Goal: Transaction & Acquisition: Purchase product/service

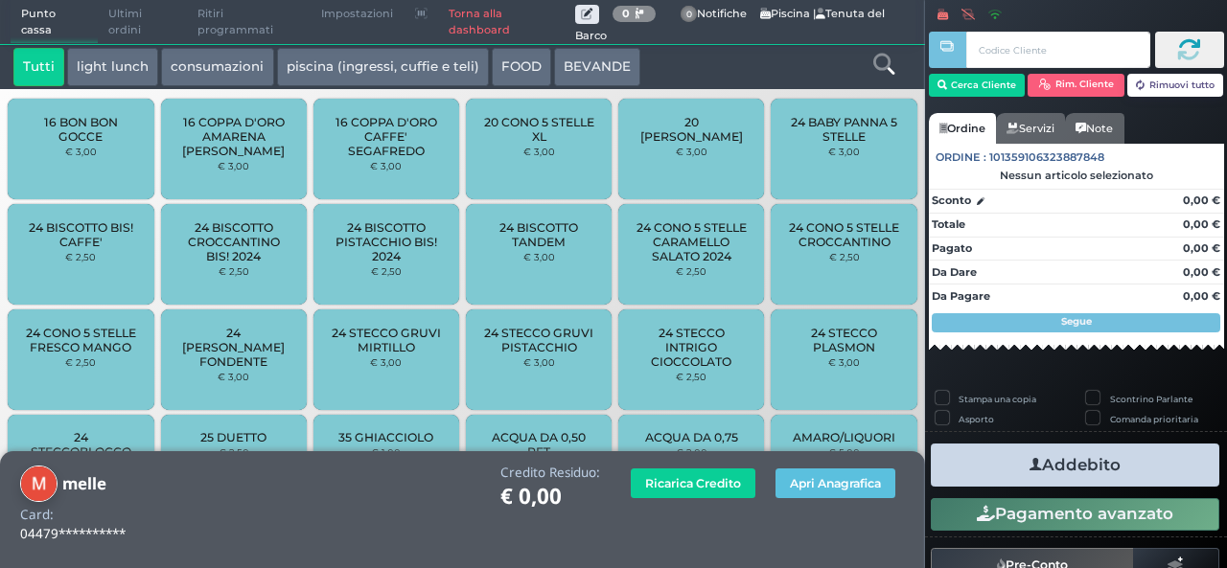
click at [583, 61] on button "BEVANDE" at bounding box center [597, 67] width 86 height 38
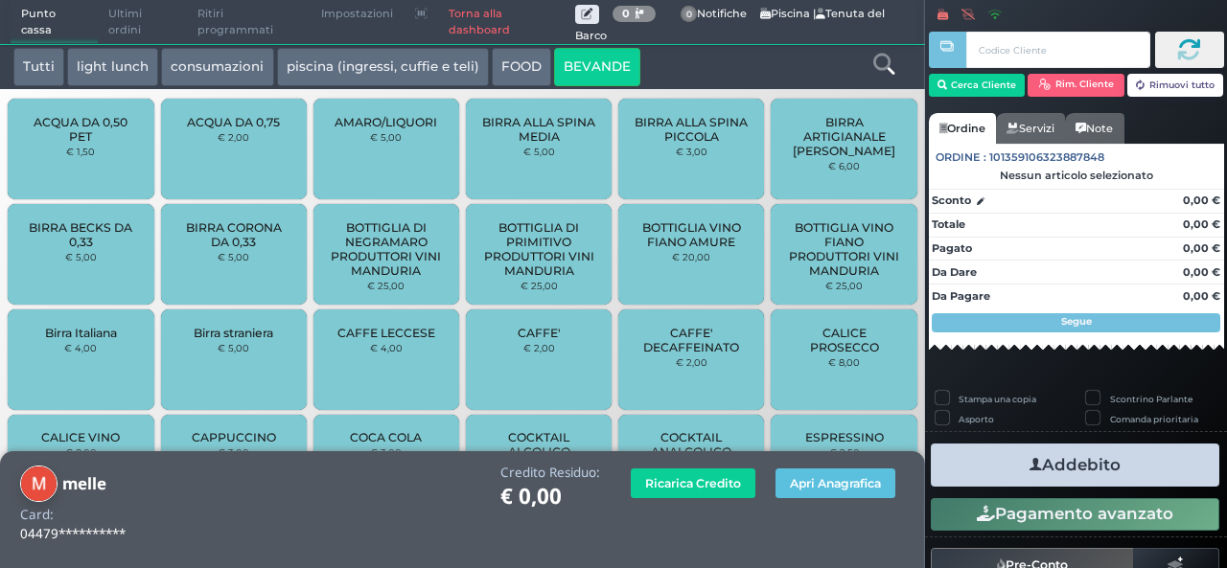
drag, startPoint x: 583, startPoint y: 61, endPoint x: 365, endPoint y: 87, distance: 219.1
click at [365, 87] on div "Tutti light lunch consumazioni piscina (ingressi, cuffie e teli) FOOD BEVANDE T…" at bounding box center [462, 66] width 925 height 45
click at [228, 72] on button "consumazioni" at bounding box center [217, 67] width 112 height 38
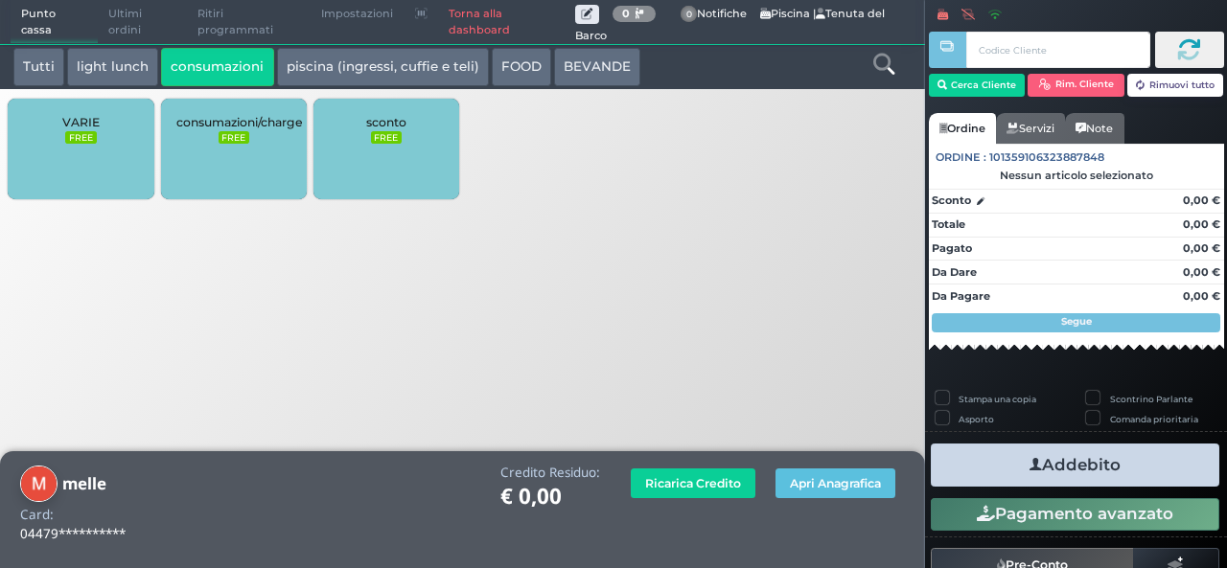
click at [587, 72] on button "BEVANDE" at bounding box center [597, 67] width 86 height 38
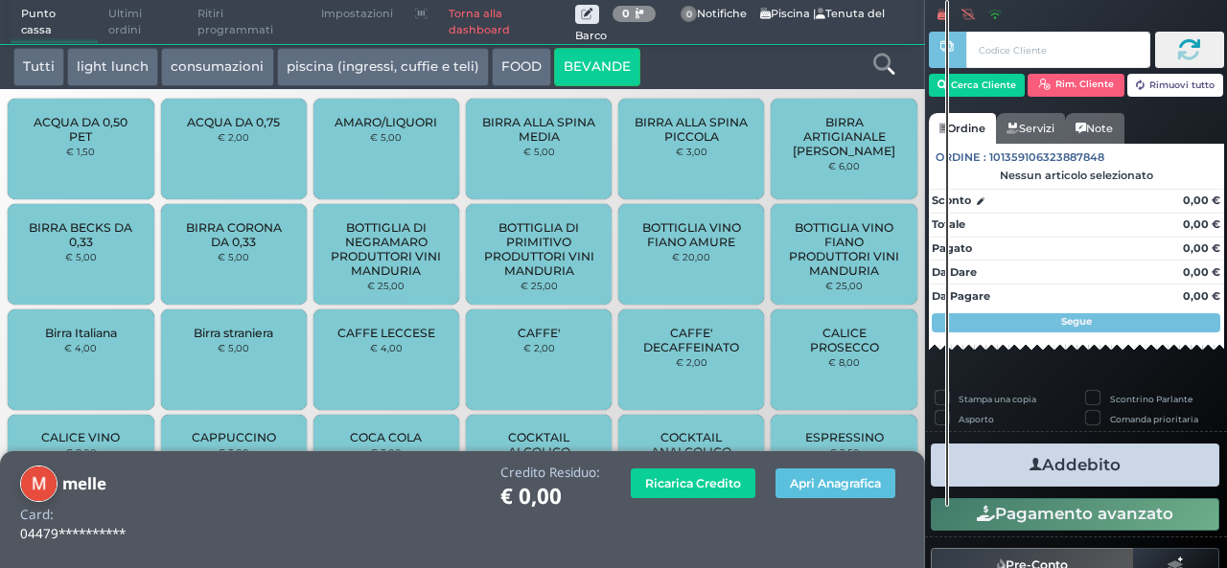
click at [945, 331] on div at bounding box center [947, 253] width 4 height 507
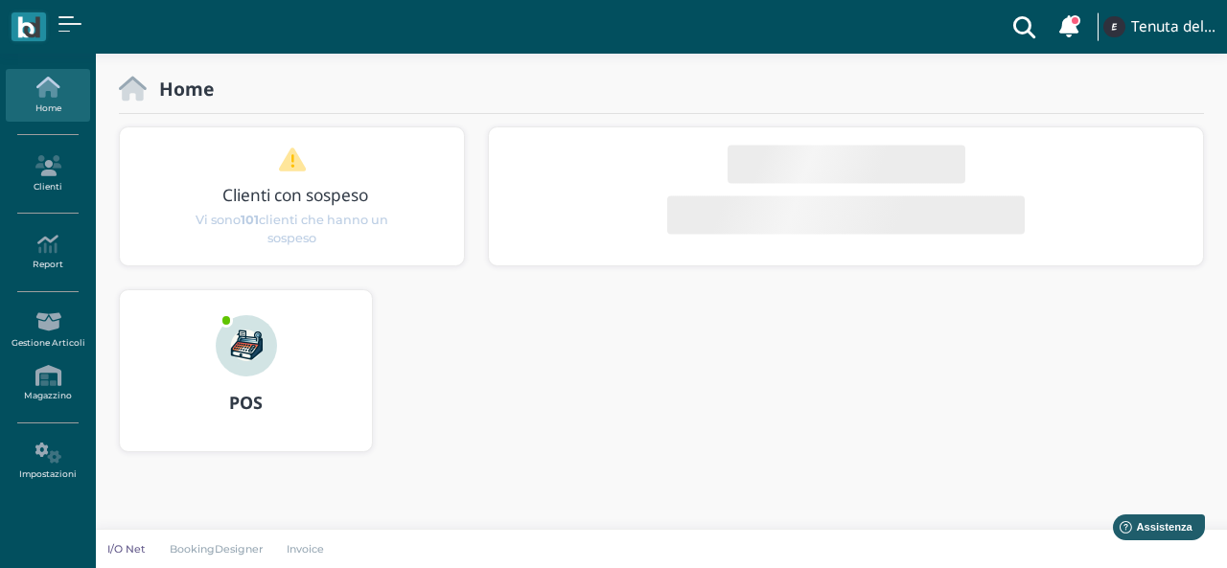
click at [169, 428] on div "POS" at bounding box center [246, 404] width 252 height 54
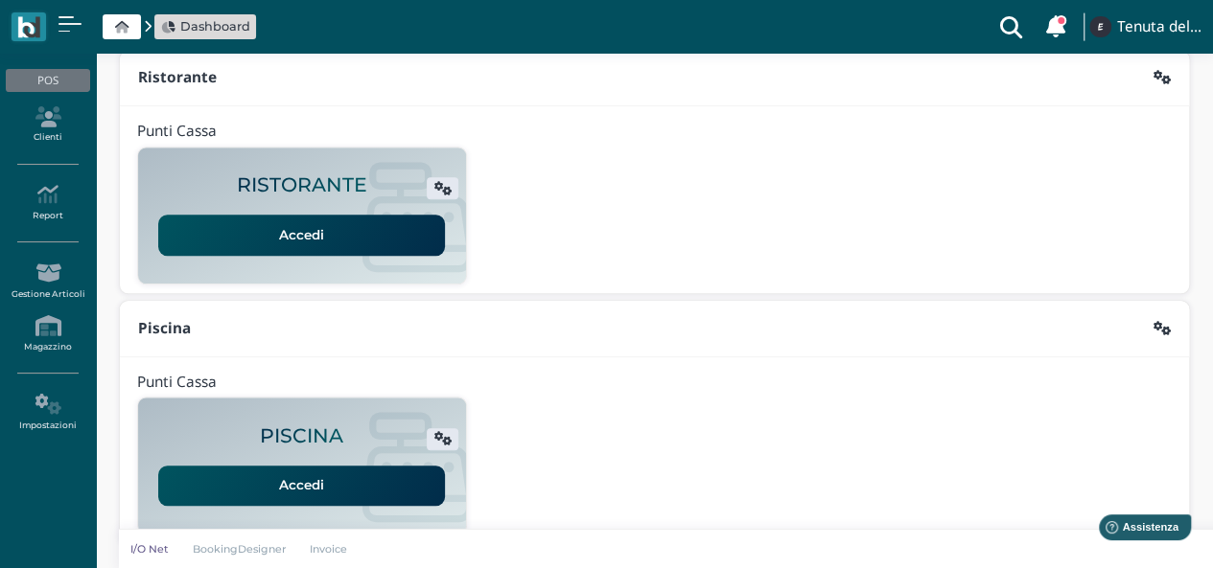
scroll to position [490, 0]
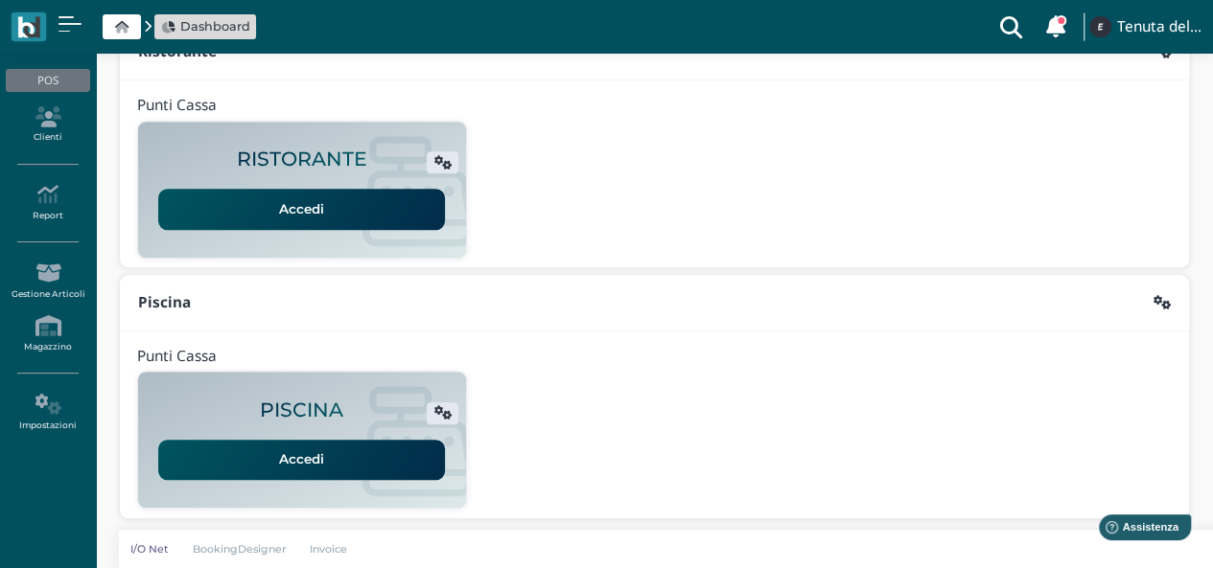
drag, startPoint x: 259, startPoint y: 143, endPoint x: 275, endPoint y: 197, distance: 56.1
click at [275, 197] on div "RISTORANTE Accedi" at bounding box center [302, 189] width 328 height 115
click at [275, 197] on link "Accedi" at bounding box center [301, 209] width 287 height 40
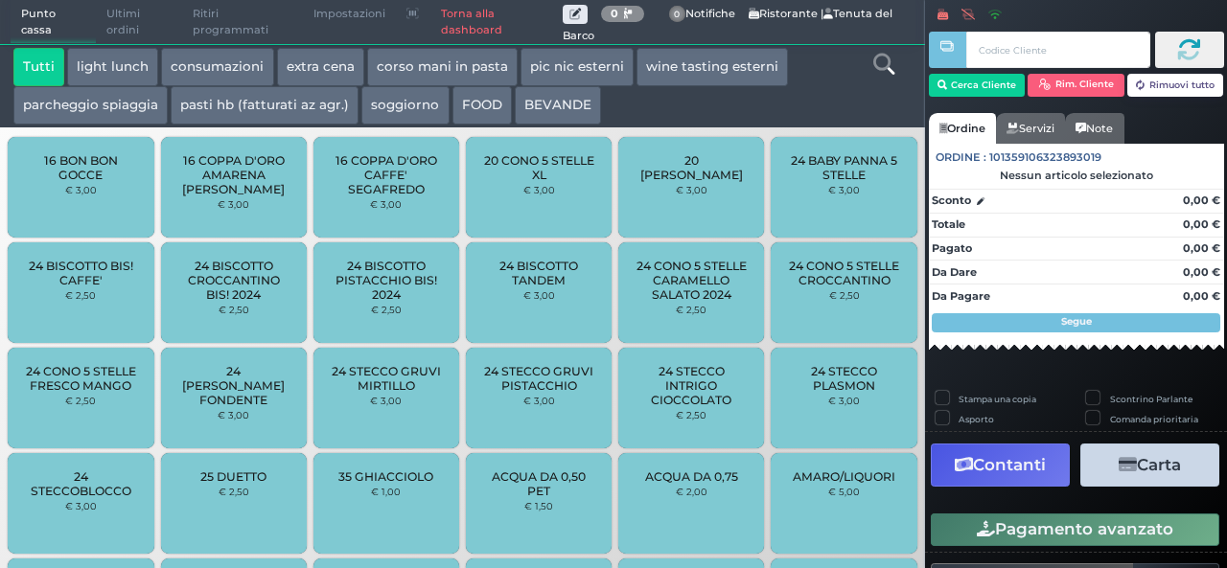
click at [323, 58] on button "extra cena" at bounding box center [320, 67] width 87 height 38
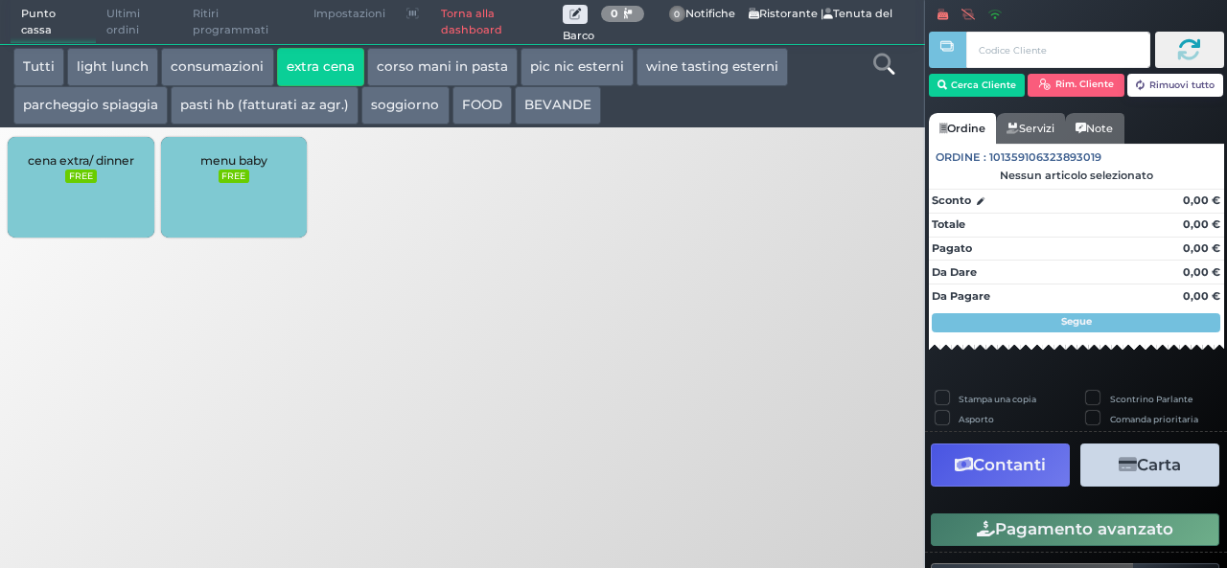
click at [48, 174] on div "cena extra/ dinner FREE" at bounding box center [81, 187] width 146 height 101
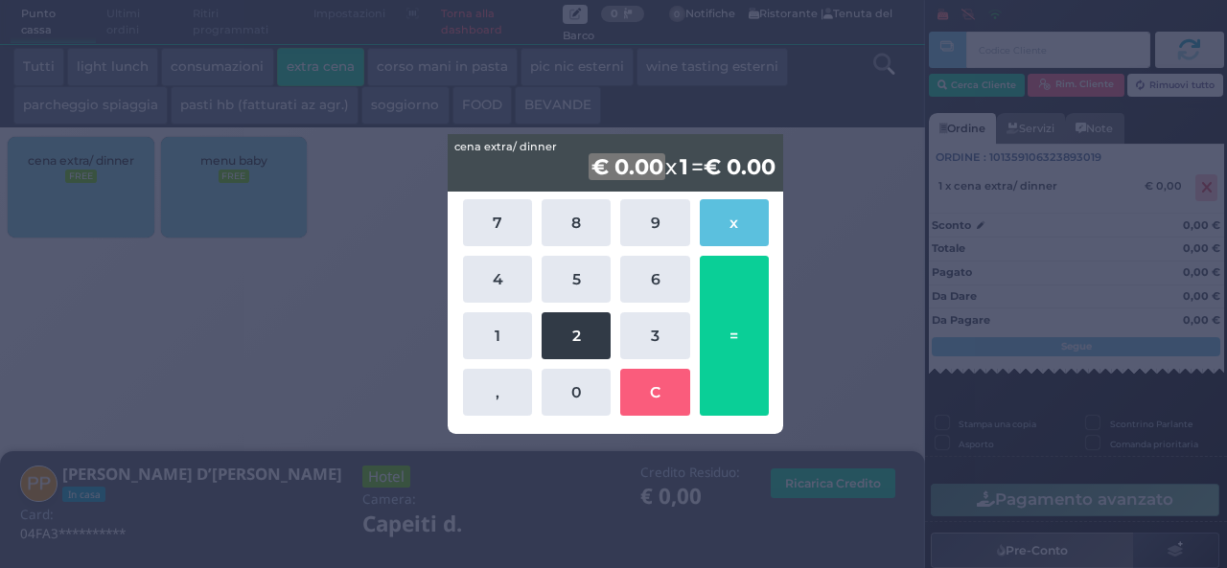
click at [571, 329] on button "2" at bounding box center [576, 336] width 69 height 47
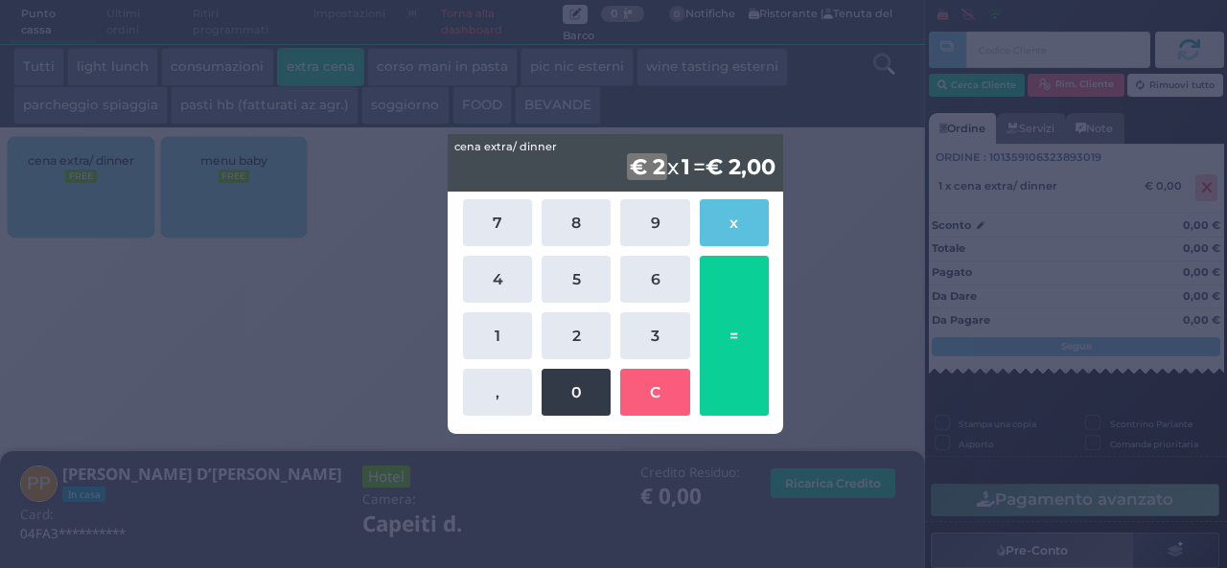
click at [573, 398] on button "0" at bounding box center [576, 392] width 69 height 47
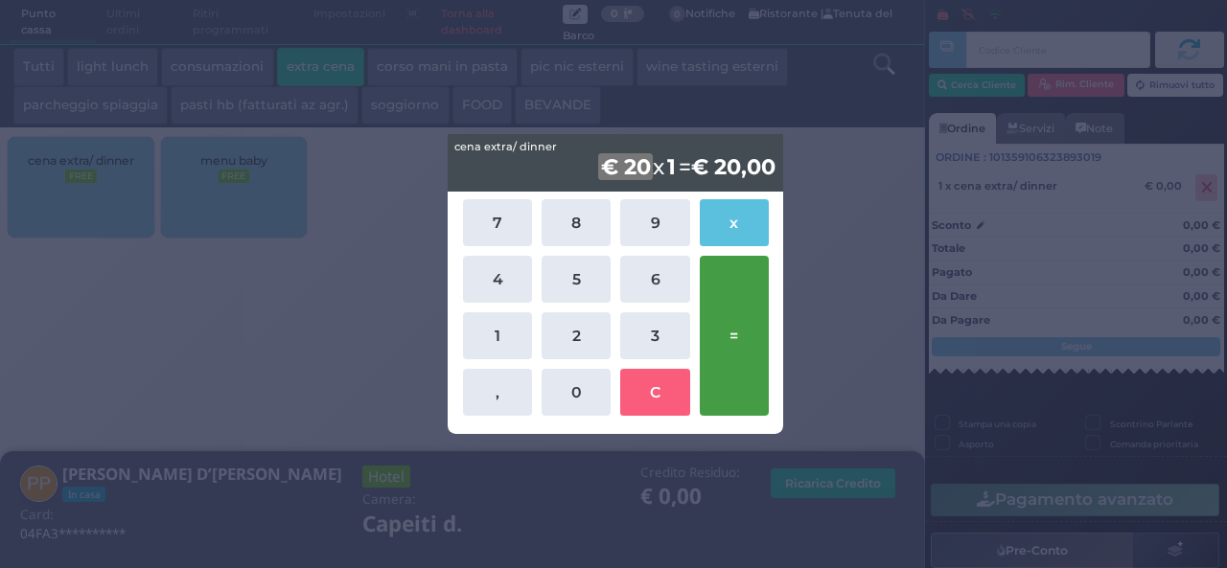
click at [738, 348] on button "=" at bounding box center [734, 336] width 69 height 160
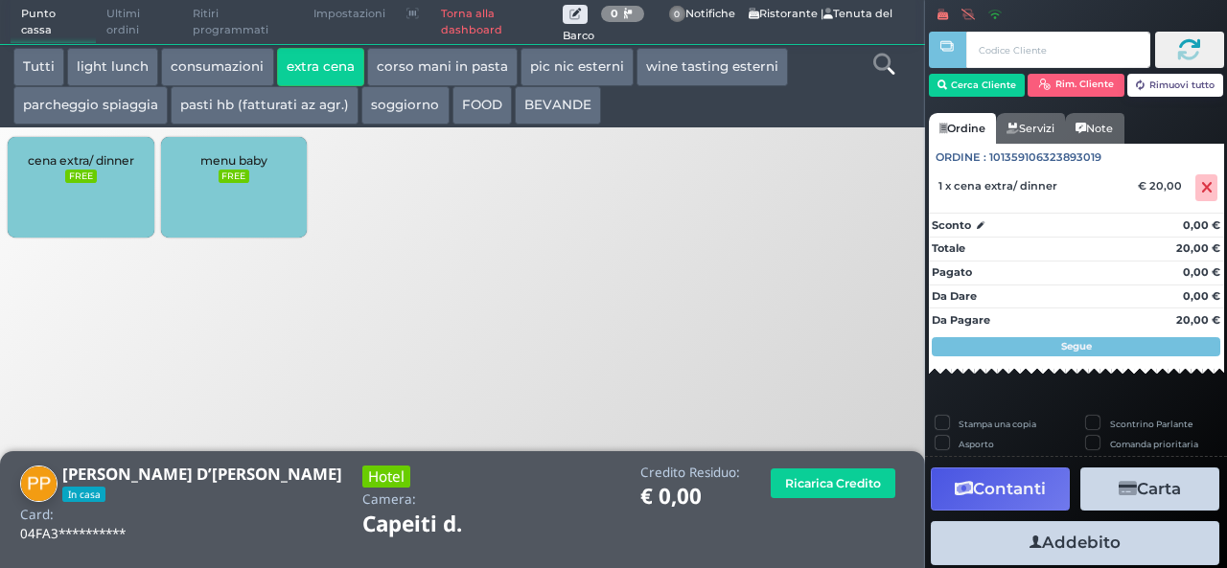
click at [1061, 546] on button "Addebito" at bounding box center [1075, 542] width 289 height 43
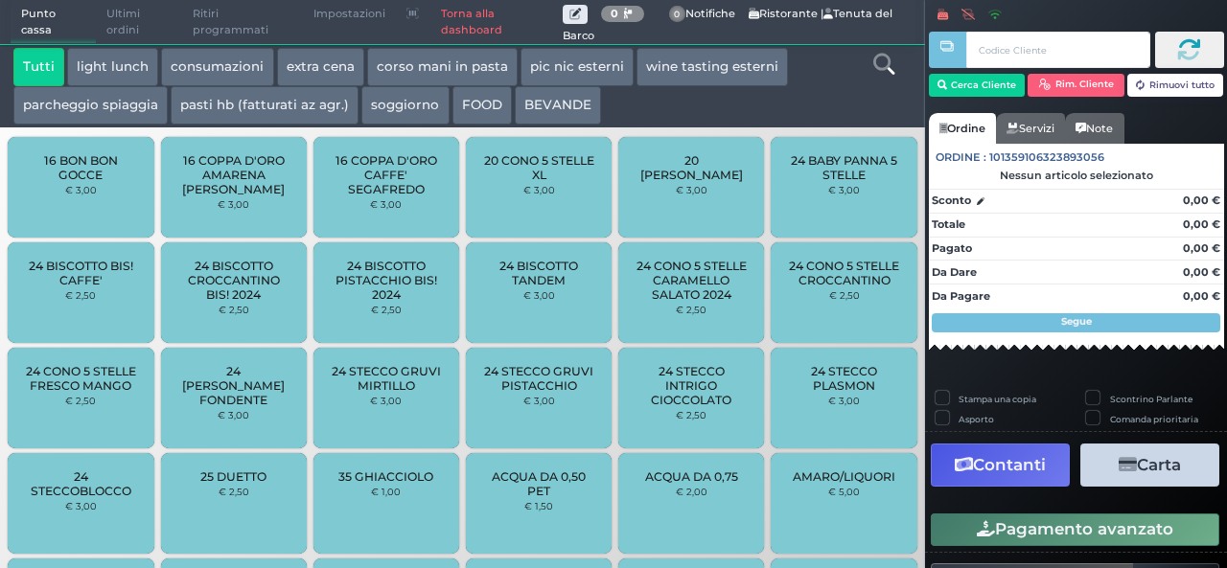
click at [310, 62] on button "extra cena" at bounding box center [320, 67] width 87 height 38
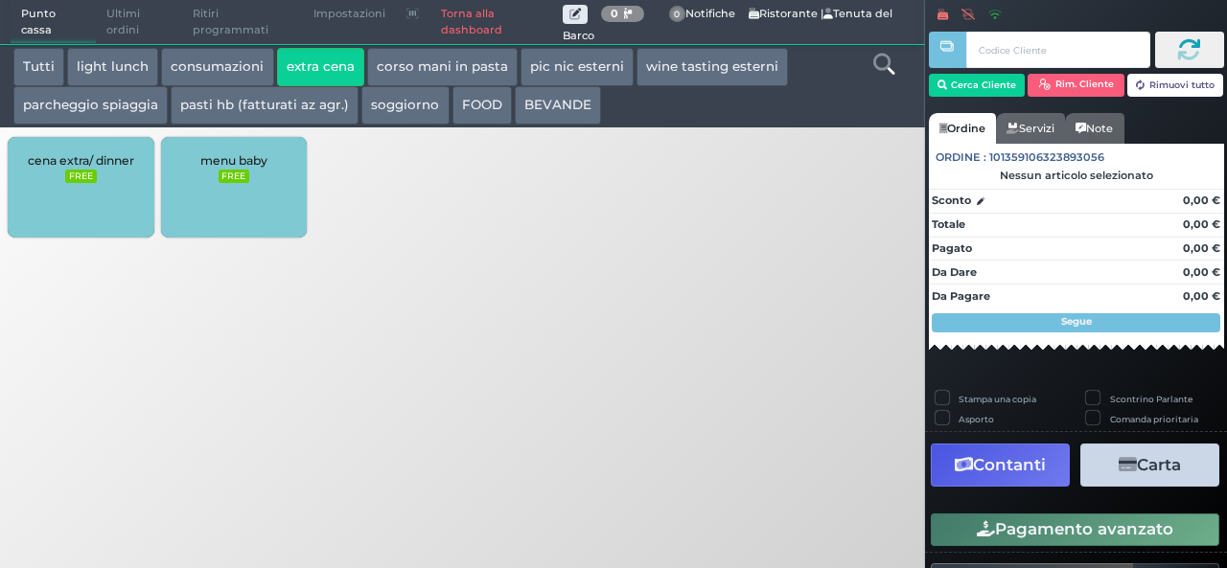
click at [63, 169] on div "cena extra/ dinner FREE" at bounding box center [81, 187] width 146 height 101
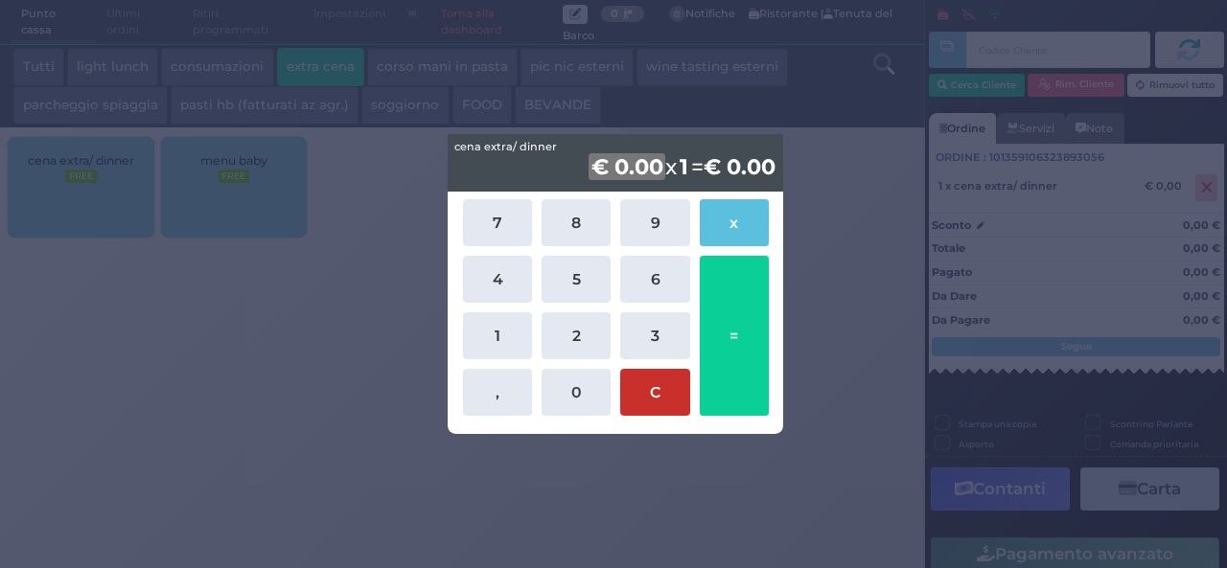
click at [655, 388] on button "C" at bounding box center [654, 392] width 69 height 47
click at [303, 452] on div "cena extra/ dinner cena extra/ dinner € 0.00 x 1 = € 0,00 7 8 9 x 4 5 6 1 2 3 ,…" at bounding box center [613, 284] width 1227 height 568
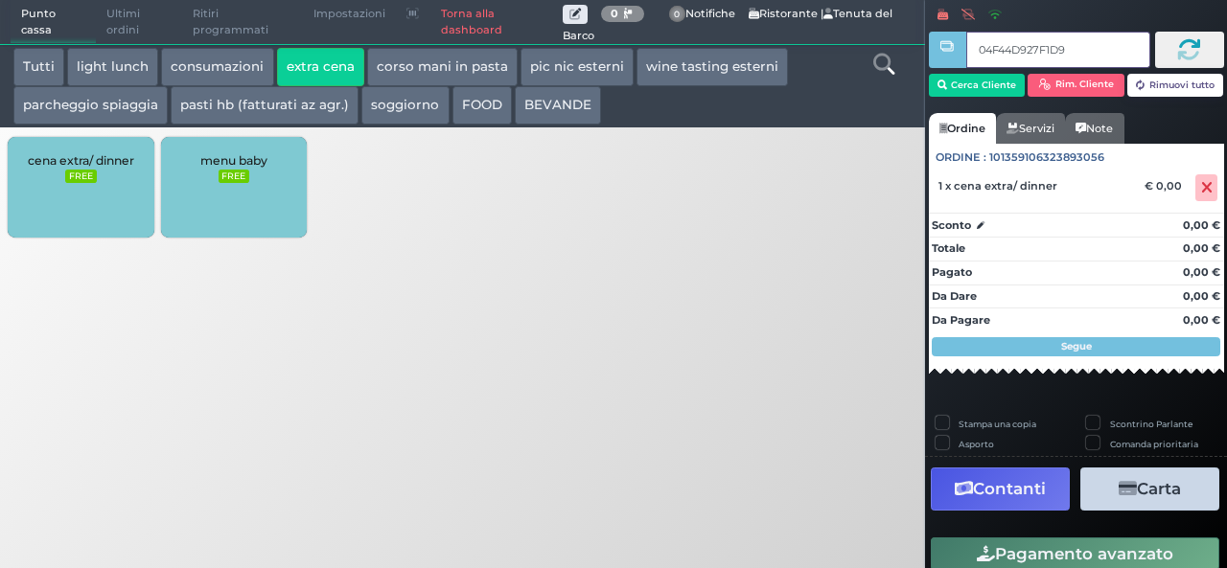
type input "04F44D927F1D94"
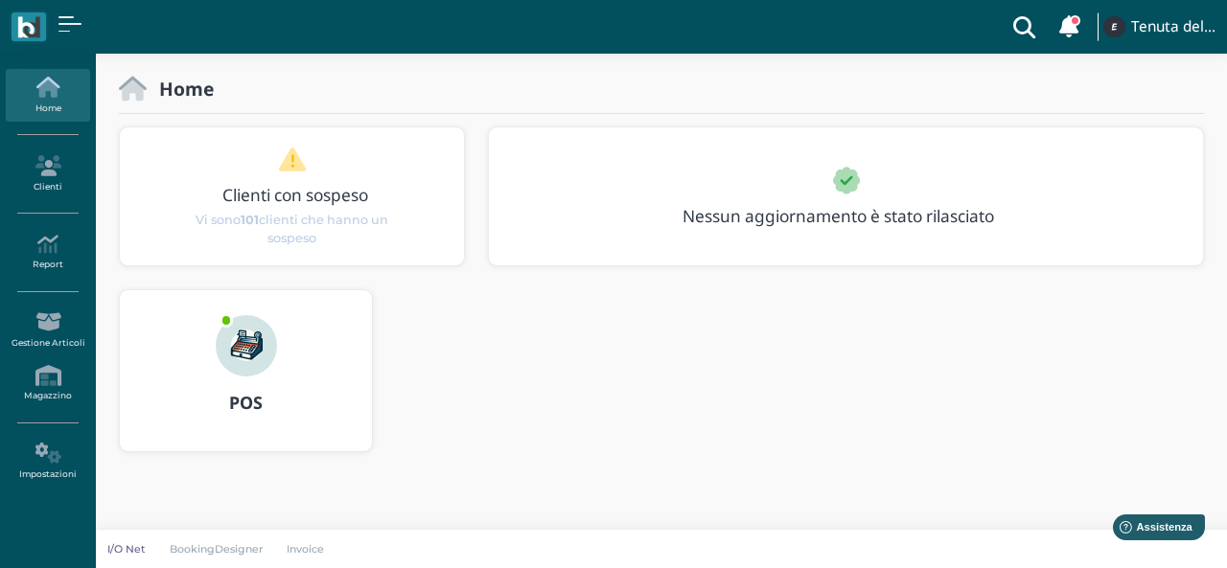
click at [246, 357] on img at bounding box center [246, 345] width 61 height 61
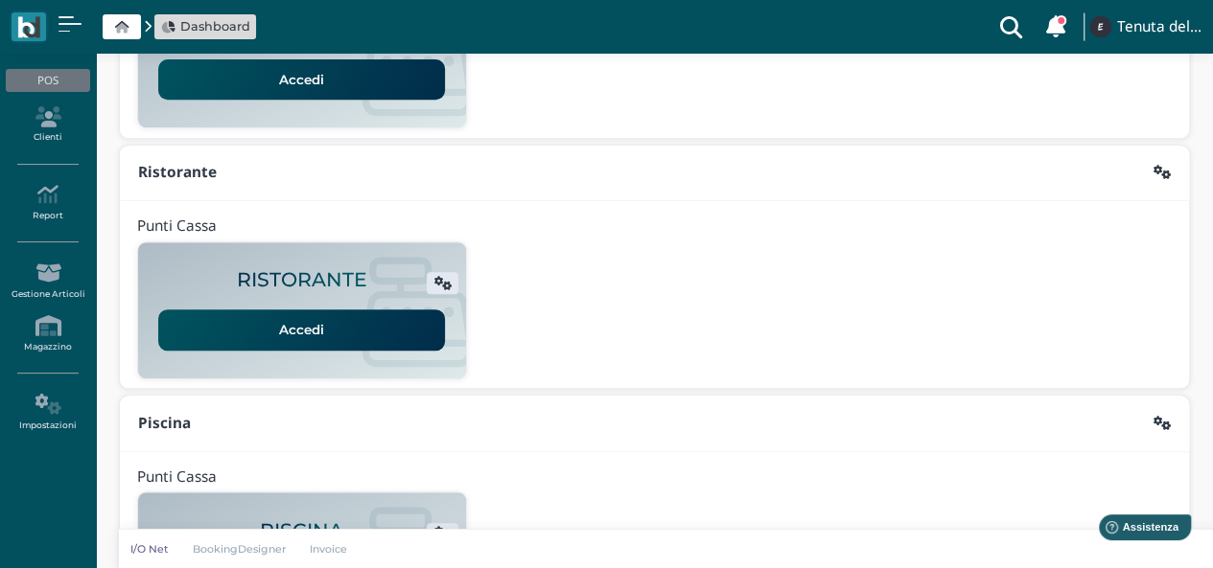
scroll to position [490, 0]
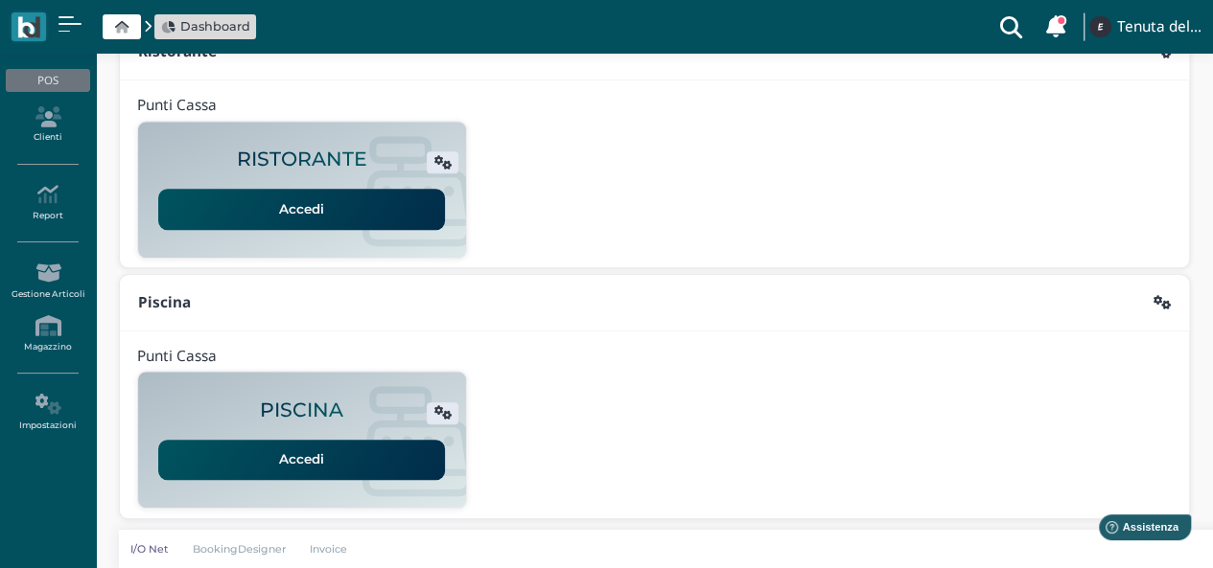
click at [316, 200] on link "Accedi" at bounding box center [301, 209] width 287 height 40
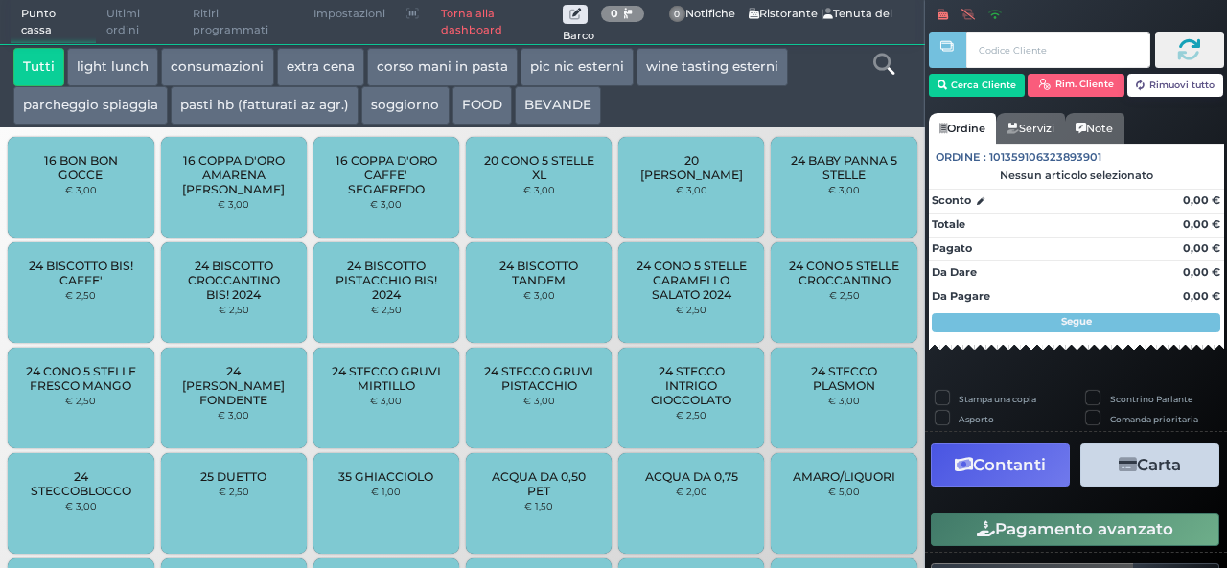
click at [312, 70] on button "extra cena" at bounding box center [320, 67] width 87 height 38
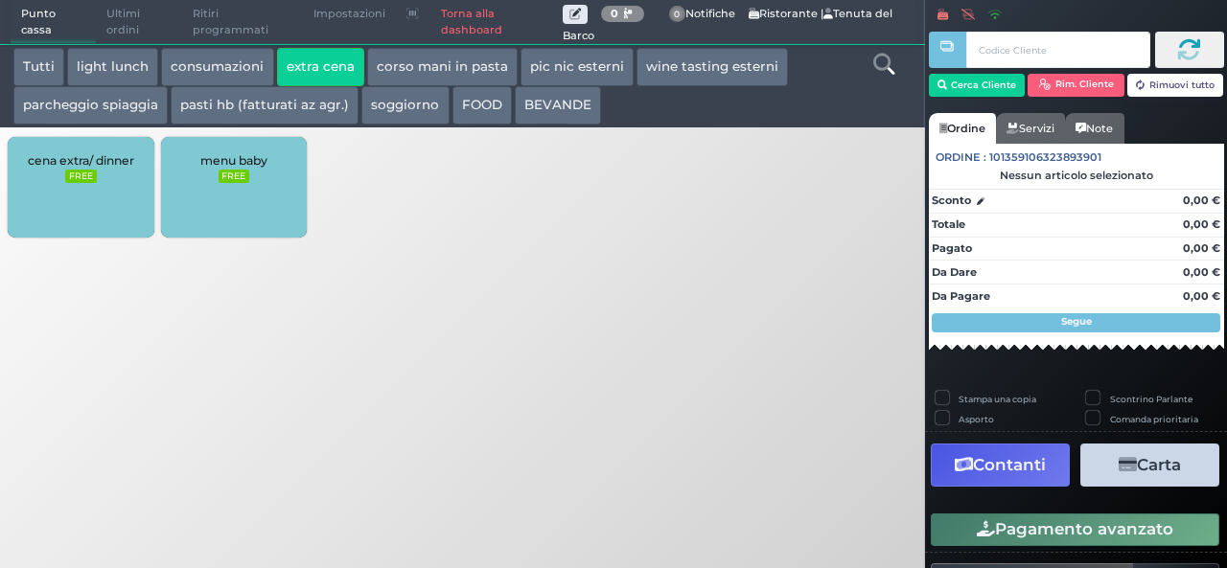
click at [89, 178] on small "FREE" at bounding box center [80, 176] width 31 height 13
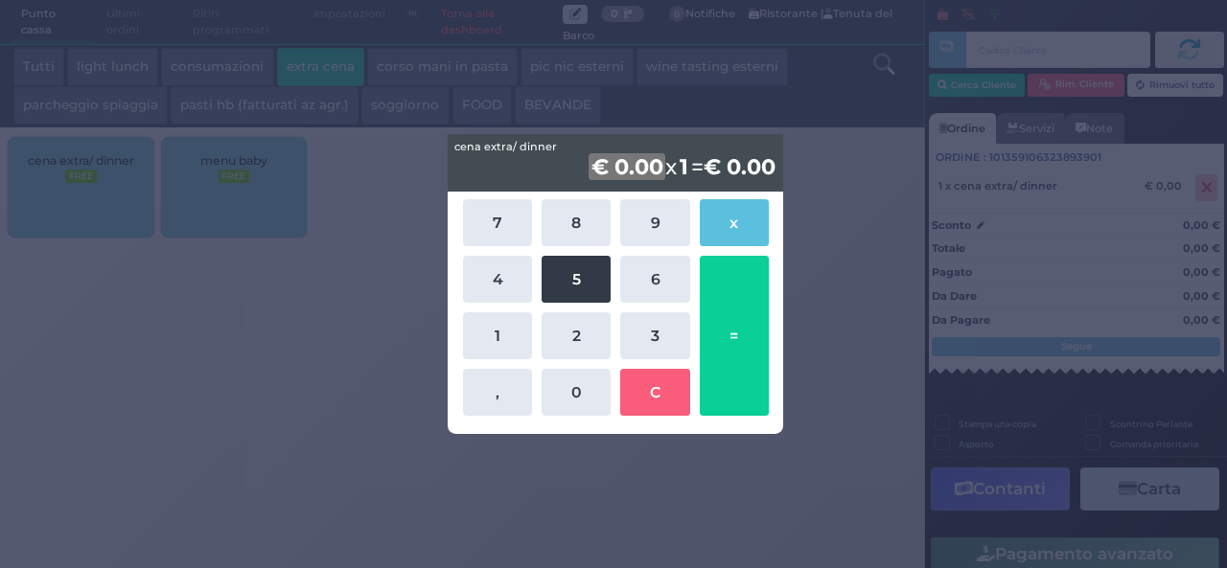
click at [571, 273] on button "5" at bounding box center [576, 279] width 69 height 47
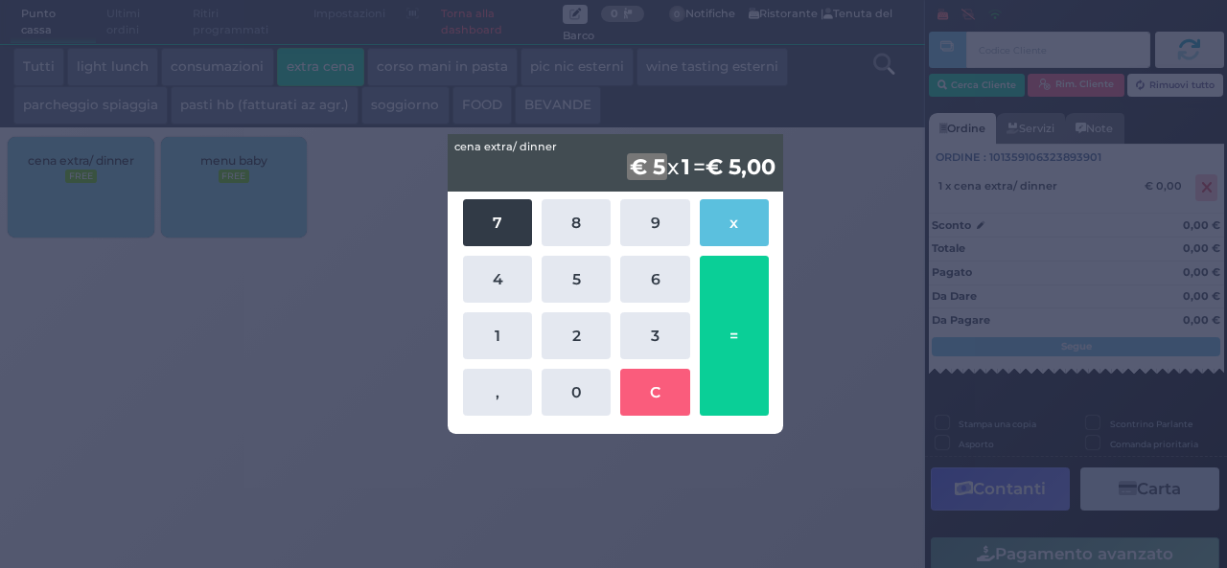
click at [485, 222] on button "7" at bounding box center [497, 222] width 69 height 47
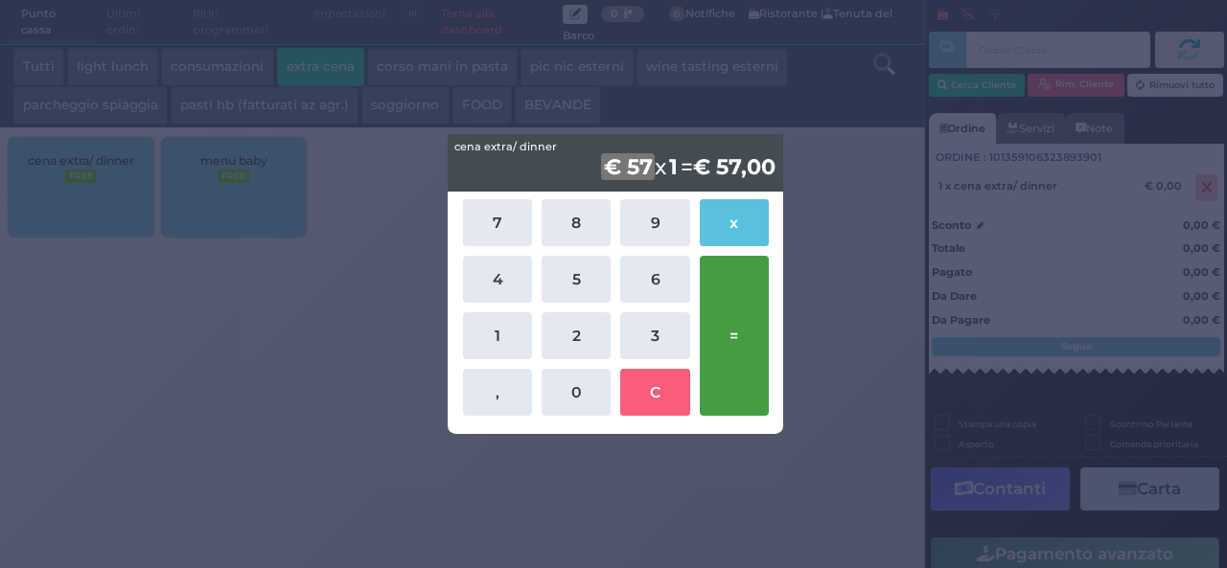
click at [736, 367] on button "=" at bounding box center [734, 336] width 69 height 160
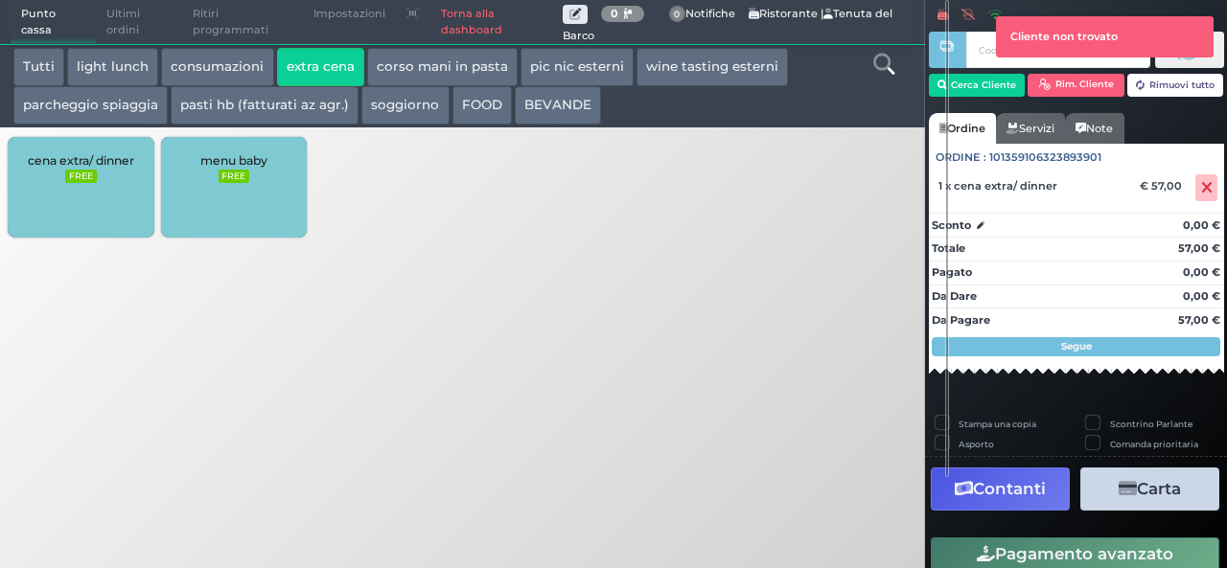
click at [768, 338] on div "Punto cassa [GEOGRAPHIC_DATA] Ultimi ordini Delivery Ritiri programmati Imposta…" at bounding box center [613, 284] width 1227 height 568
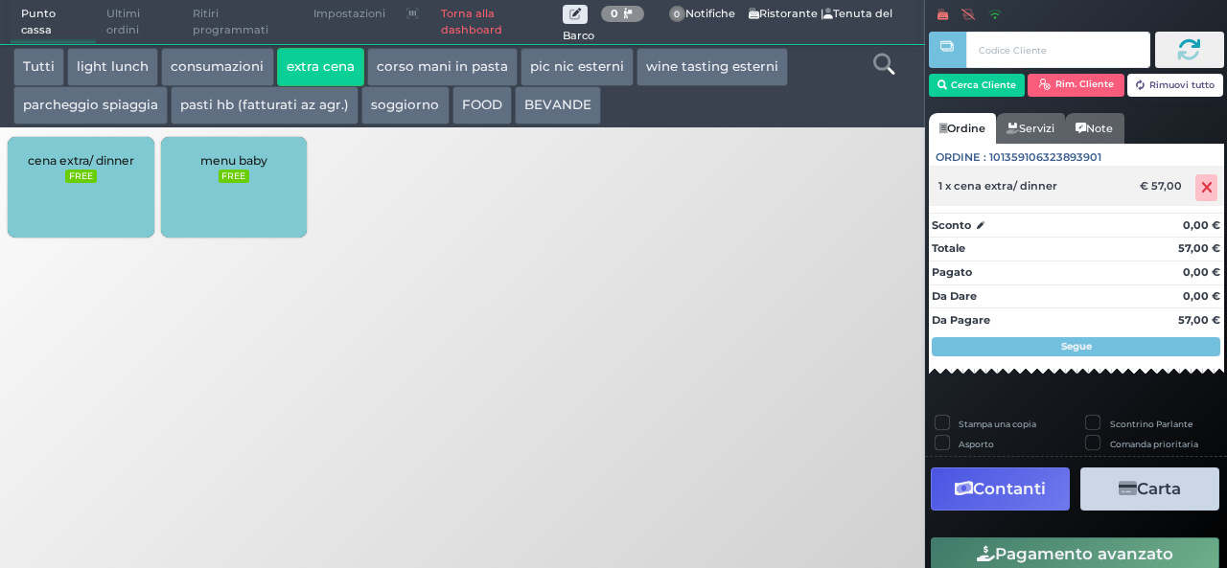
click at [1201, 188] on icon at bounding box center [1207, 188] width 12 height 1
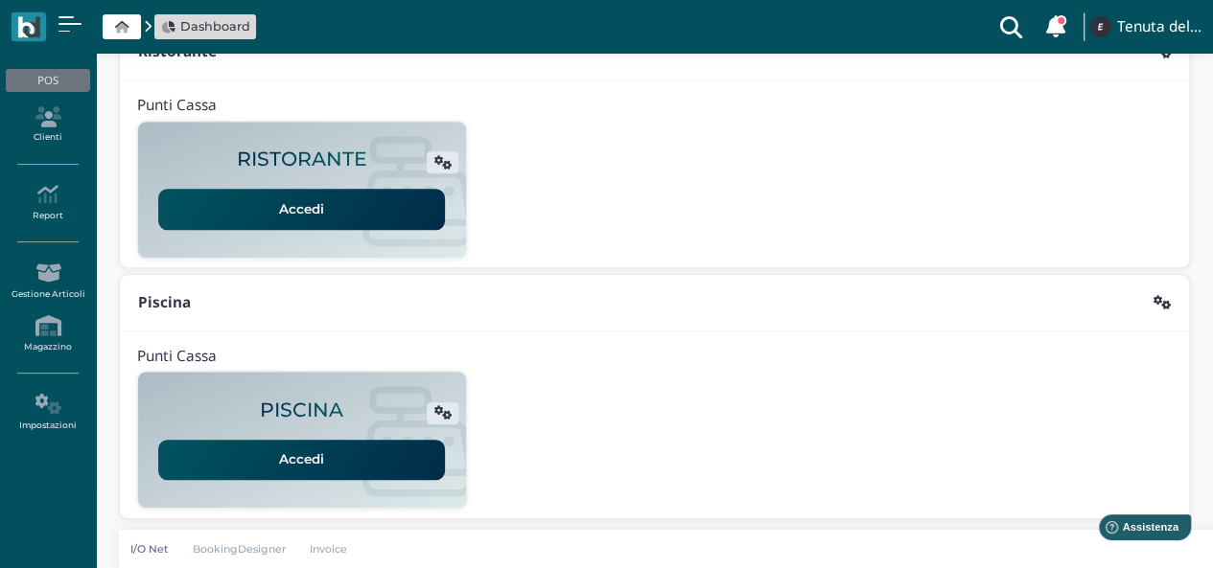
click at [301, 213] on link "Accedi" at bounding box center [301, 209] width 287 height 40
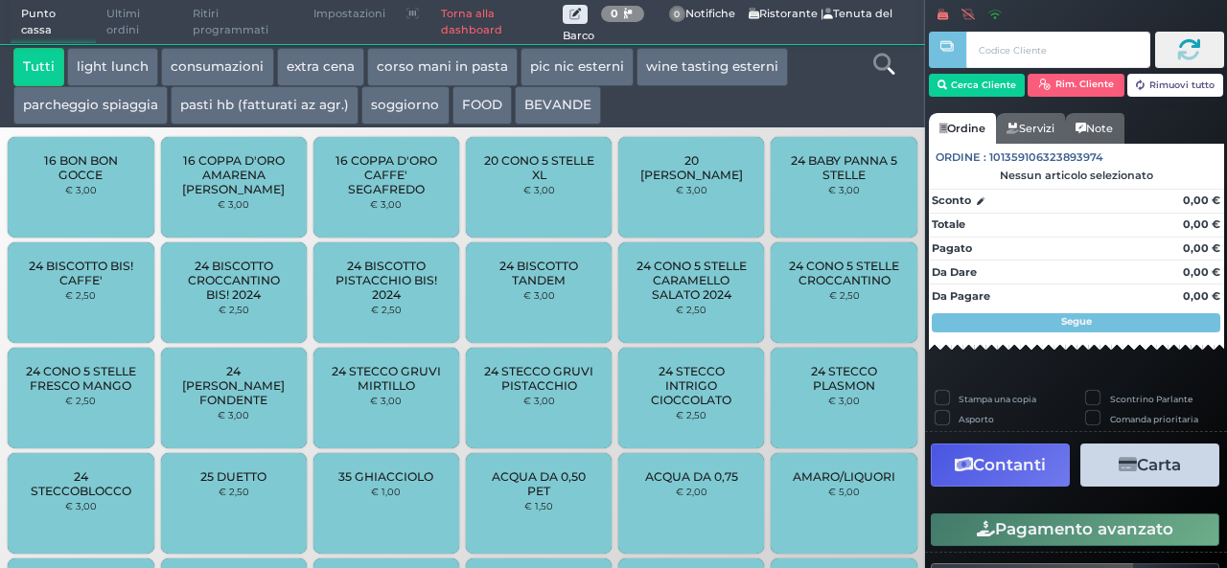
click at [341, 76] on button "extra cena" at bounding box center [320, 67] width 87 height 38
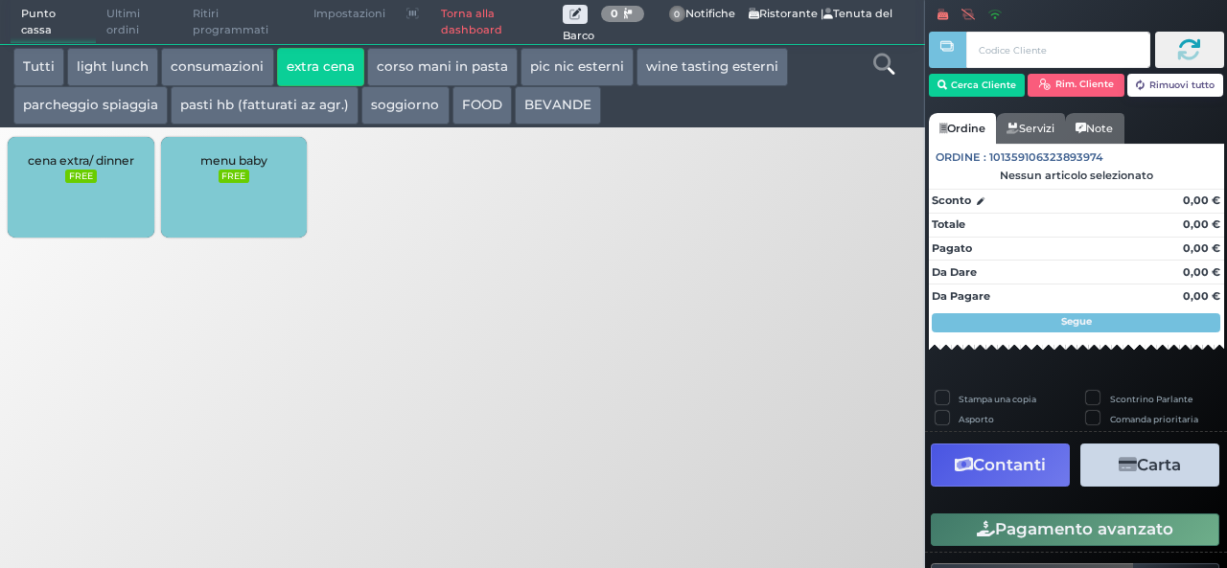
click at [106, 185] on div "cena extra/ dinner FREE" at bounding box center [81, 187] width 146 height 101
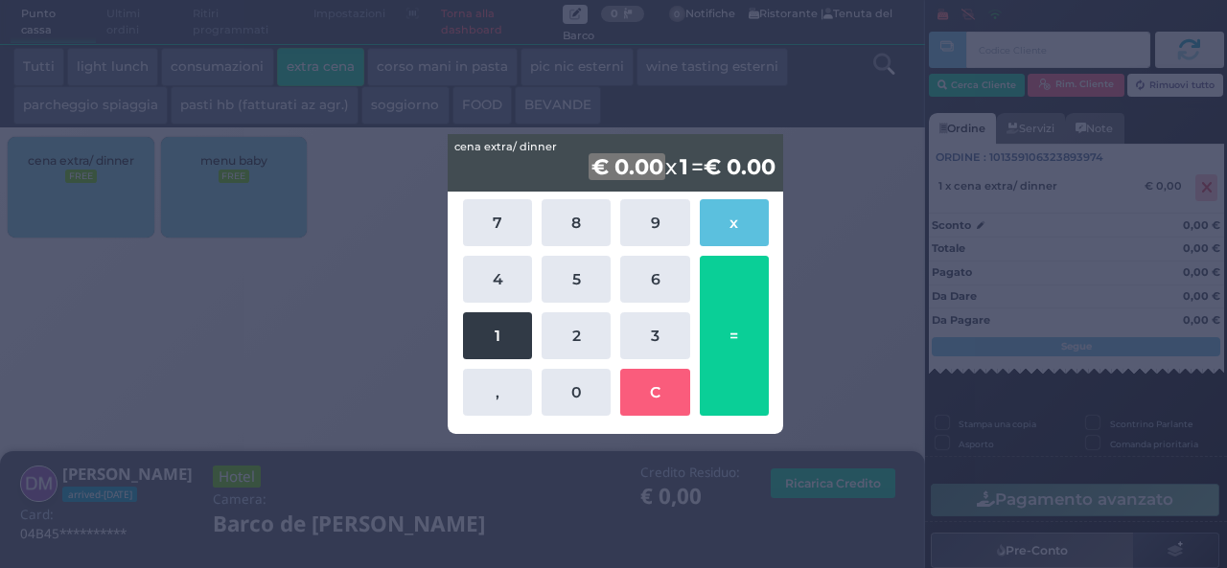
click at [495, 337] on button "1" at bounding box center [497, 336] width 69 height 47
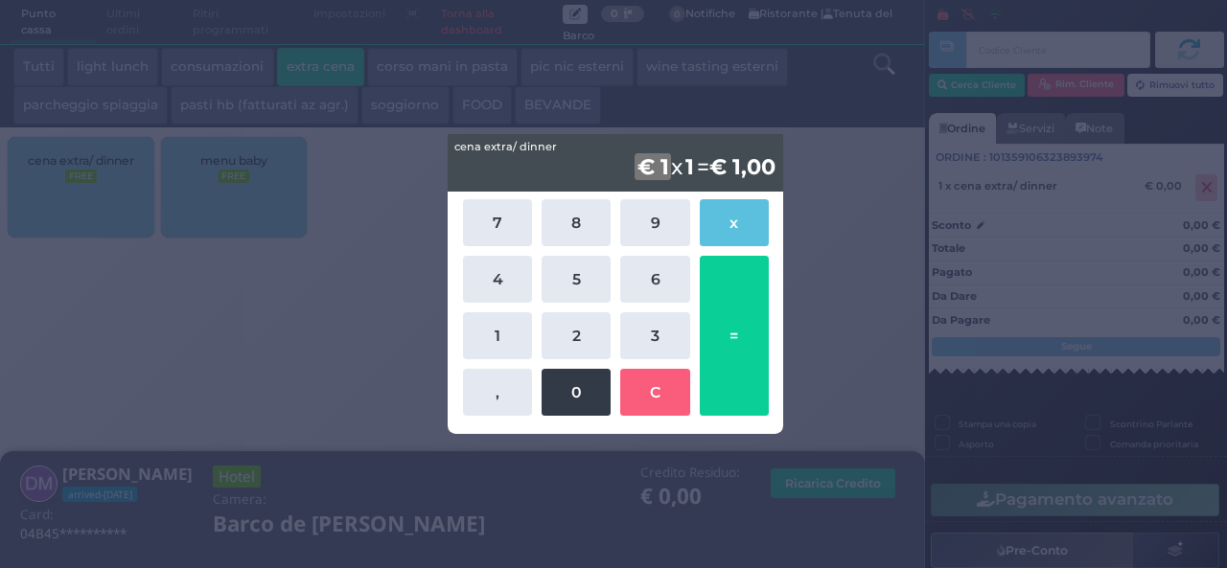
click at [548, 382] on button "0" at bounding box center [576, 392] width 69 height 47
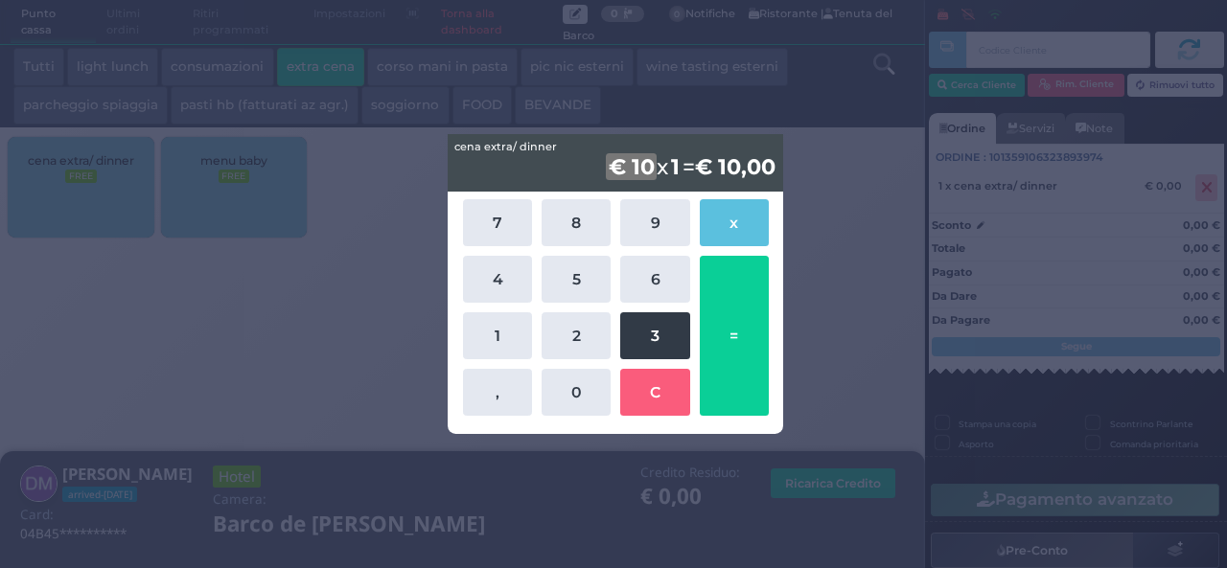
click at [644, 335] on button "3" at bounding box center [654, 336] width 69 height 47
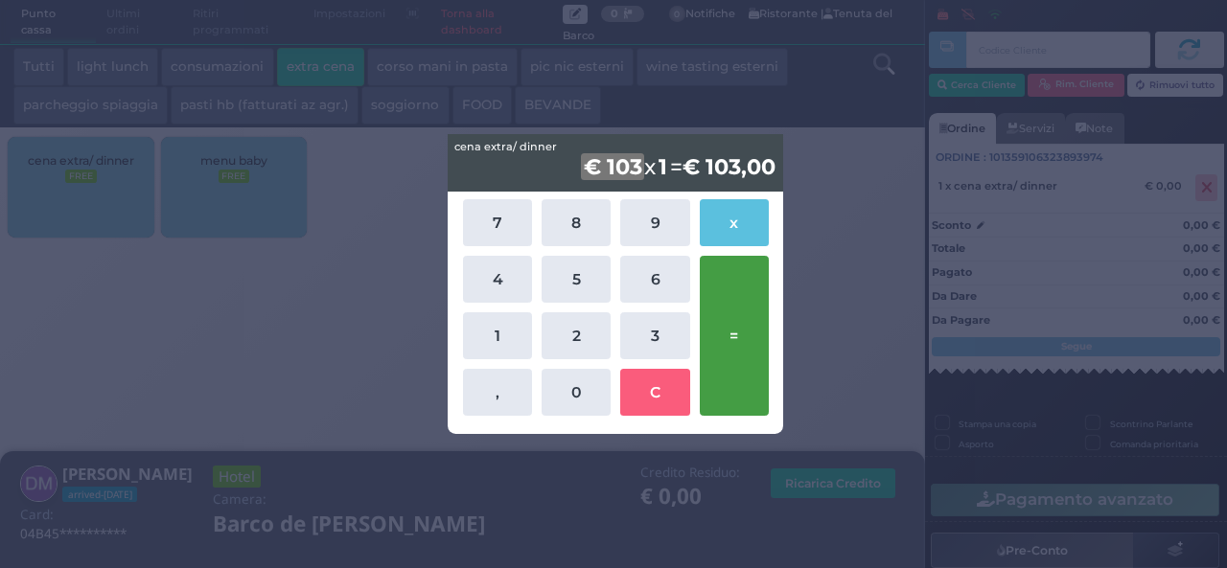
click at [727, 352] on button "=" at bounding box center [734, 336] width 69 height 160
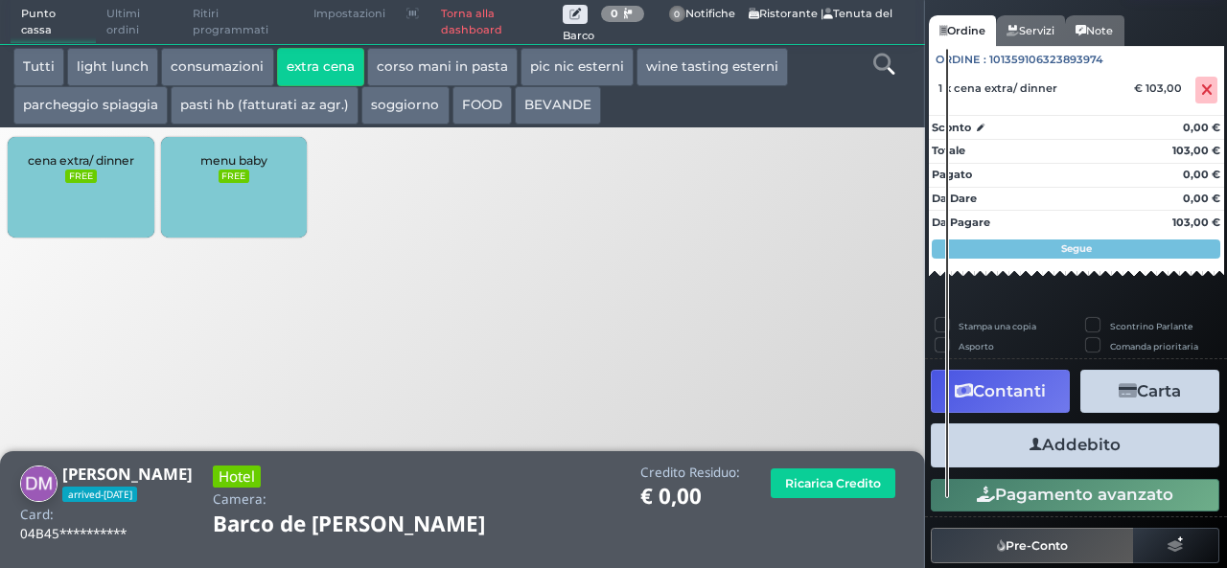
scroll to position [144, 0]
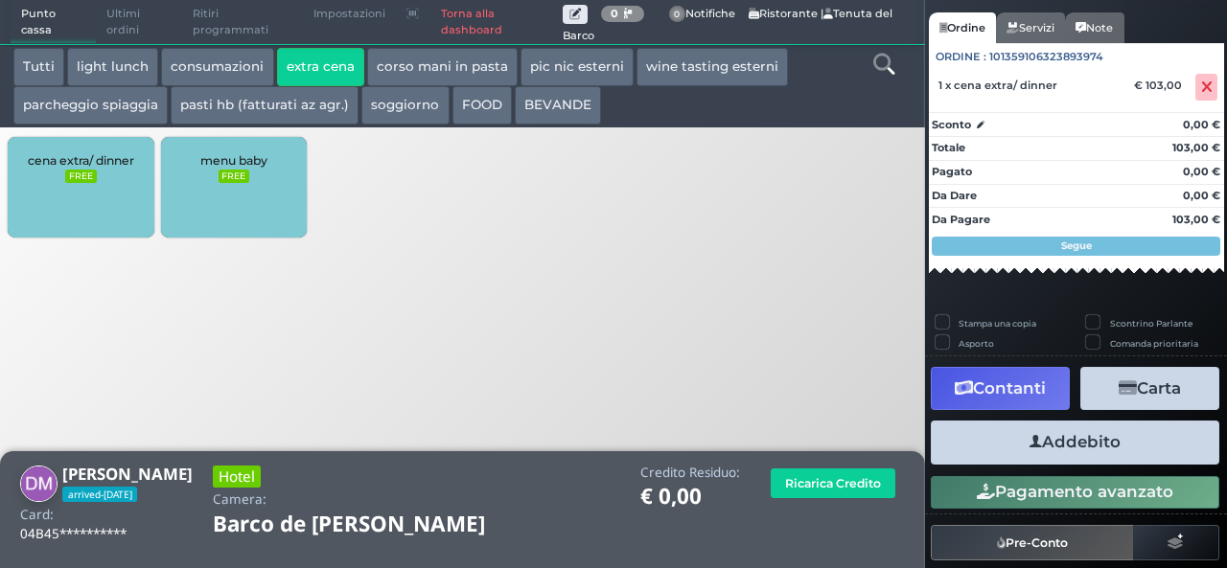
click at [1049, 434] on button "Addebito" at bounding box center [1075, 442] width 289 height 43
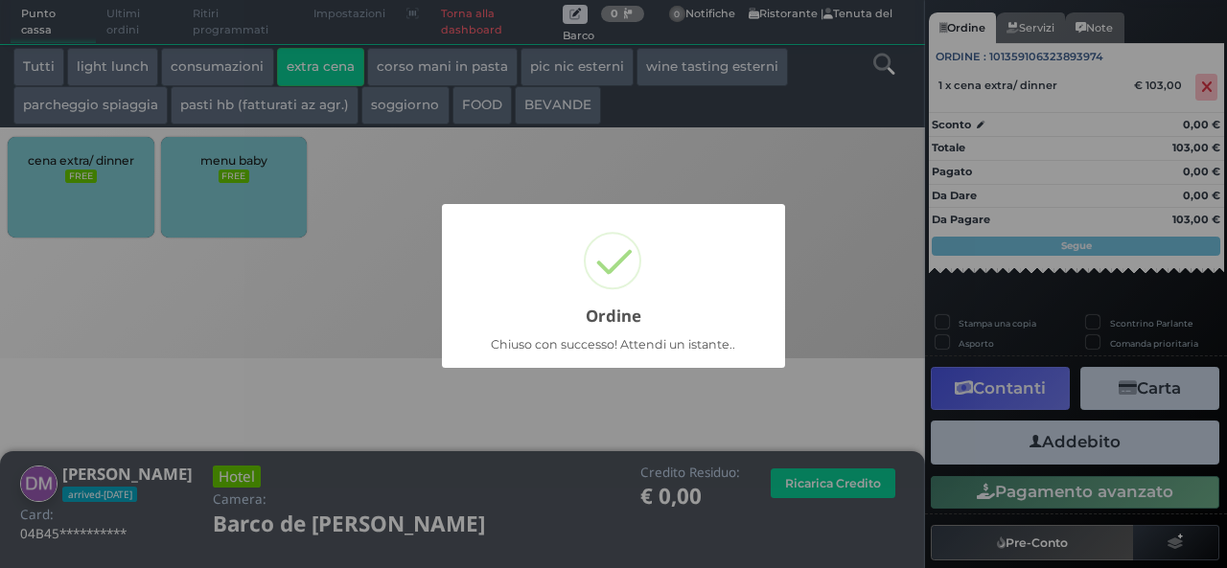
scroll to position [55, 0]
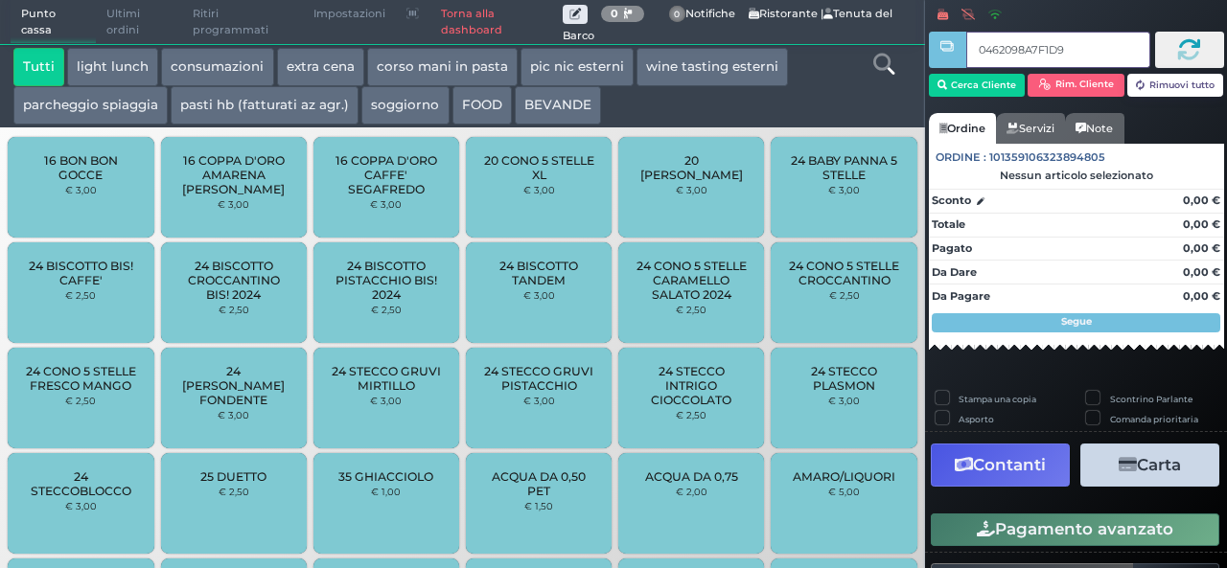
type input "0462098A7F1D95"
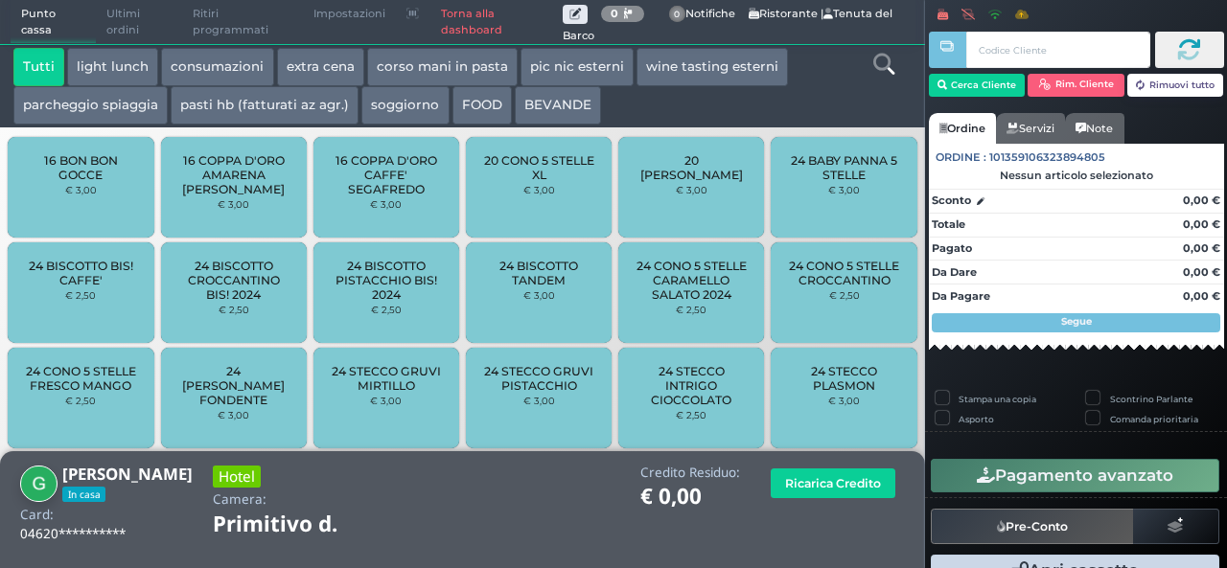
click at [338, 63] on button "extra cena" at bounding box center [320, 67] width 87 height 38
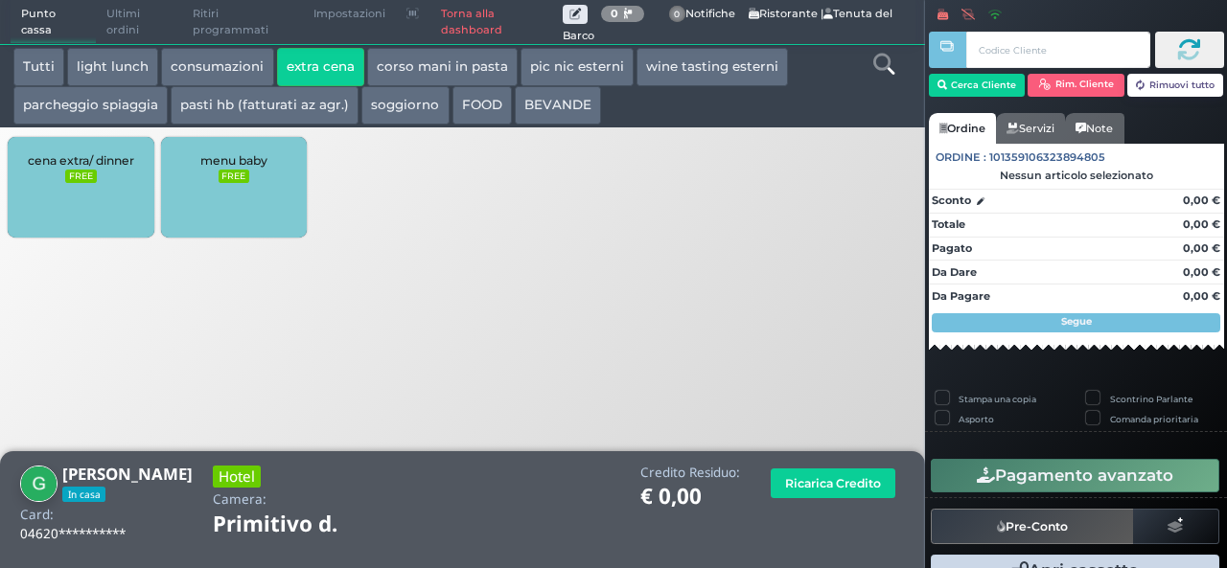
click at [72, 183] on small "FREE" at bounding box center [80, 176] width 31 height 13
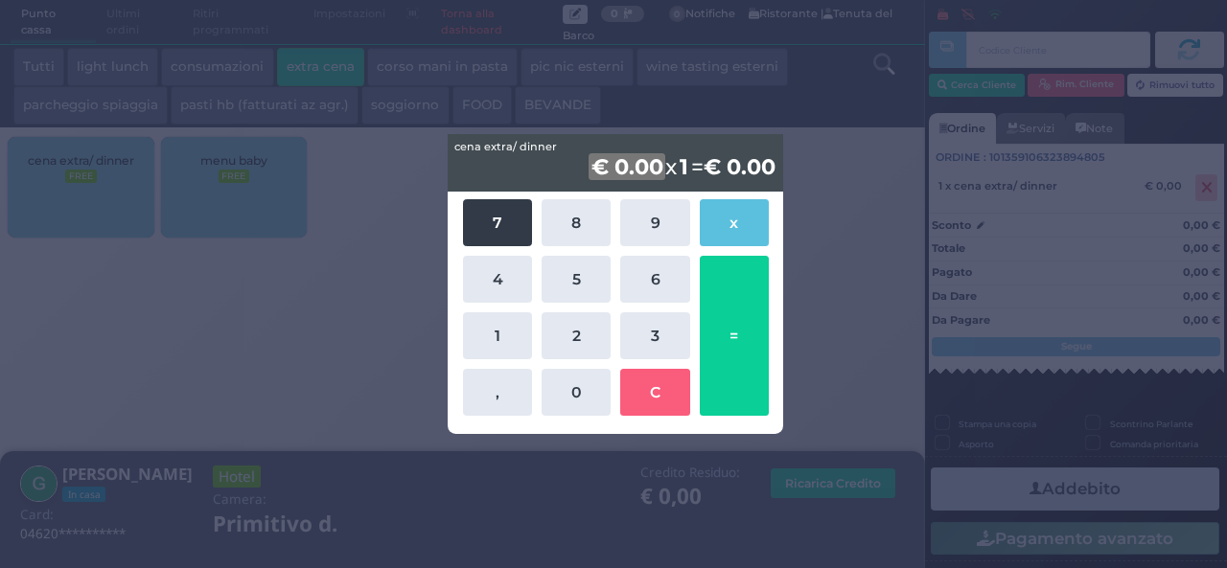
drag, startPoint x: 460, startPoint y: 223, endPoint x: 485, endPoint y: 224, distance: 24.9
click at [485, 224] on div "7 8 9 x 4 5 6 1 2 3 , 0 C =" at bounding box center [615, 308] width 315 height 226
click at [485, 224] on button "7" at bounding box center [497, 222] width 69 height 47
click at [482, 361] on div "7 8 9 x 4 5 6 1 2 3 , 0 C =" at bounding box center [615, 308] width 315 height 226
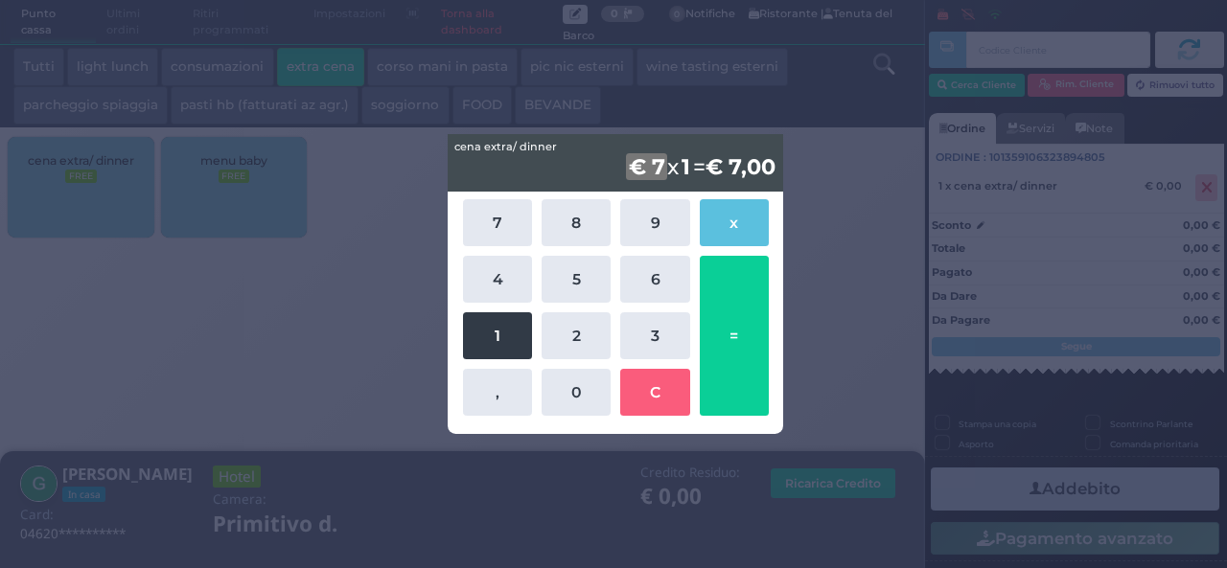
click at [487, 347] on button "1" at bounding box center [497, 336] width 69 height 47
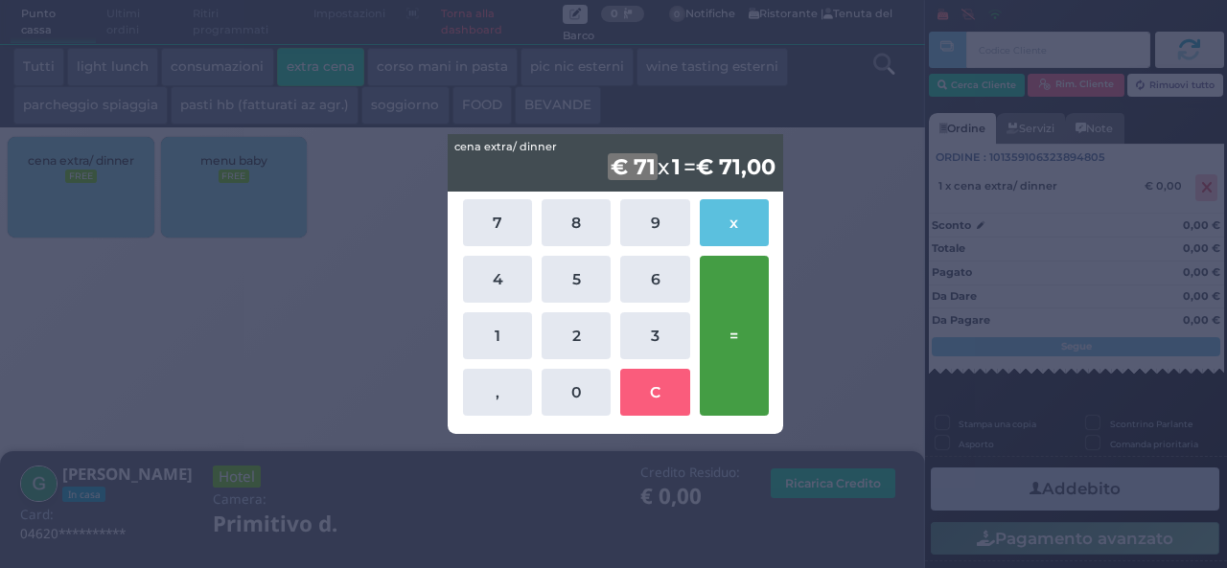
click at [736, 330] on button "=" at bounding box center [734, 336] width 69 height 160
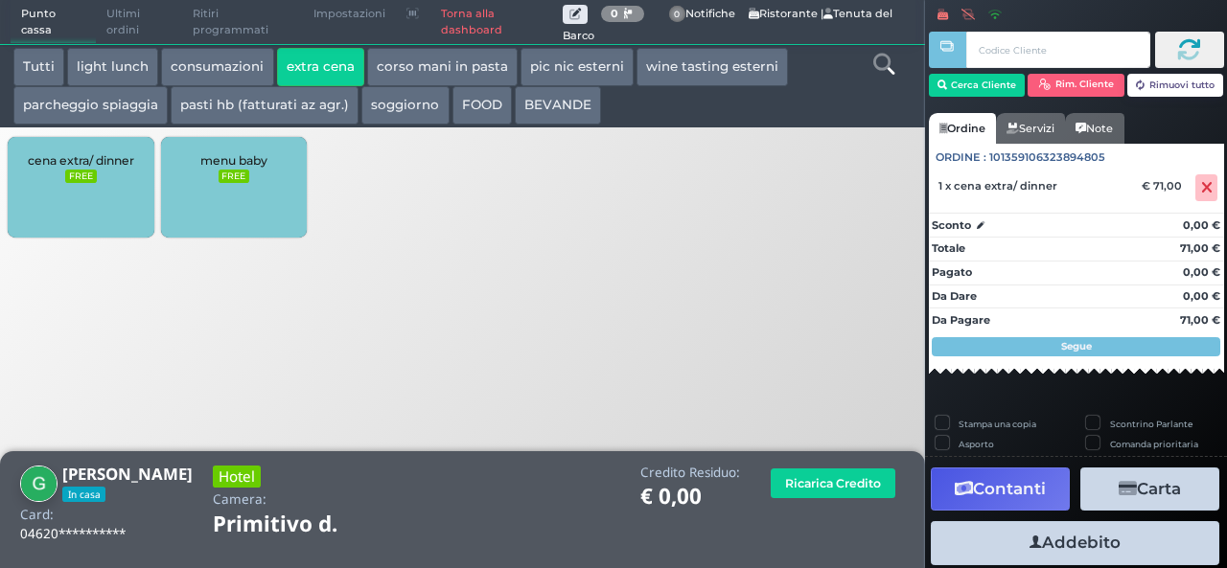
click at [1080, 540] on button "Addebito" at bounding box center [1075, 542] width 289 height 43
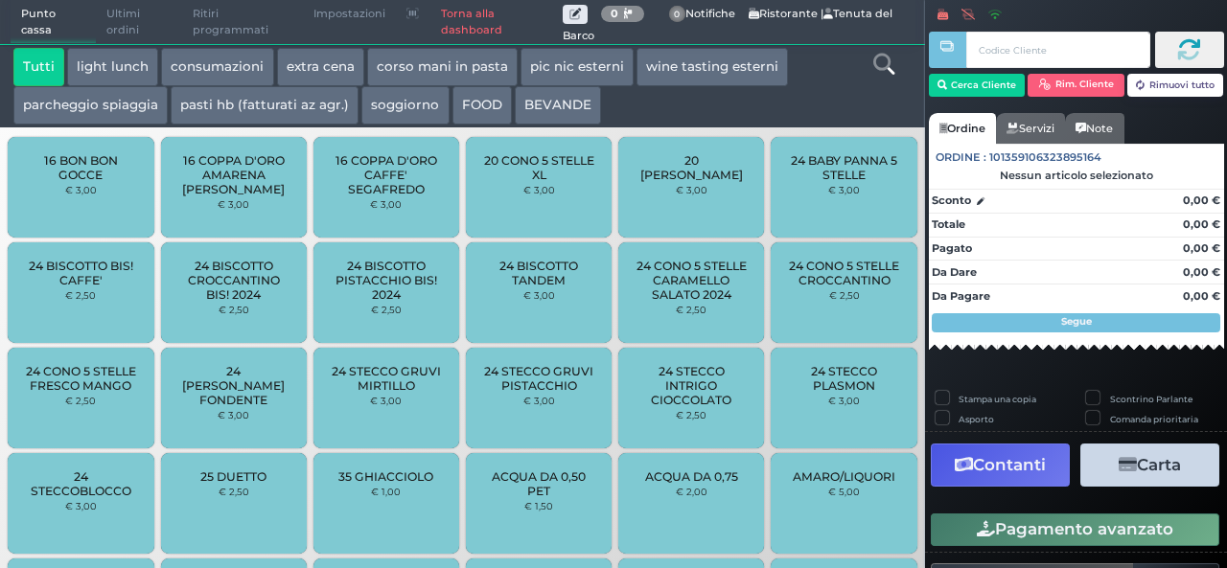
click at [1080, 540] on button "Pagamento avanzato" at bounding box center [1075, 530] width 289 height 33
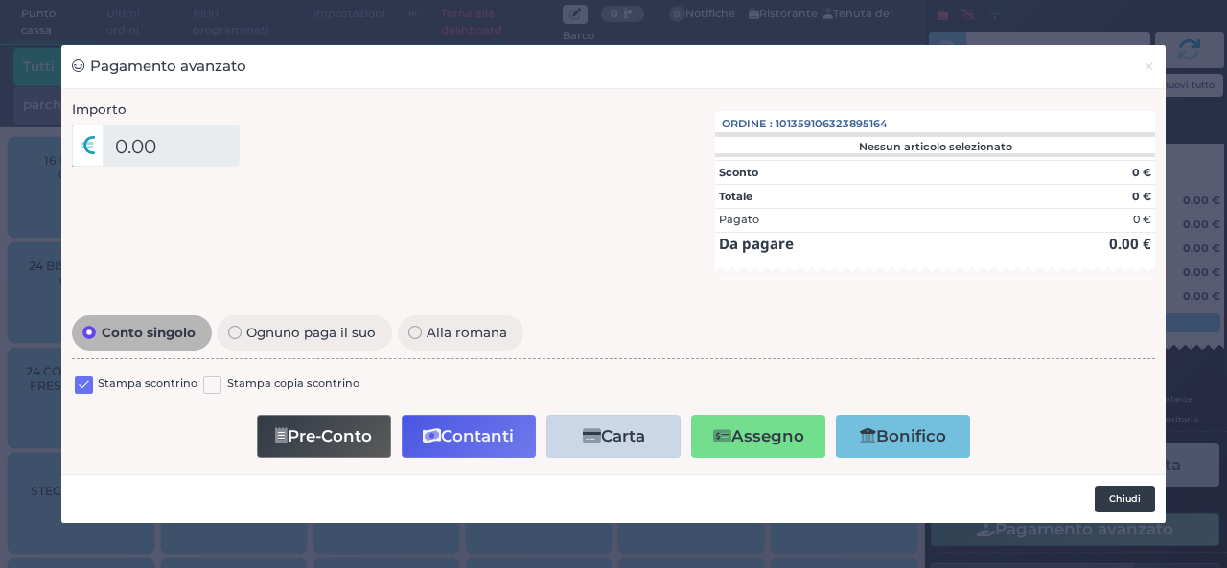
click at [1125, 498] on button "Chiudi" at bounding box center [1125, 499] width 60 height 27
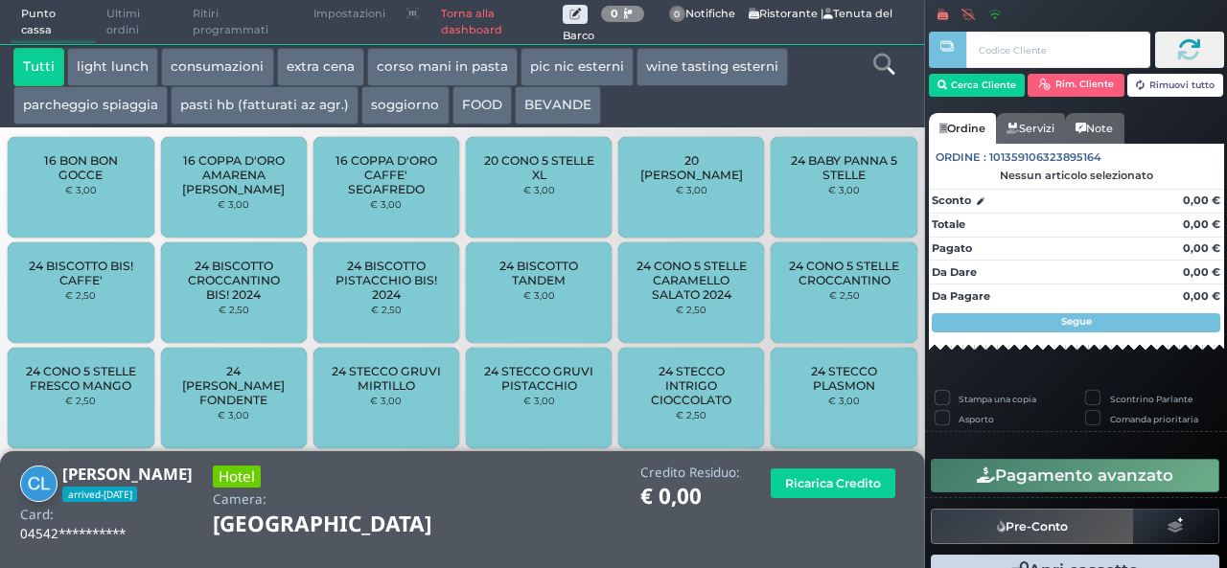
click at [331, 76] on button "extra cena" at bounding box center [320, 67] width 87 height 38
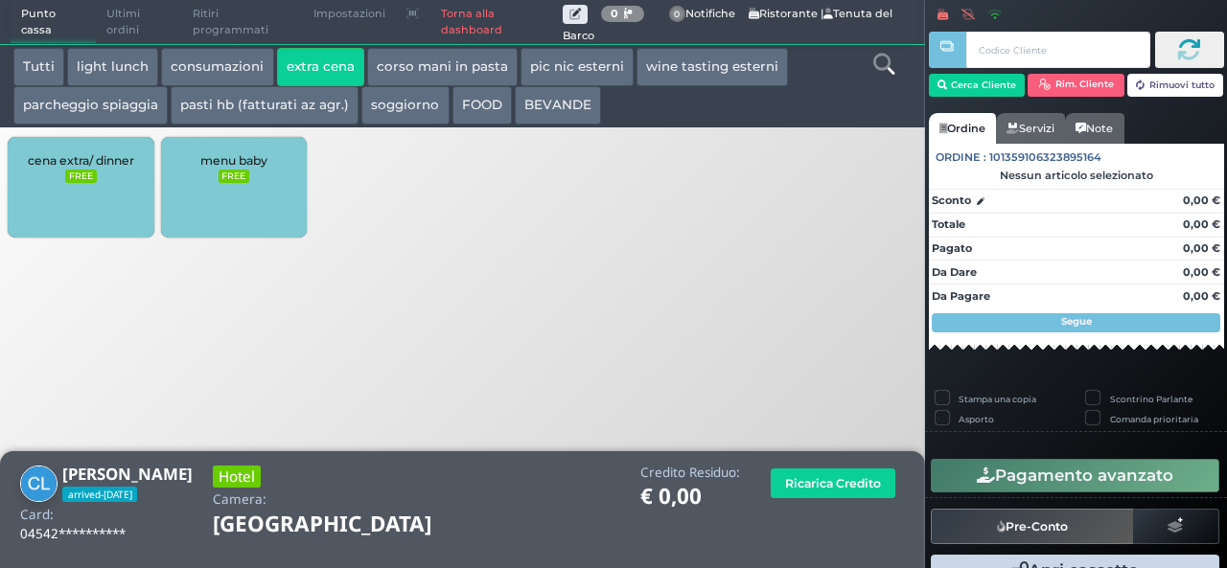
click at [102, 197] on div "cena extra/ dinner FREE" at bounding box center [81, 187] width 146 height 101
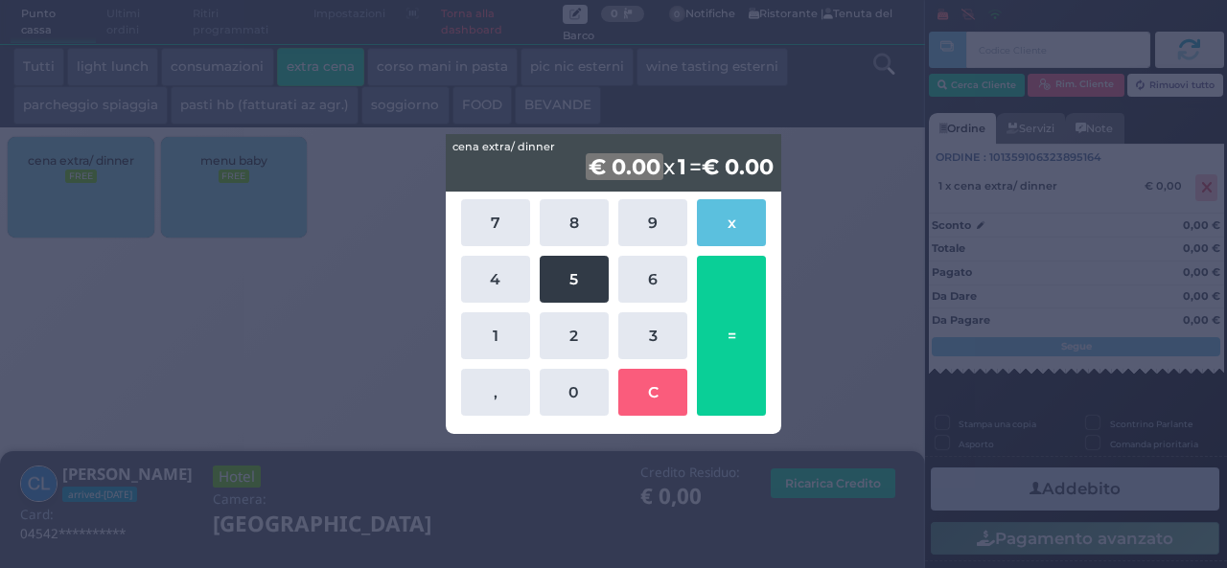
drag, startPoint x: 552, startPoint y: 307, endPoint x: 560, endPoint y: 295, distance: 13.8
click at [560, 295] on div "7 8 9 x 4 5 6 1 2 3 , 0 C =" at bounding box center [613, 308] width 315 height 226
click at [560, 295] on button "5" at bounding box center [574, 279] width 69 height 47
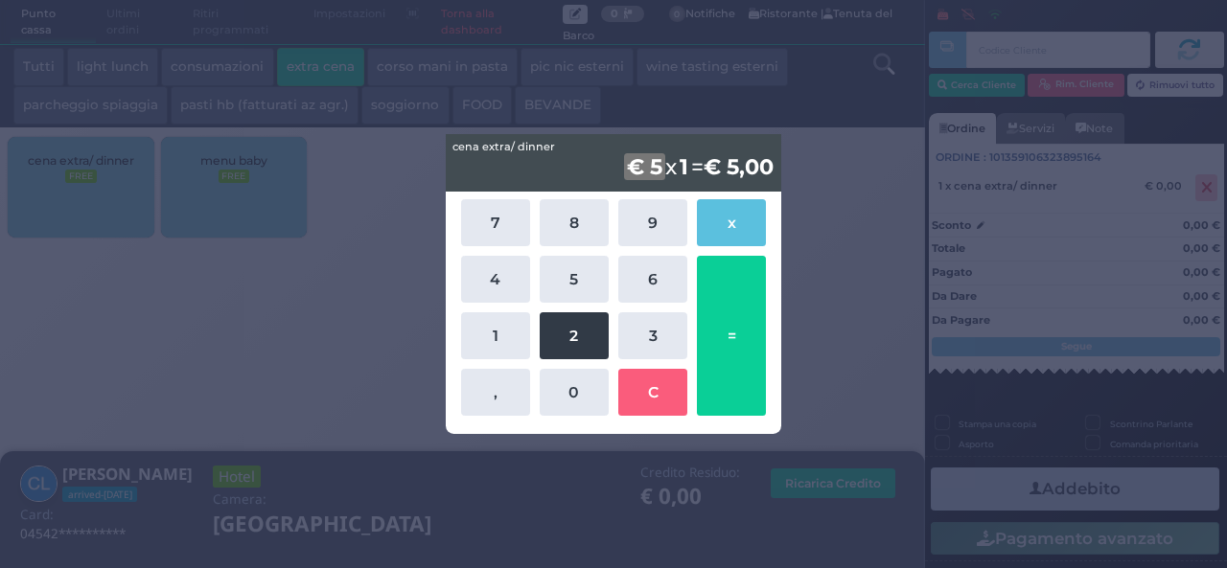
click at [566, 329] on button "2" at bounding box center [574, 336] width 69 height 47
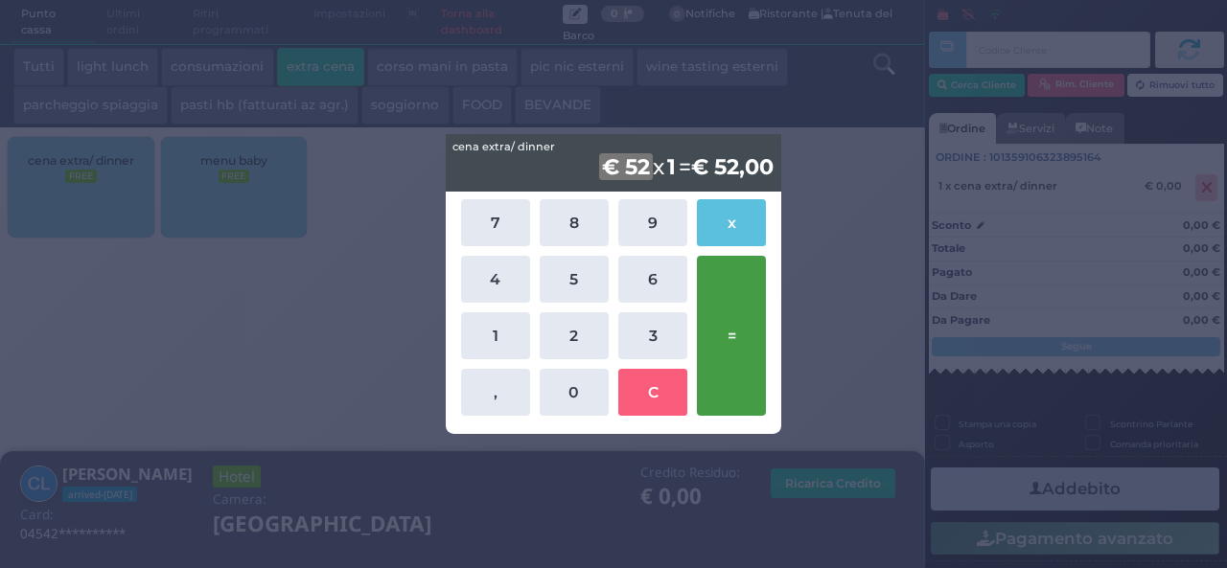
click at [723, 357] on button "=" at bounding box center [731, 336] width 69 height 160
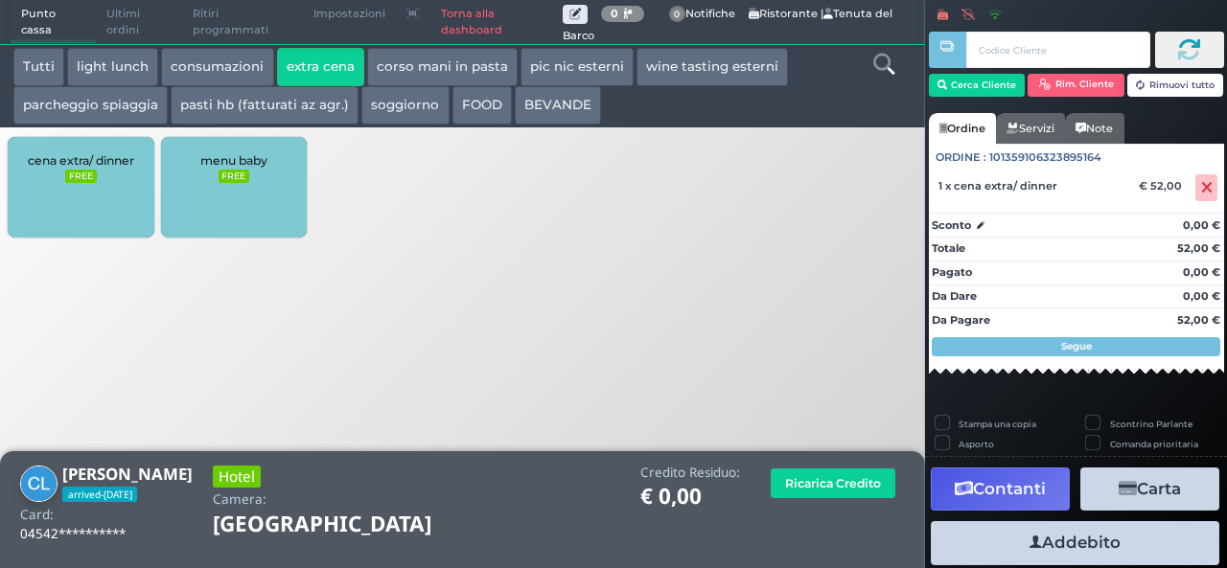
click at [1048, 536] on button "Addebito" at bounding box center [1075, 542] width 289 height 43
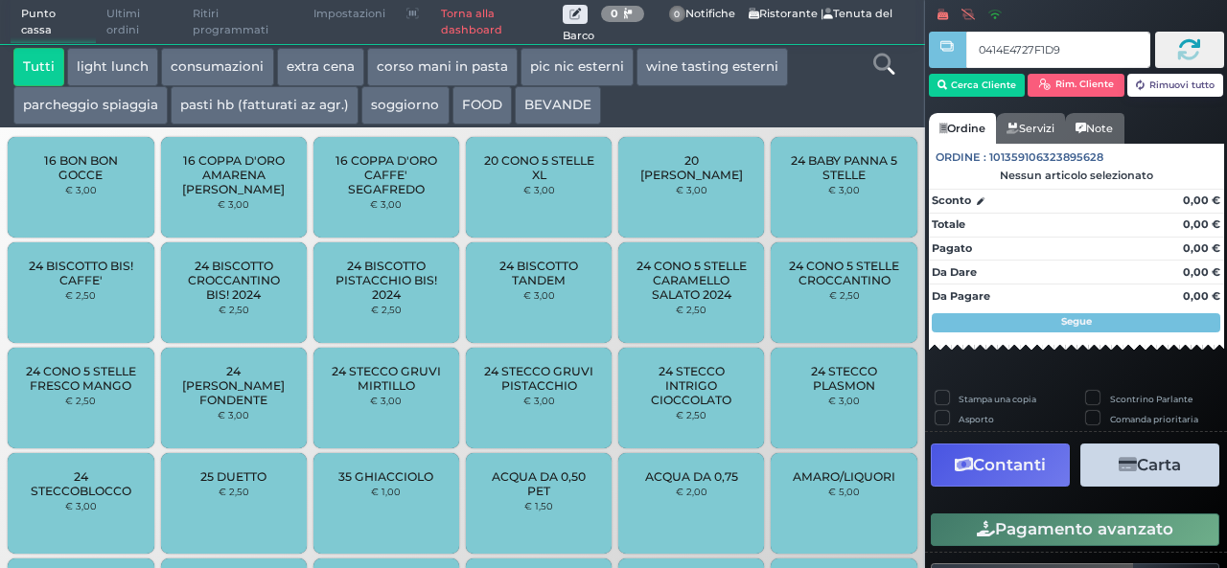
type input "0414E4727F1D90"
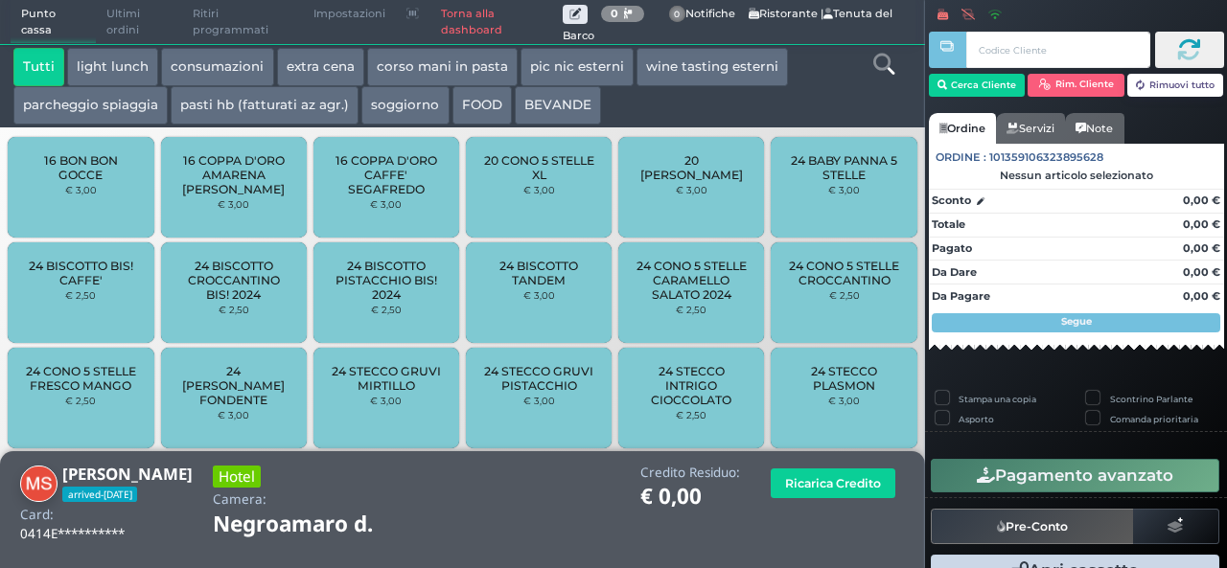
click at [318, 77] on button "extra cena" at bounding box center [320, 67] width 87 height 38
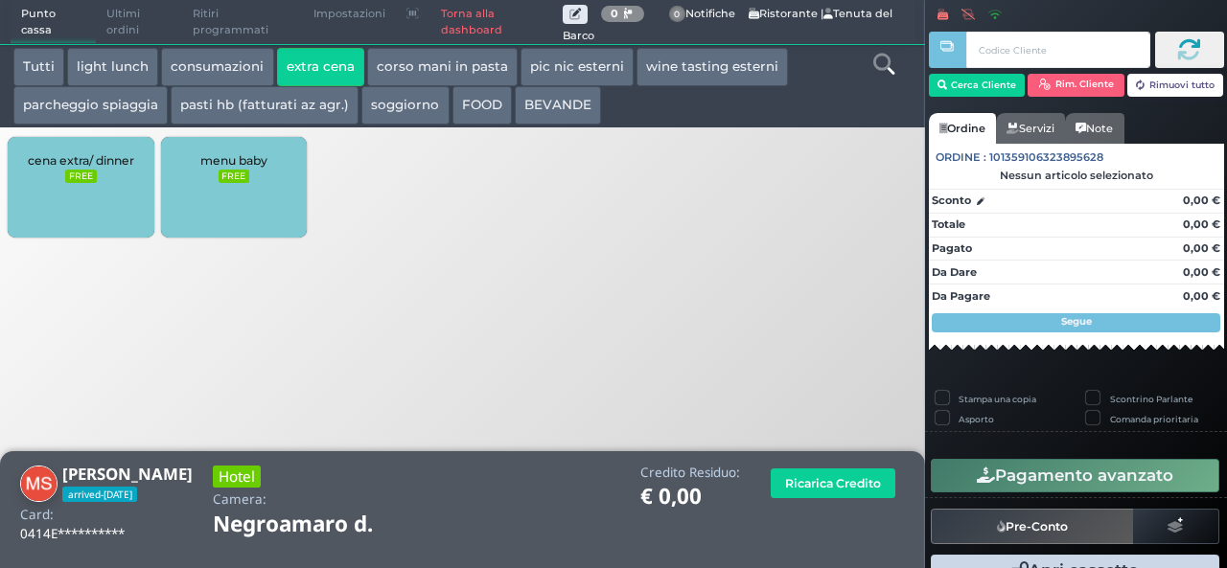
click at [98, 190] on div "cena extra/ dinner FREE" at bounding box center [81, 187] width 146 height 101
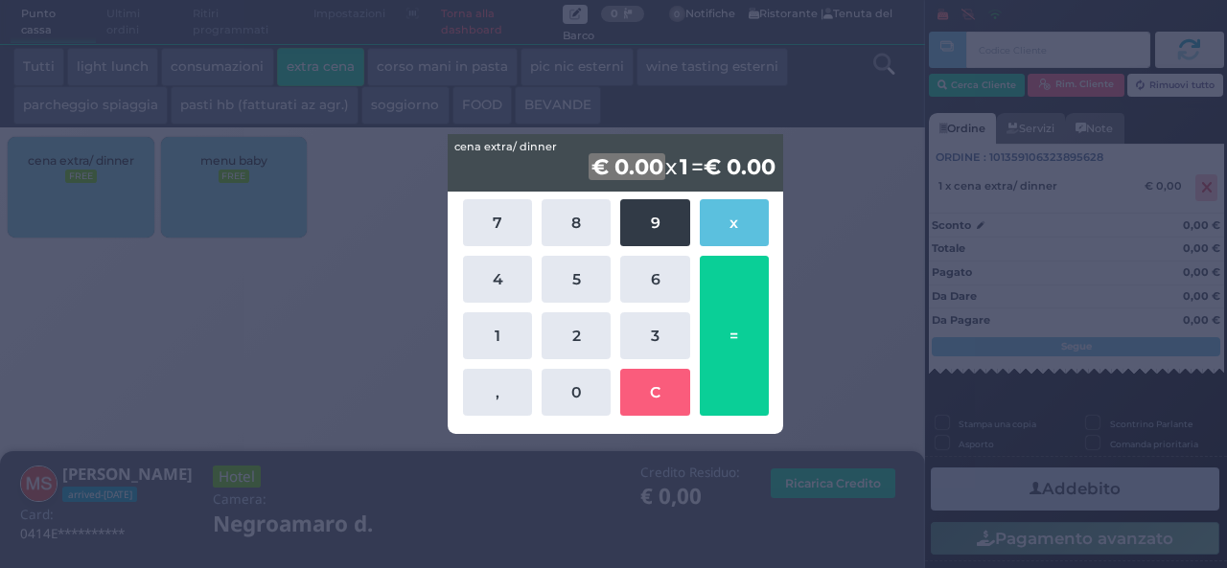
click at [648, 240] on button "9" at bounding box center [654, 222] width 69 height 47
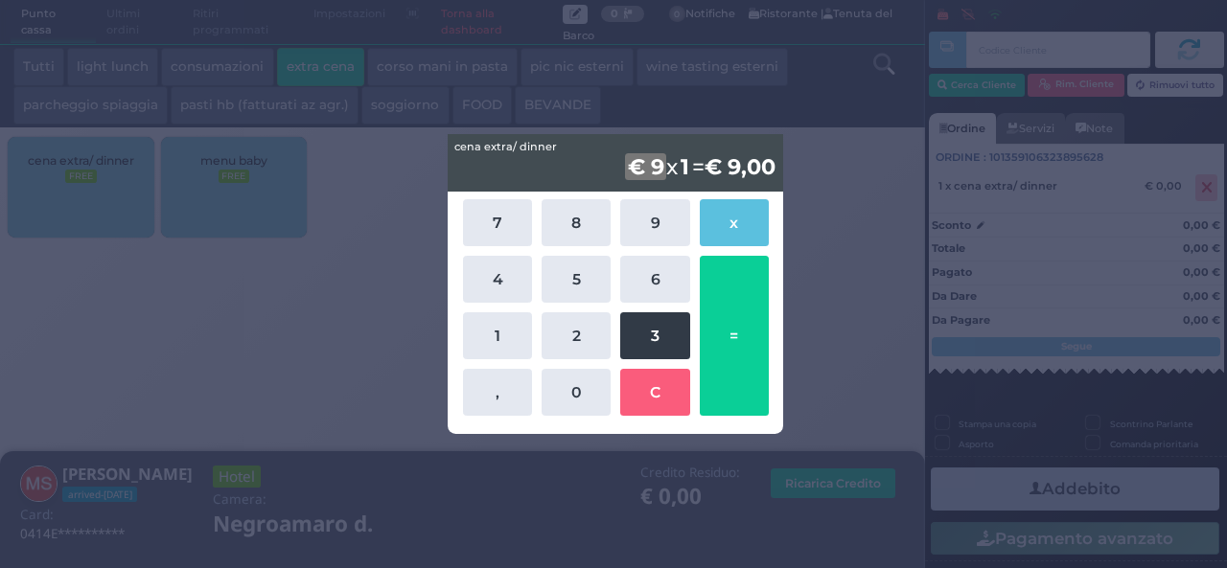
click at [634, 344] on button "3" at bounding box center [654, 336] width 69 height 47
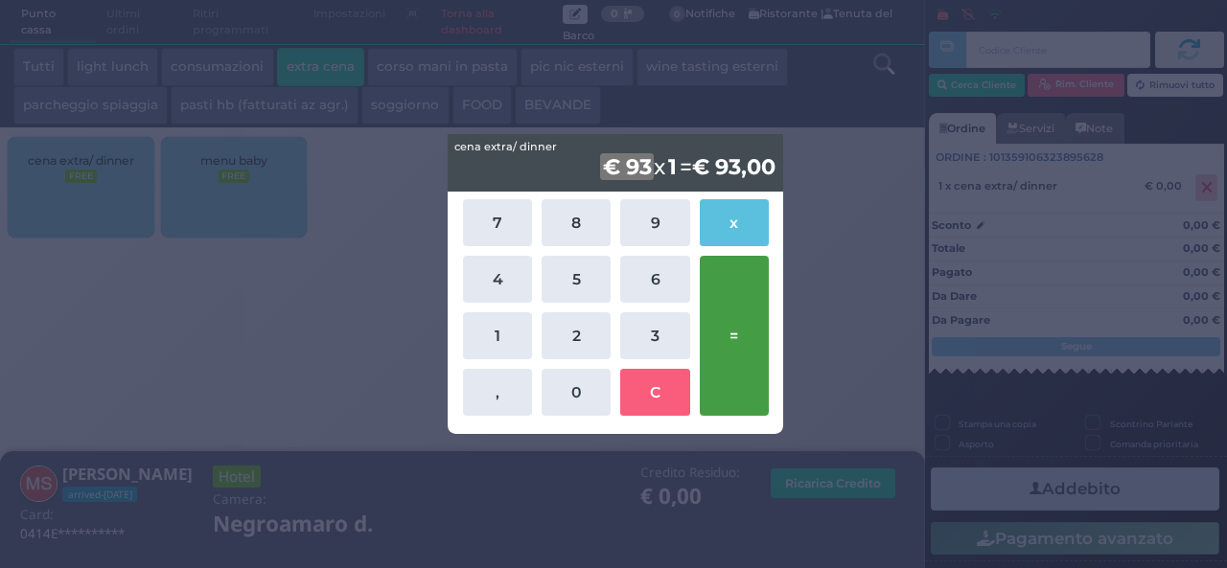
click at [730, 334] on button "=" at bounding box center [734, 336] width 69 height 160
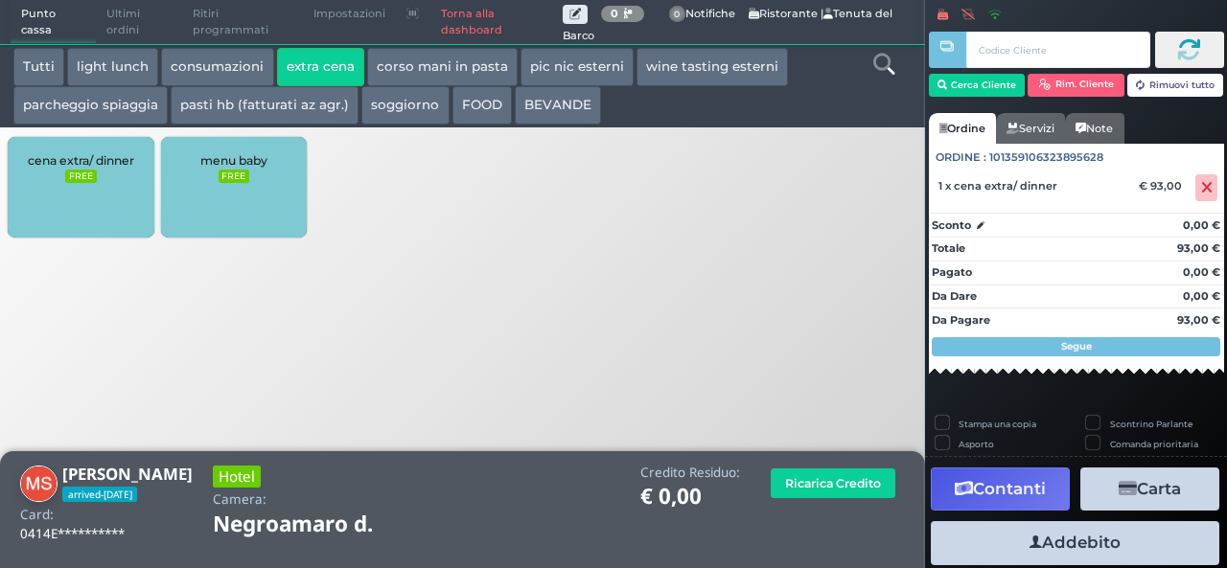
click at [1075, 543] on button "Addebito" at bounding box center [1075, 542] width 289 height 43
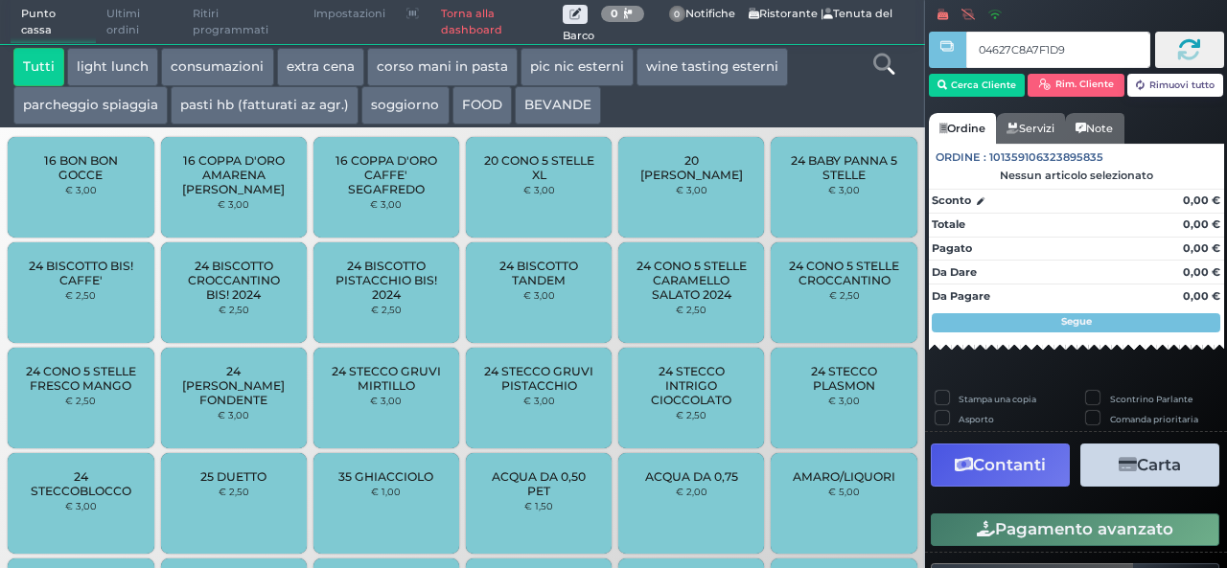
type input "04627C8A7F1D91"
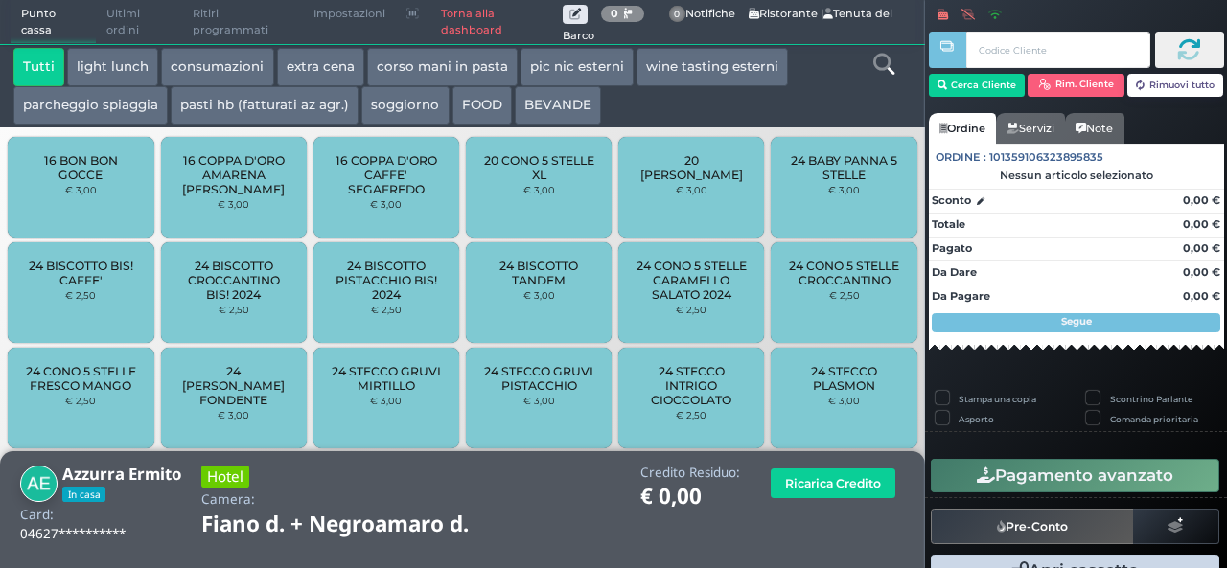
click at [330, 59] on button "extra cena" at bounding box center [320, 67] width 87 height 38
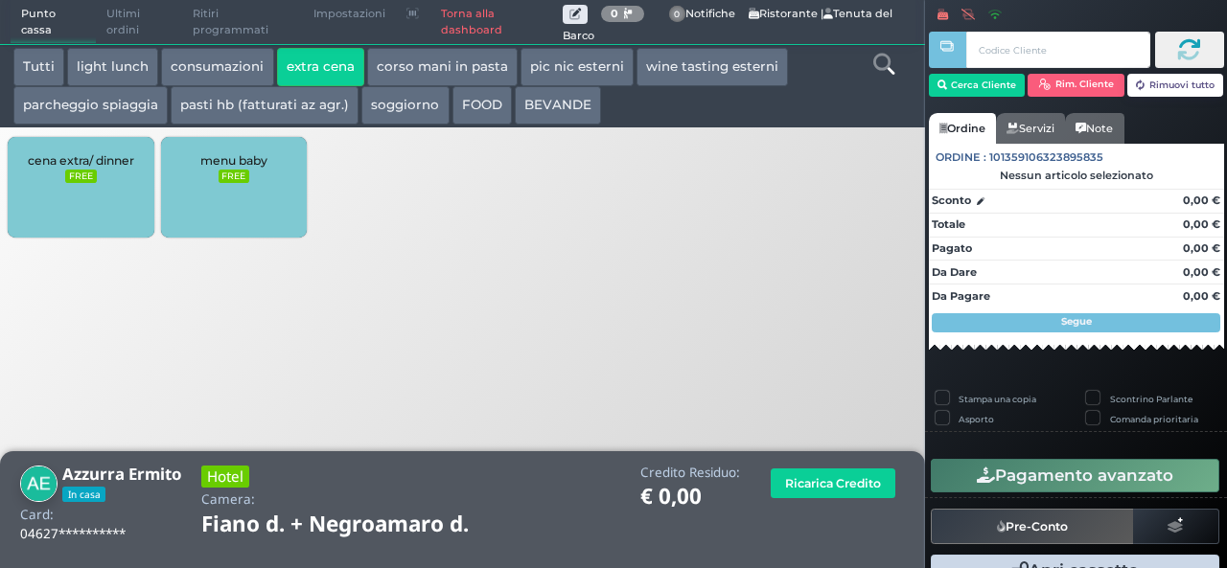
click at [123, 176] on div "cena extra/ dinner FREE" at bounding box center [81, 187] width 146 height 101
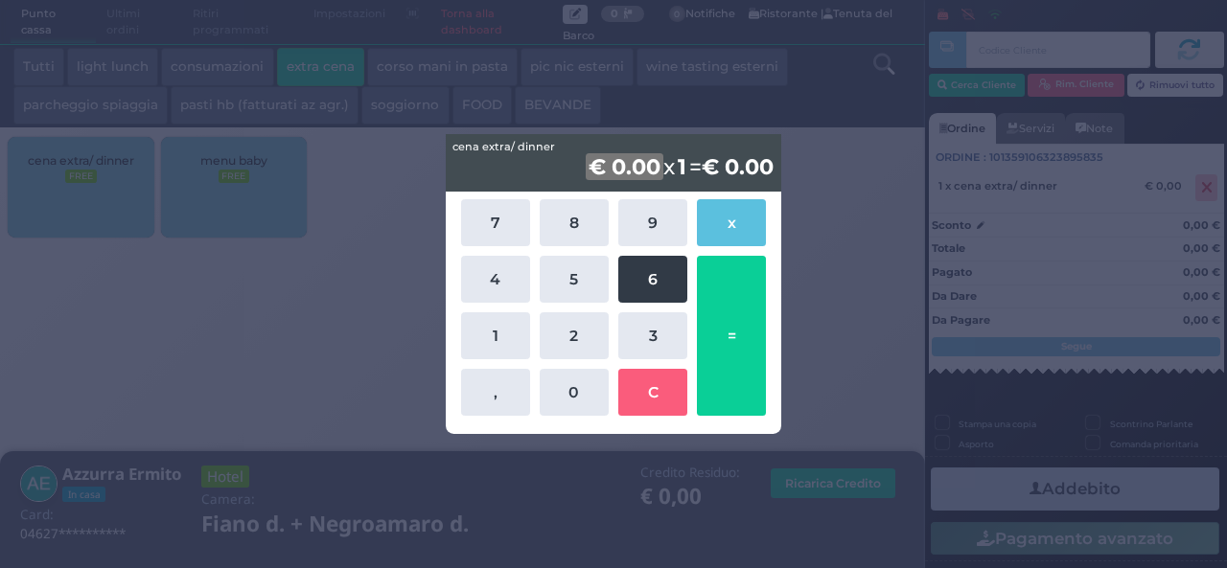
drag, startPoint x: 617, startPoint y: 270, endPoint x: 641, endPoint y: 273, distance: 24.1
click at [641, 273] on div "7 8 9 x 4 5 6 1 2 3 , 0 C =" at bounding box center [613, 308] width 315 height 226
click at [641, 273] on button "6" at bounding box center [652, 279] width 69 height 47
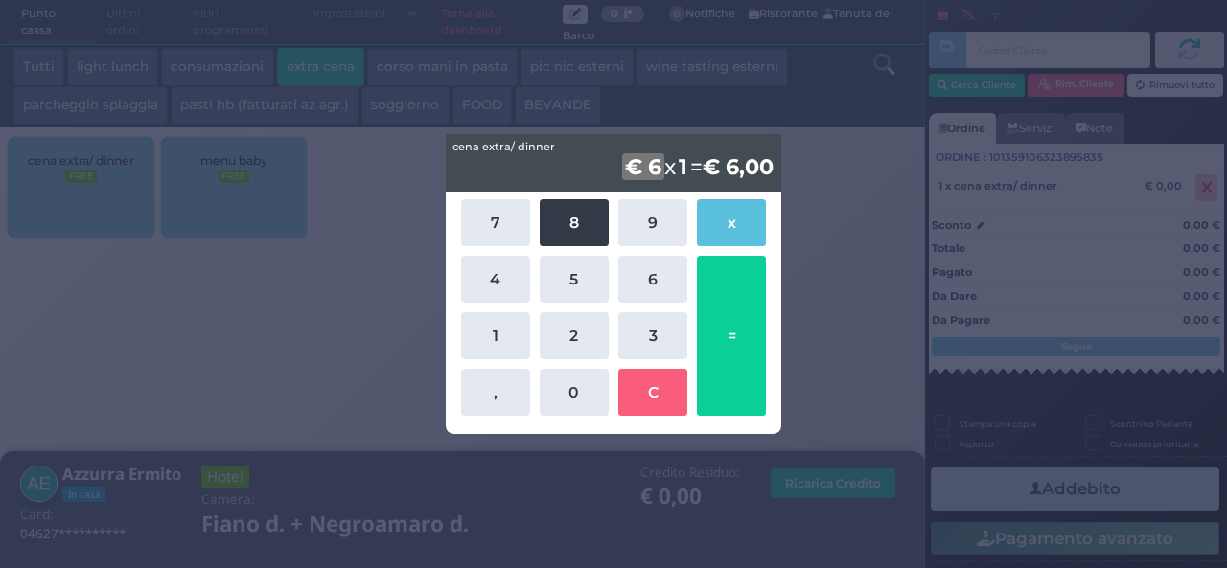
click at [580, 210] on button "8" at bounding box center [574, 222] width 69 height 47
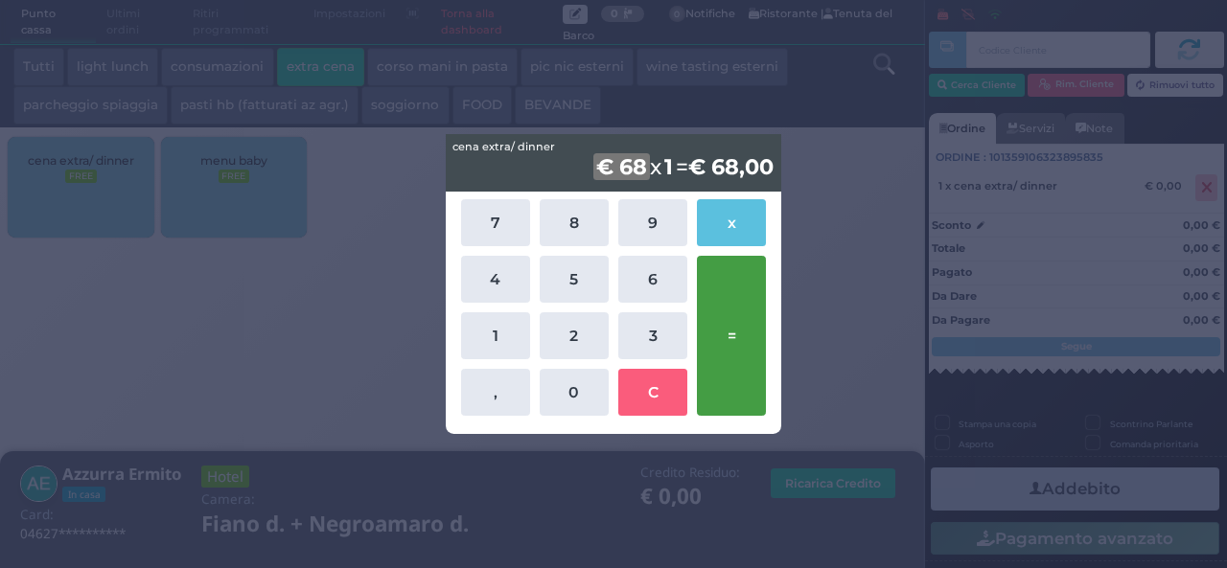
click at [748, 342] on button "=" at bounding box center [731, 336] width 69 height 160
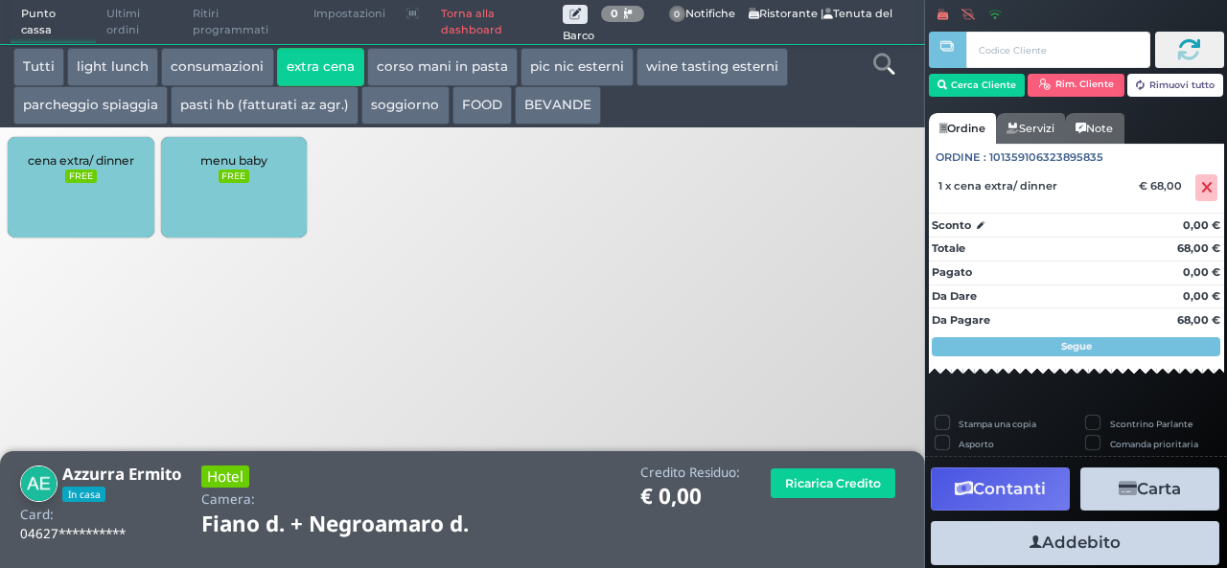
click at [1085, 544] on button "Addebito" at bounding box center [1075, 542] width 289 height 43
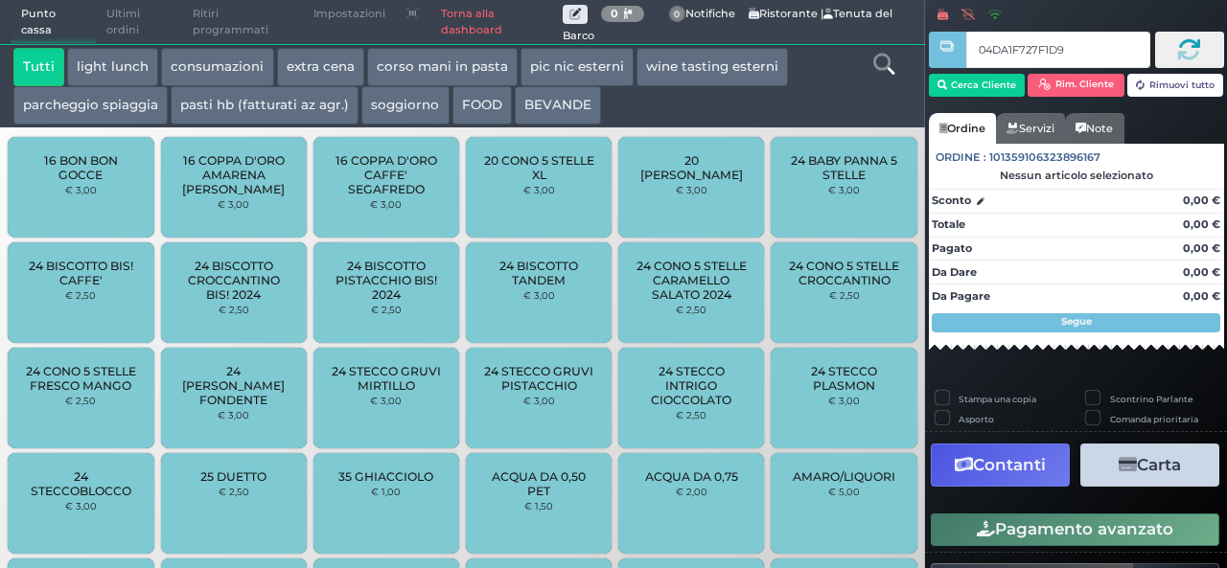
type input "04DA1F727F1D94"
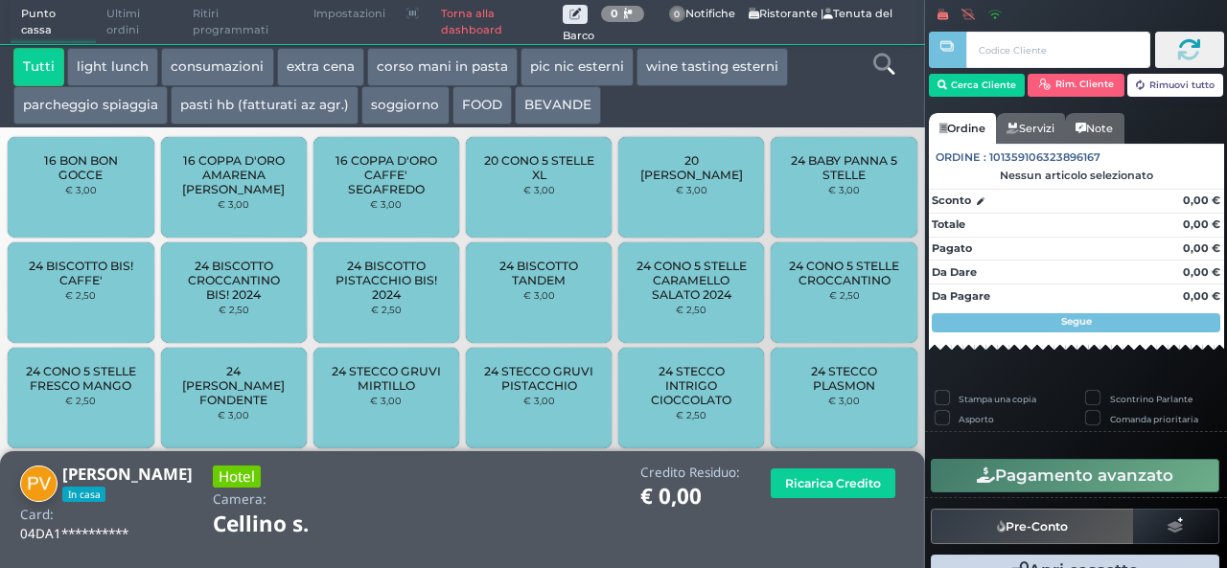
click at [313, 56] on button "extra cena" at bounding box center [320, 67] width 87 height 38
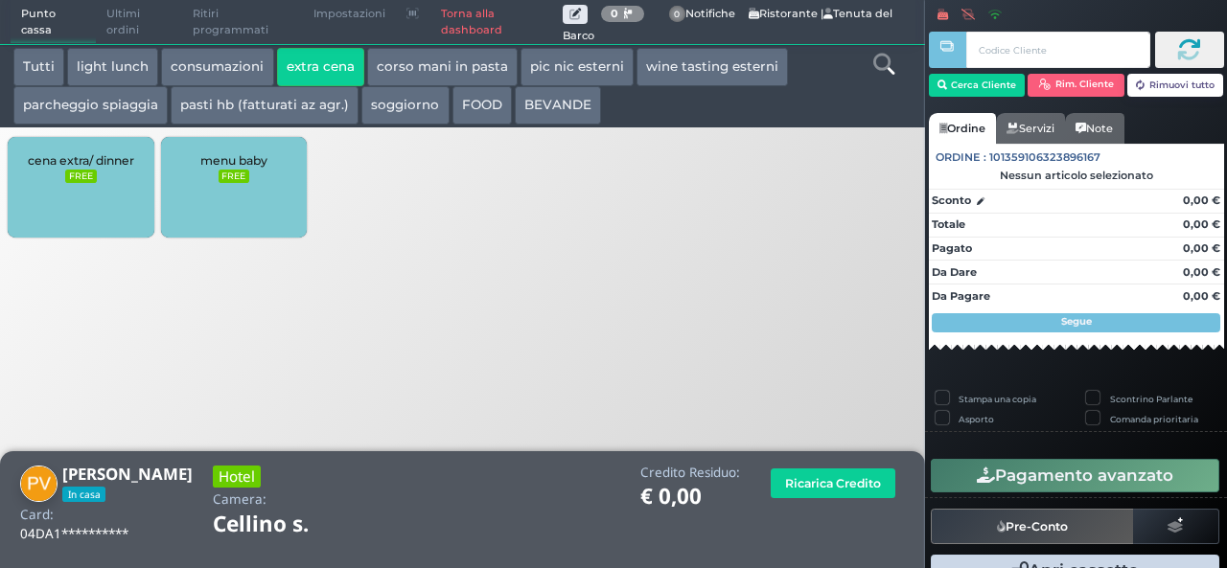
click at [98, 177] on div "cena extra/ dinner FREE" at bounding box center [81, 187] width 146 height 101
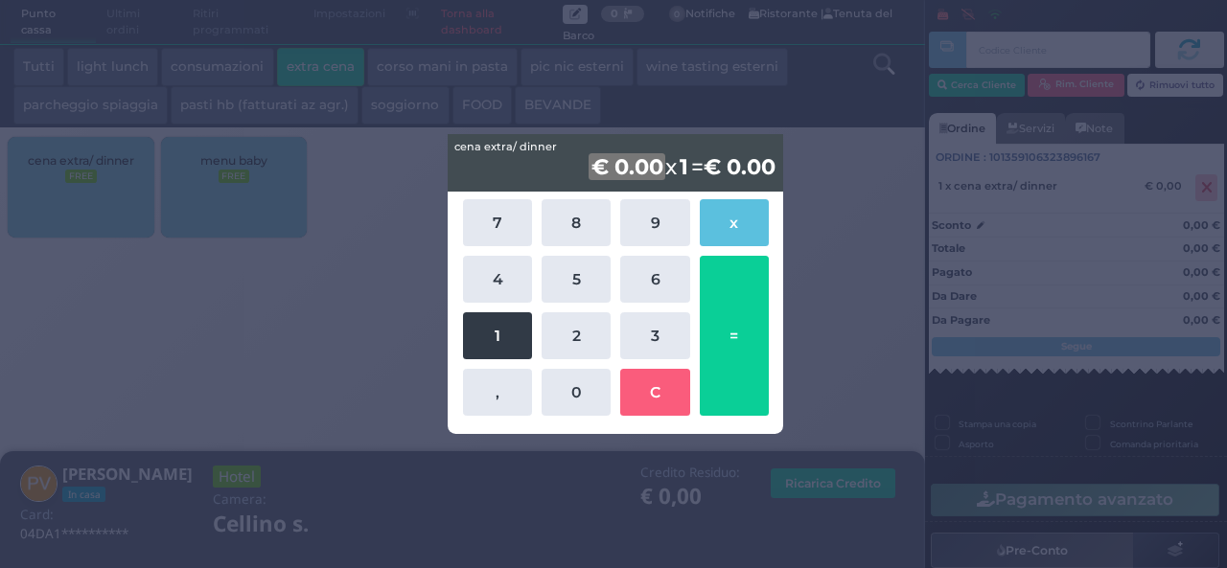
click at [490, 335] on button "1" at bounding box center [497, 336] width 69 height 47
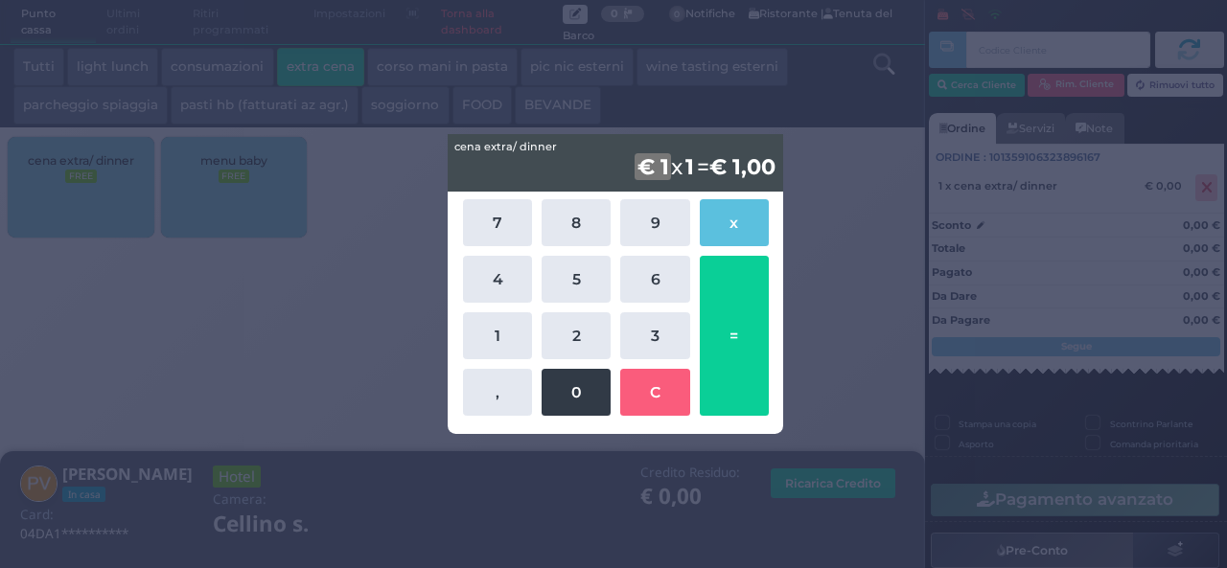
click at [568, 386] on button "0" at bounding box center [576, 392] width 69 height 47
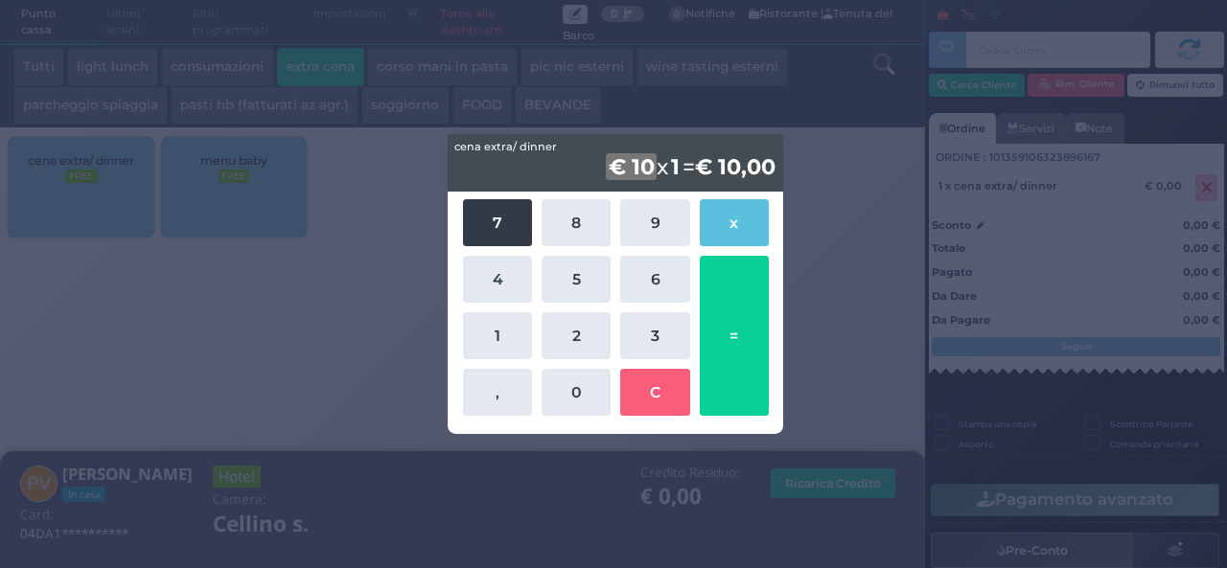
click at [493, 221] on button "7" at bounding box center [497, 222] width 69 height 47
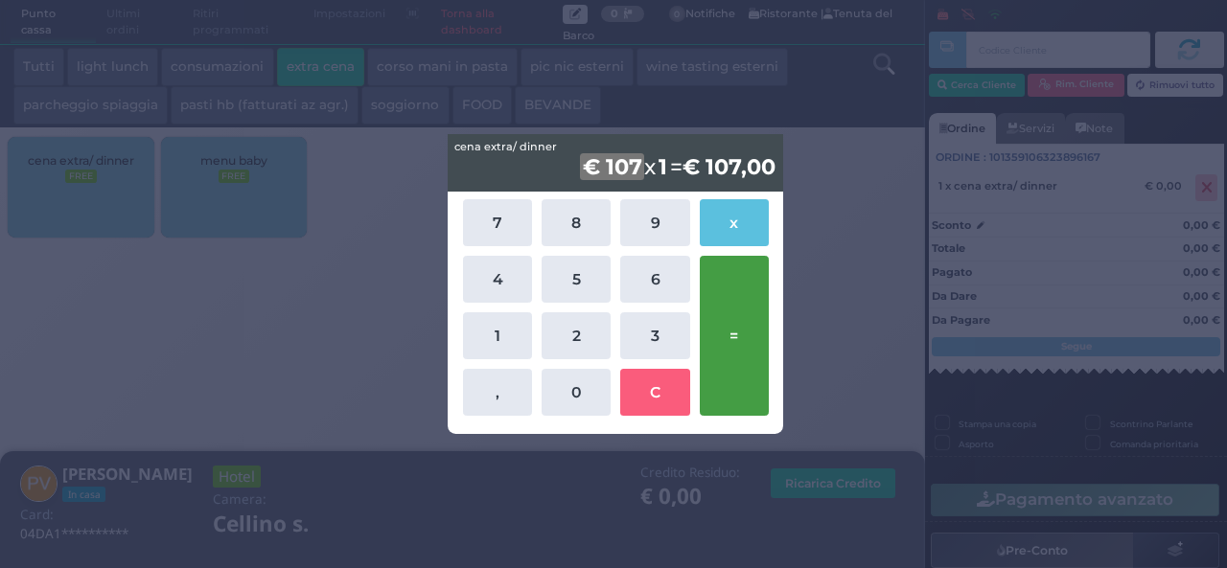
click at [748, 311] on button "=" at bounding box center [734, 336] width 69 height 160
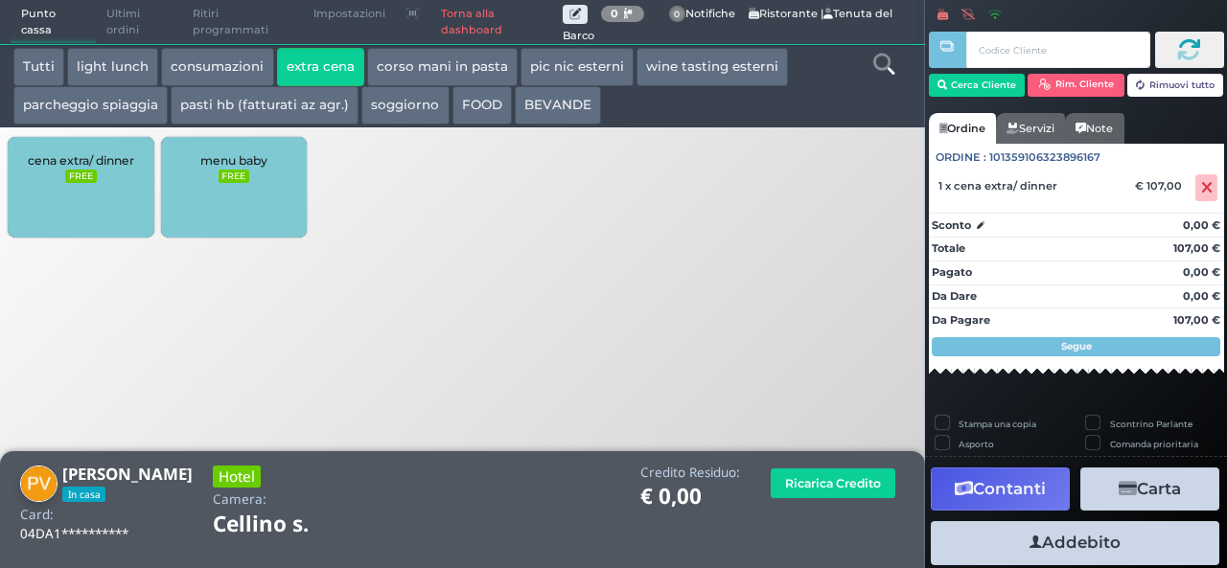
click at [1051, 543] on button "Addebito" at bounding box center [1075, 542] width 289 height 43
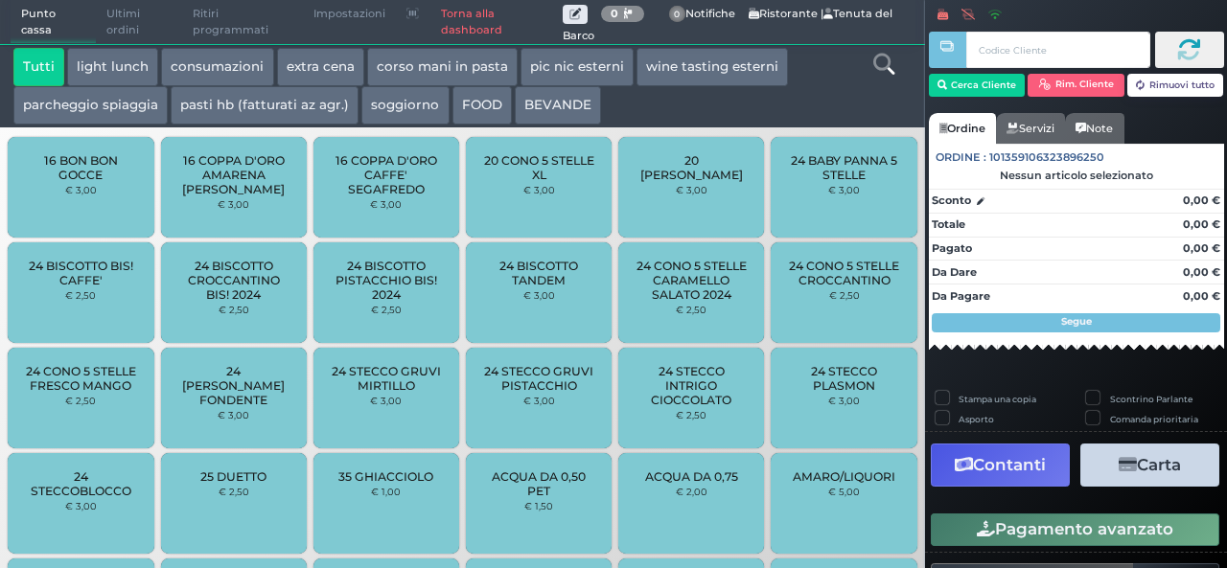
click at [893, 57] on icon at bounding box center [883, 64] width 21 height 21
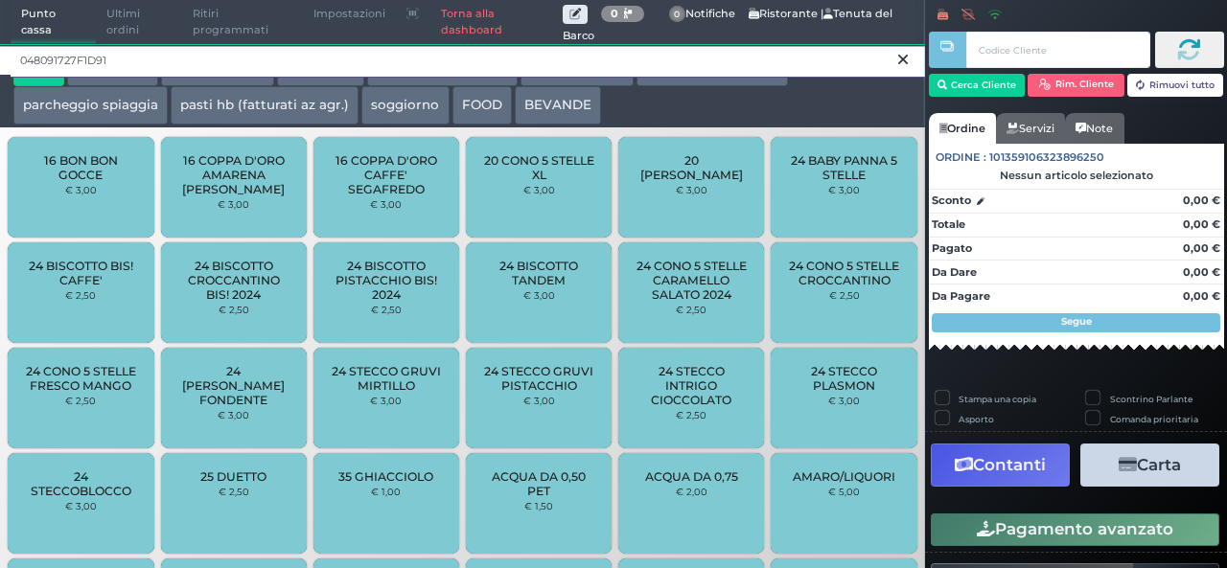
type input "048091727F1D91"
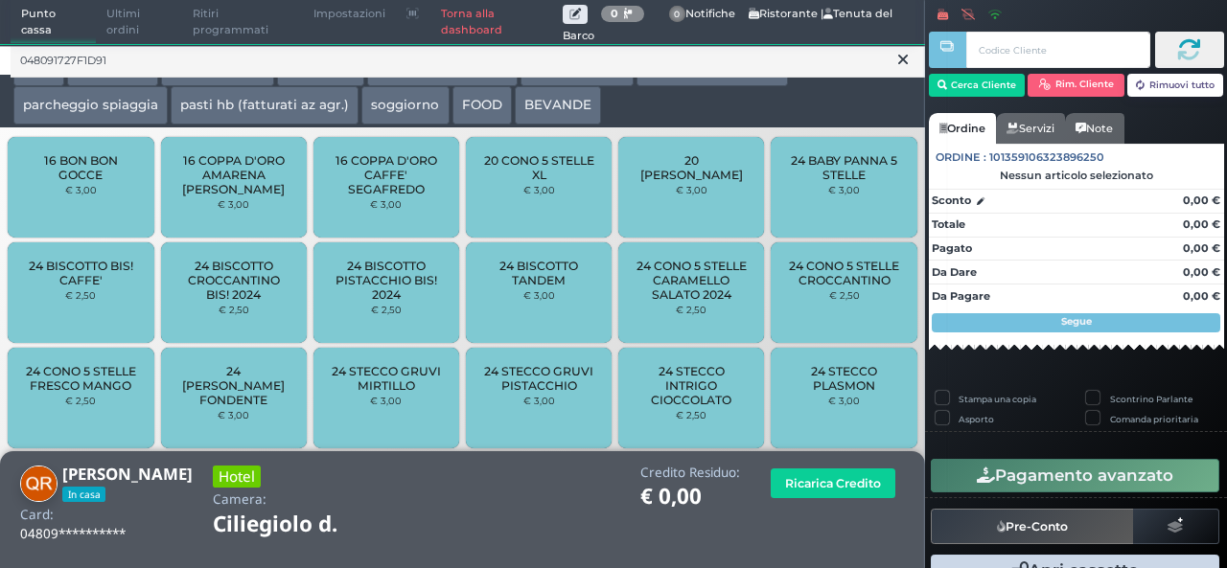
click at [910, 56] on button at bounding box center [902, 59] width 17 height 21
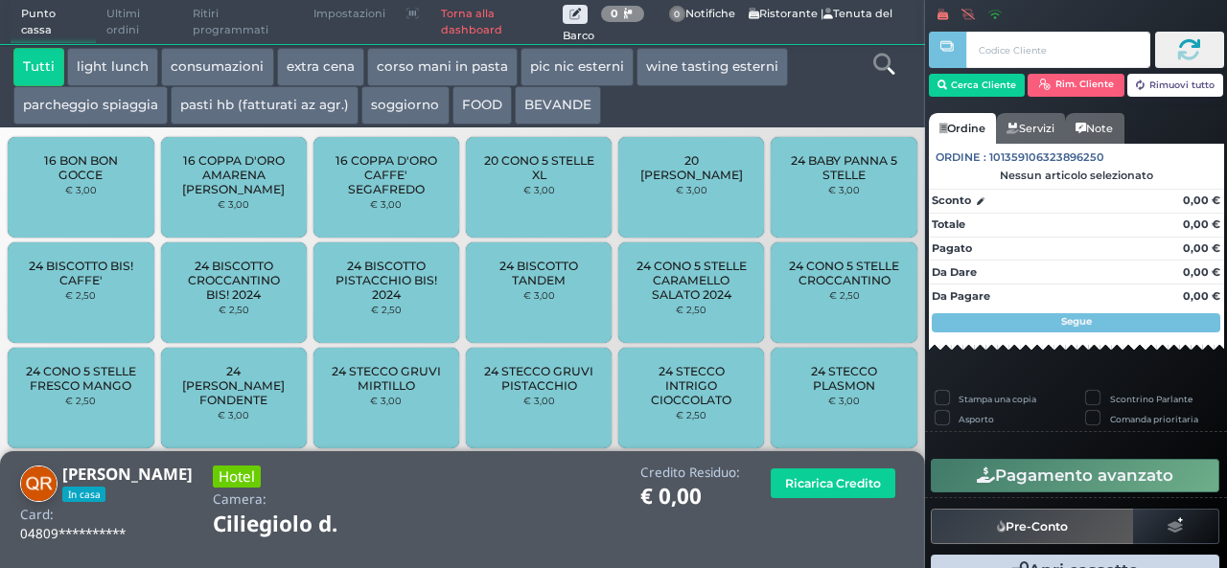
click at [329, 70] on button "extra cena" at bounding box center [320, 67] width 87 height 38
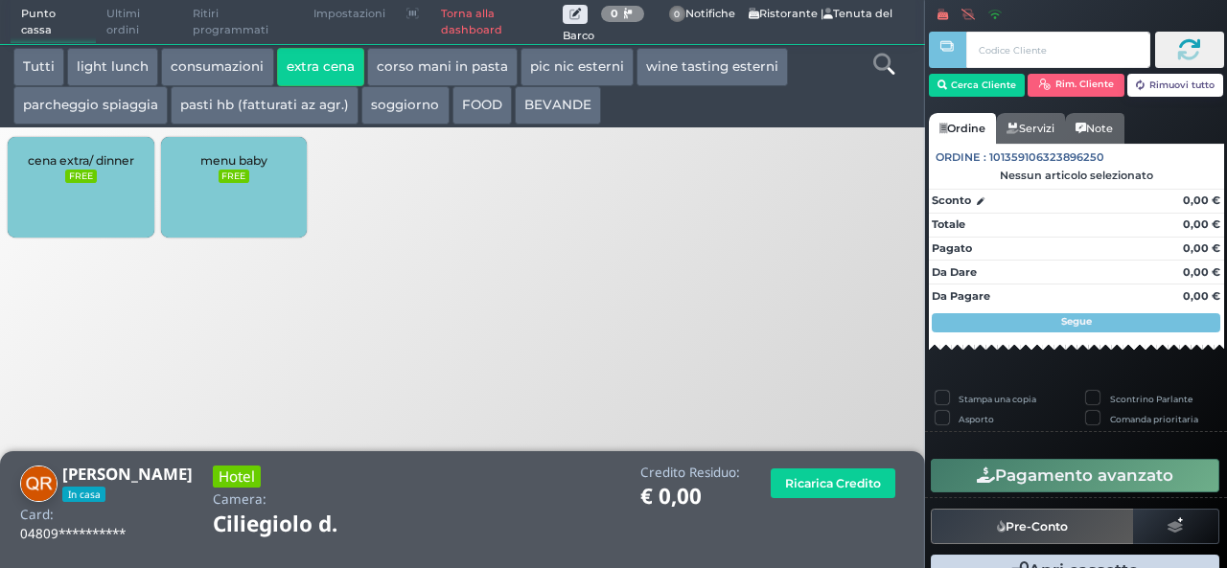
click at [107, 177] on div "cena extra/ dinner FREE" at bounding box center [81, 187] width 146 height 101
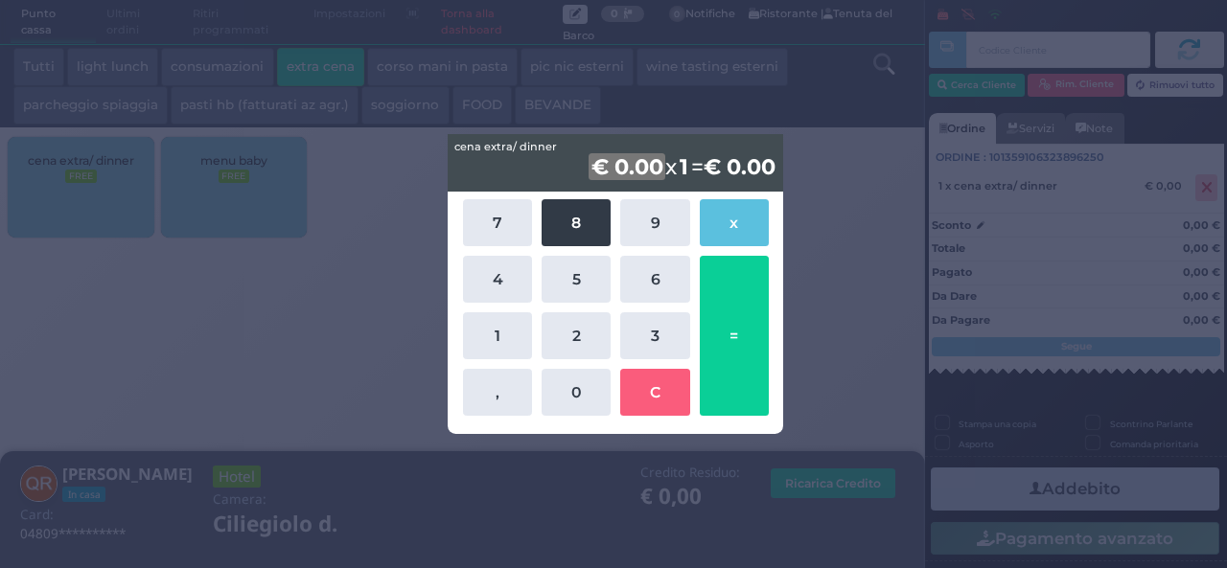
click at [579, 214] on button "8" at bounding box center [576, 222] width 69 height 47
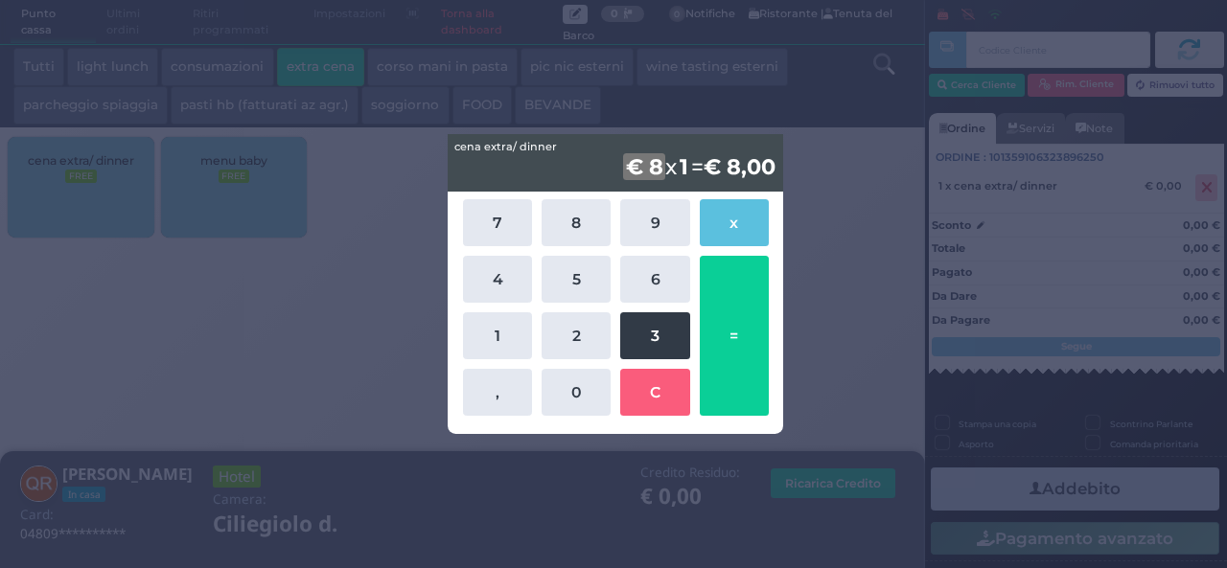
click at [646, 331] on button "3" at bounding box center [654, 336] width 69 height 47
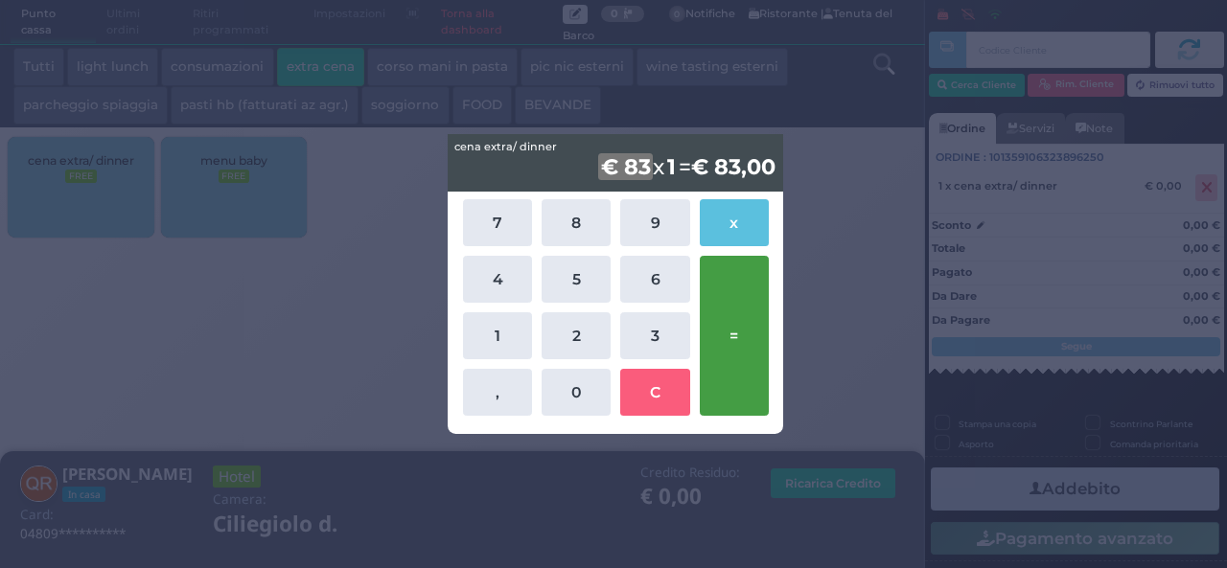
click at [736, 340] on button "=" at bounding box center [734, 336] width 69 height 160
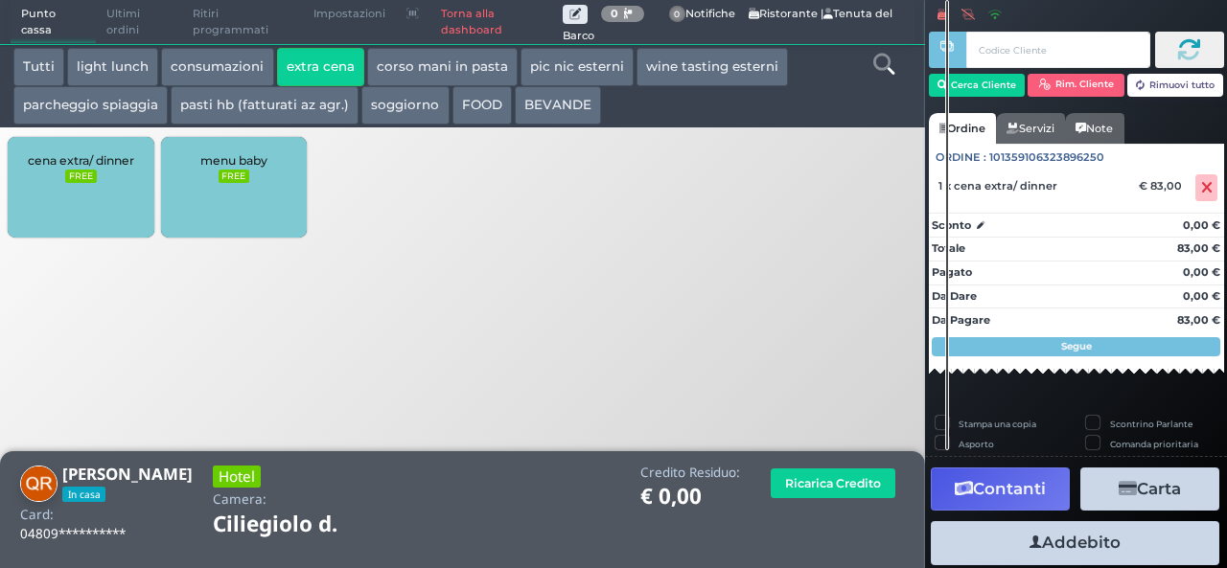
click at [1039, 554] on button "Addebito" at bounding box center [1075, 542] width 289 height 43
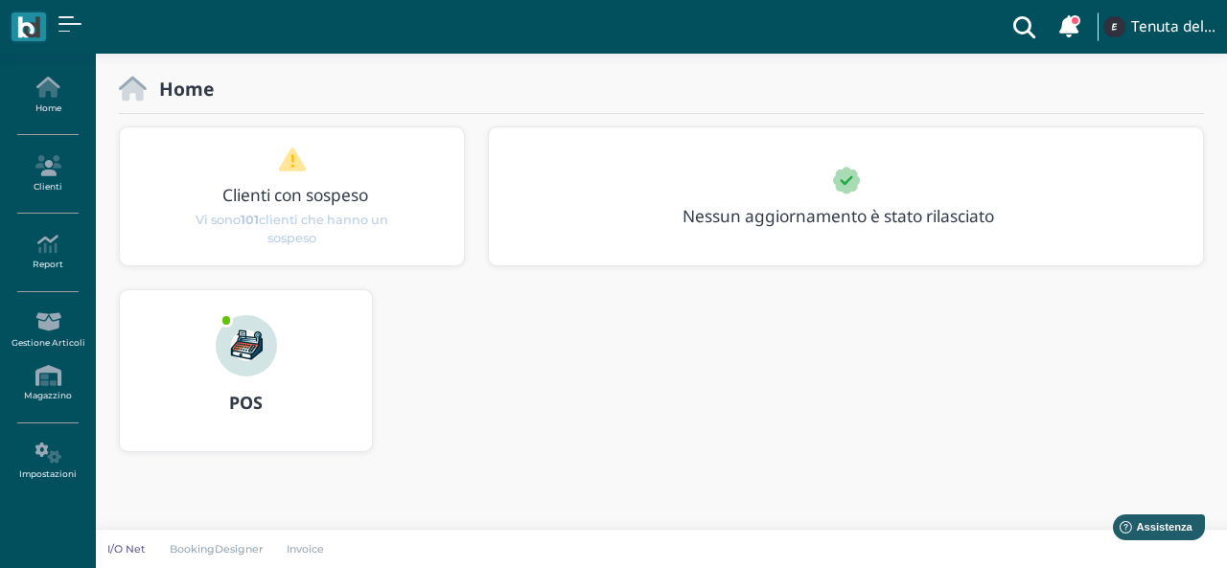
click at [237, 348] on img at bounding box center [246, 345] width 61 height 61
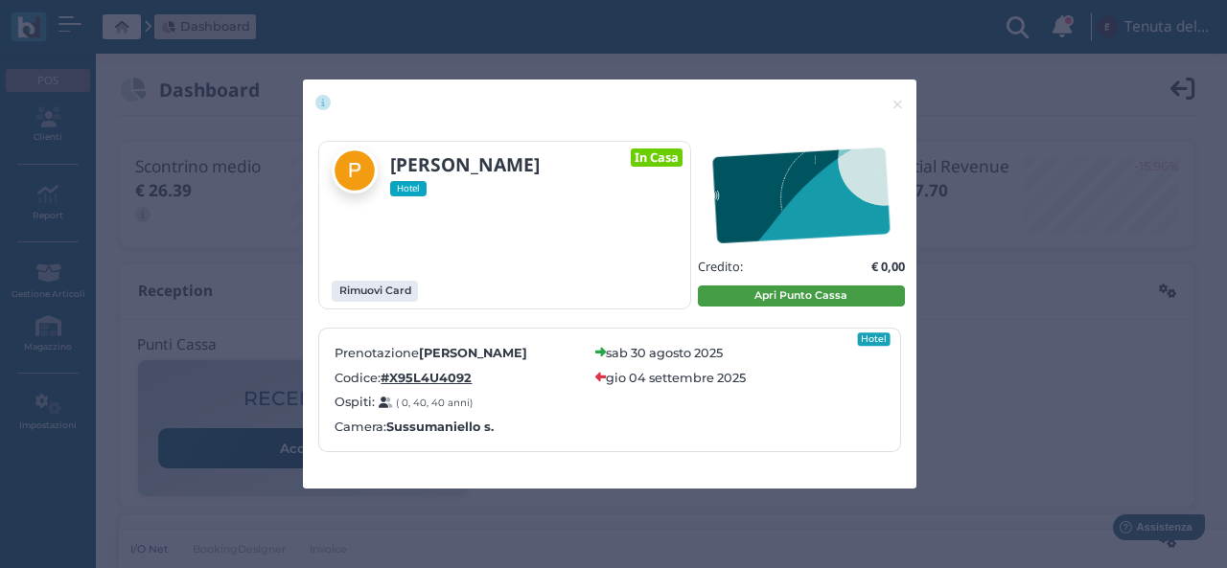
click at [750, 294] on button "Apri Punto Cassa" at bounding box center [801, 296] width 207 height 21
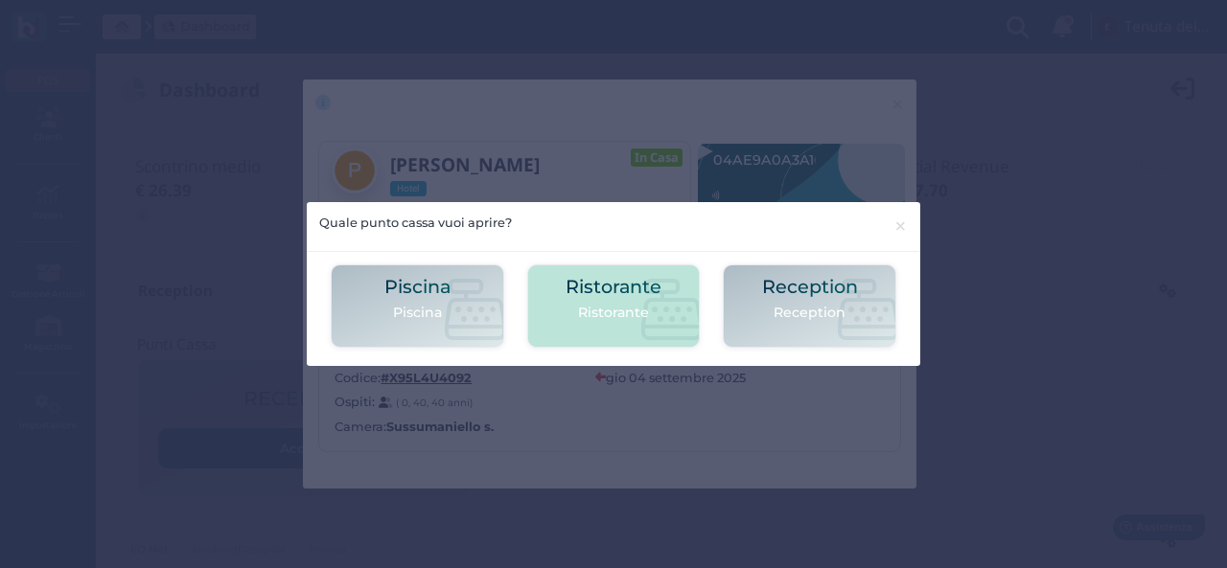
click at [598, 319] on p "Ristorante" at bounding box center [614, 313] width 96 height 20
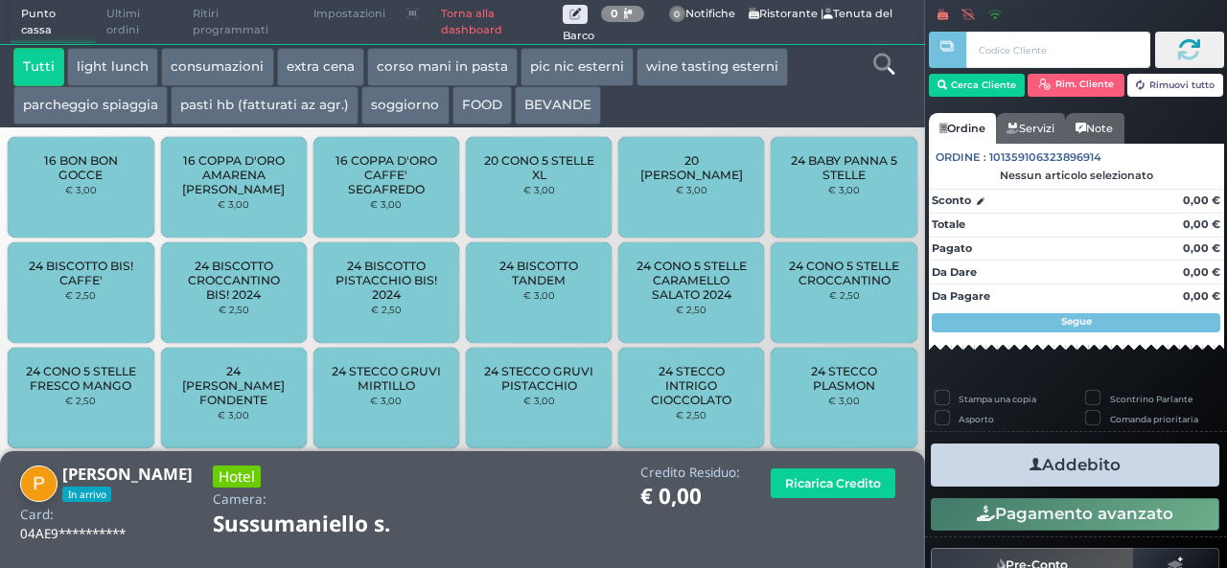
click at [320, 58] on button "extra cena" at bounding box center [320, 67] width 87 height 38
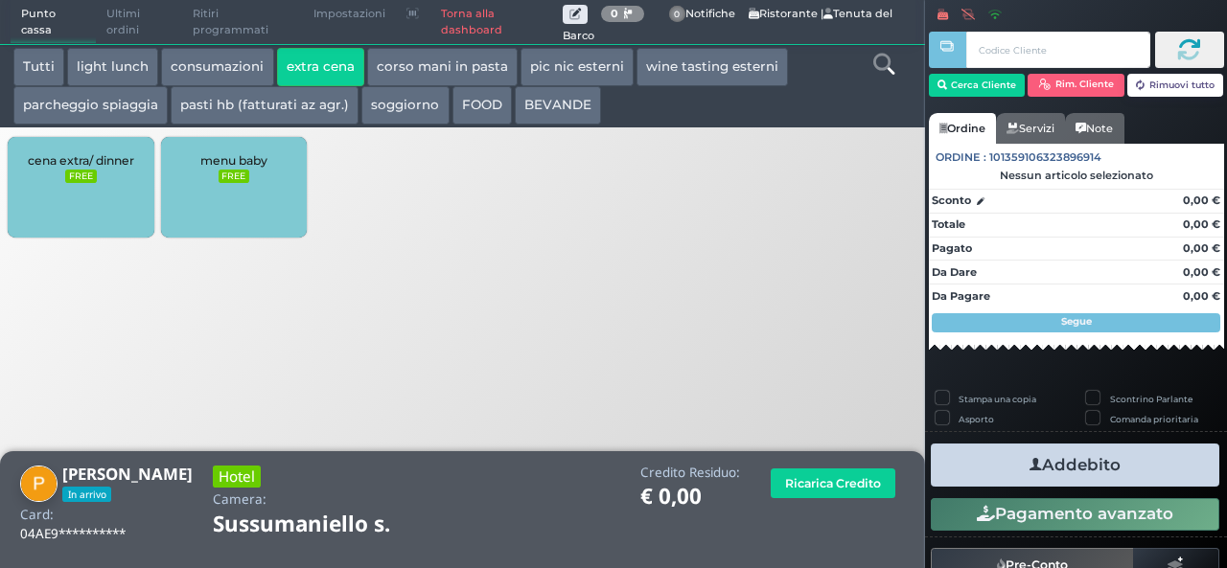
click at [100, 171] on div "cena extra/ dinner FREE" at bounding box center [81, 187] width 146 height 101
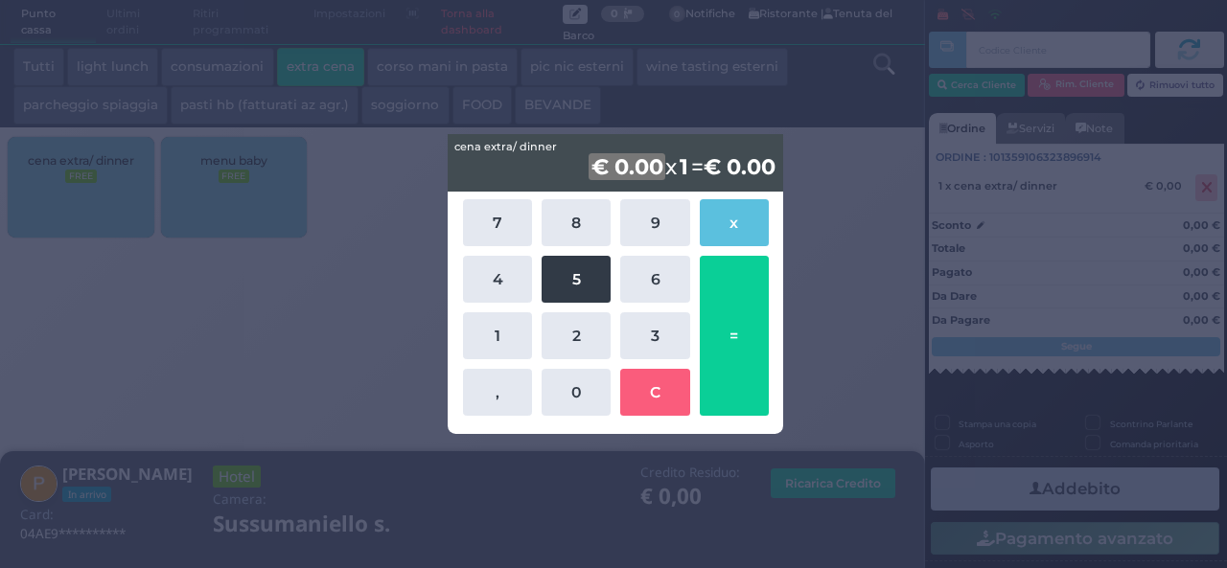
click at [580, 256] on button "5" at bounding box center [576, 279] width 69 height 47
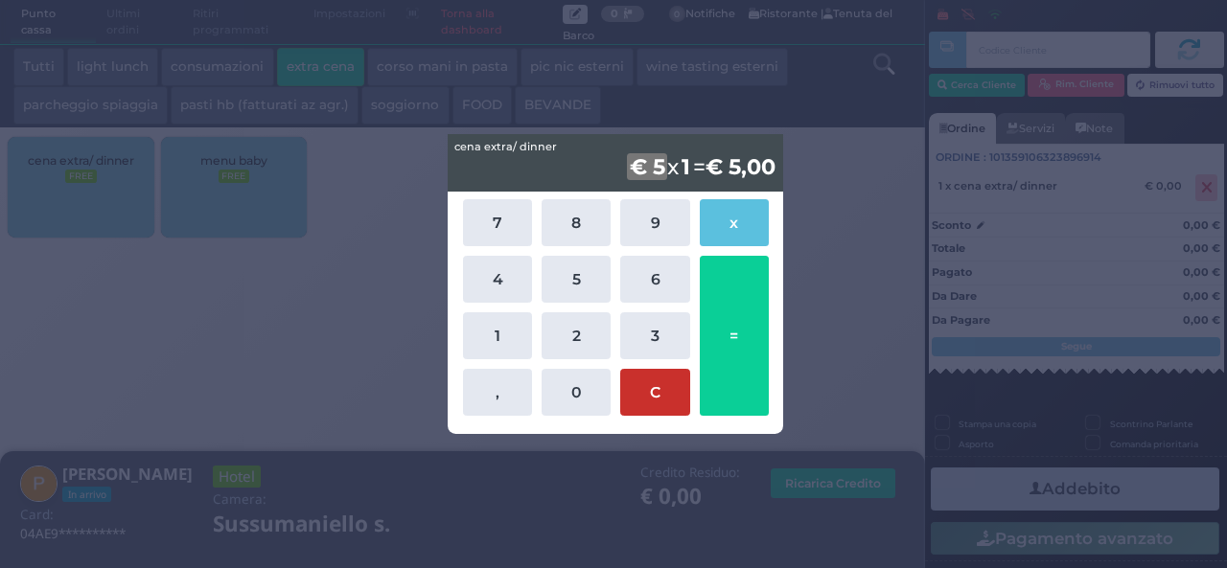
click at [633, 411] on button "C" at bounding box center [654, 392] width 69 height 47
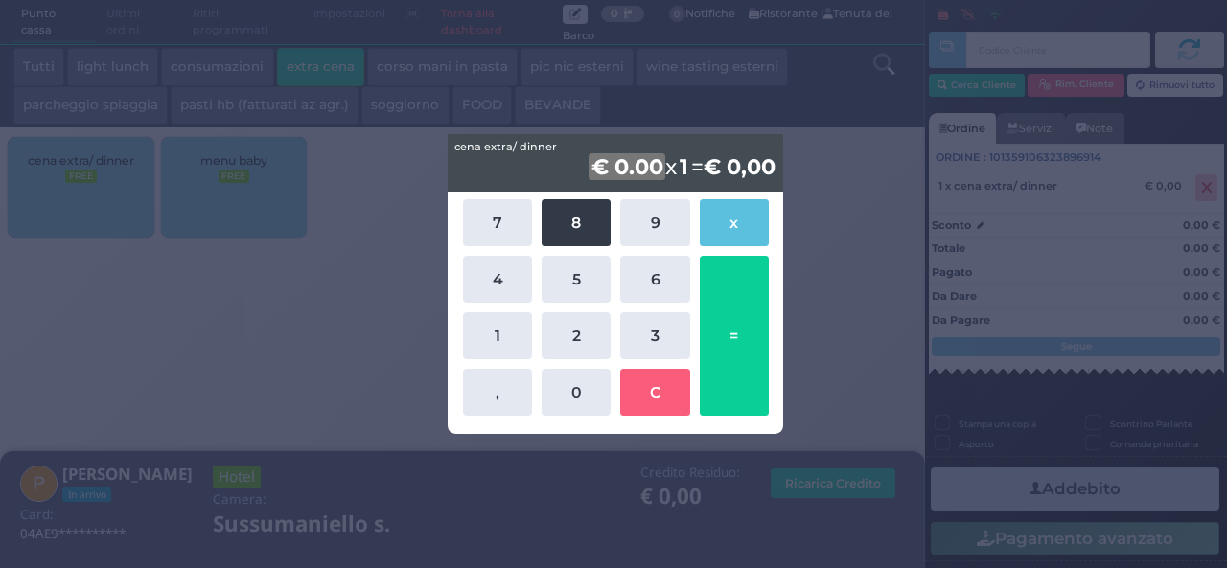
click at [588, 235] on button "8" at bounding box center [576, 222] width 69 height 47
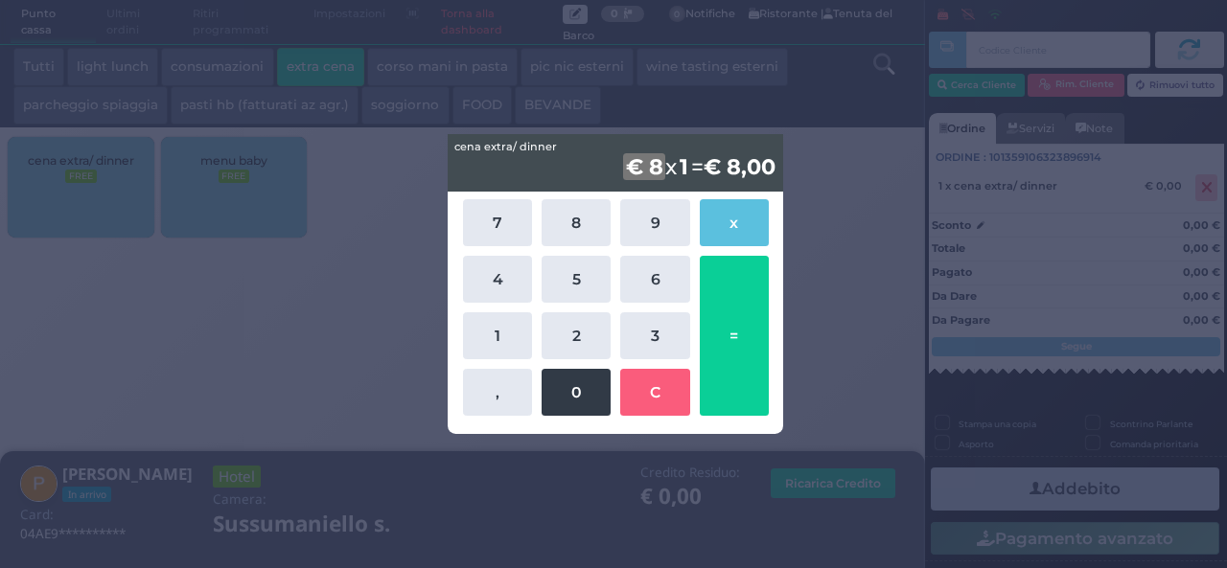
click at [588, 391] on button "0" at bounding box center [576, 392] width 69 height 47
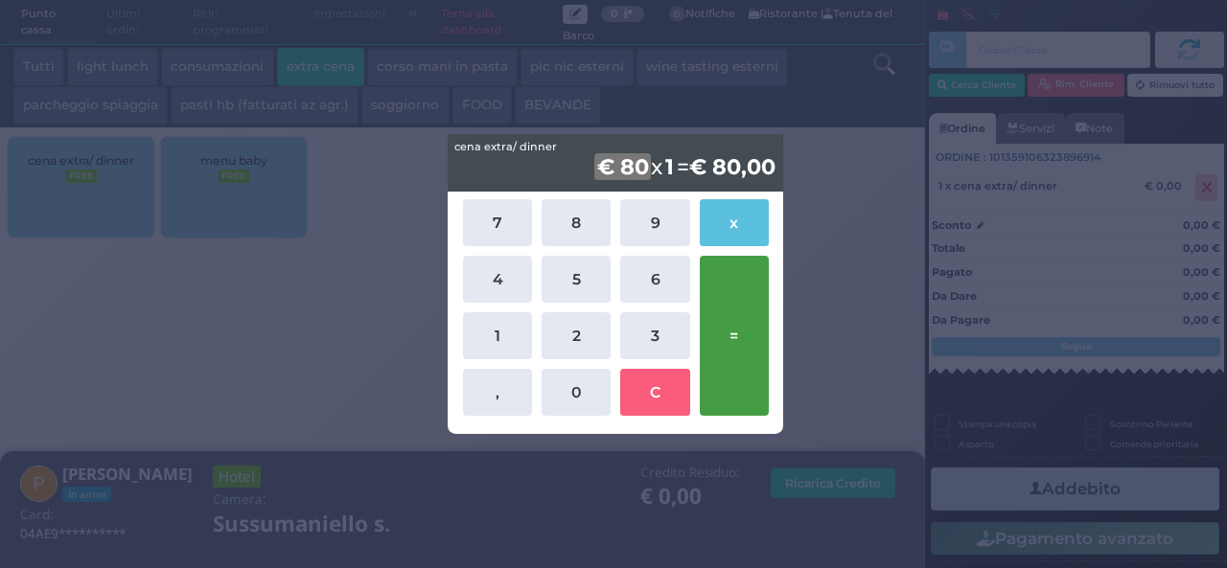
click at [740, 335] on button "=" at bounding box center [734, 336] width 69 height 160
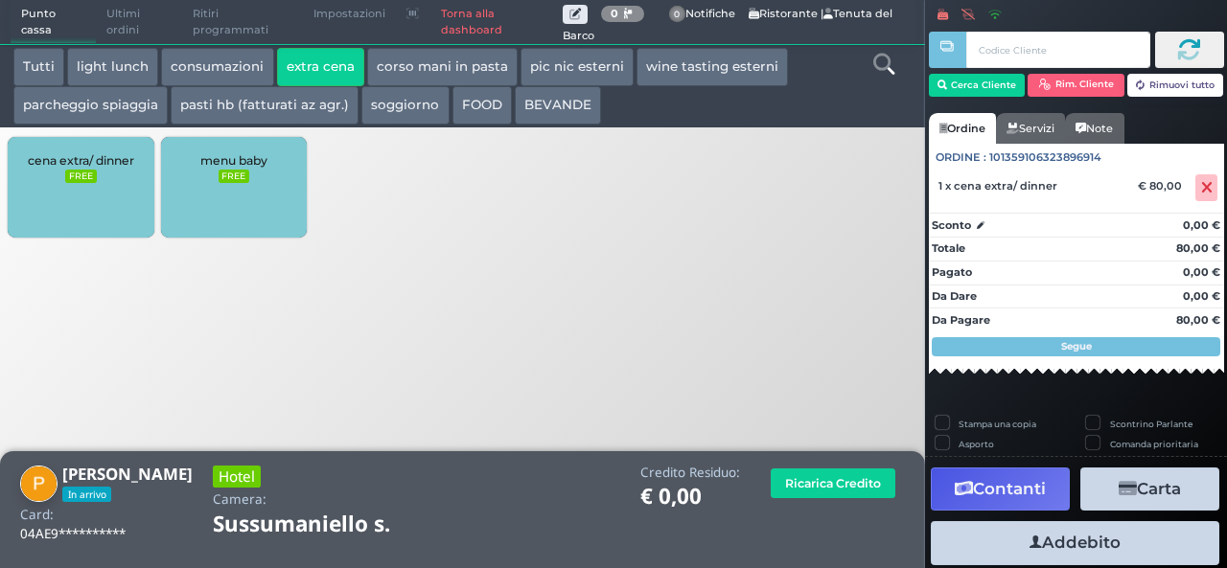
click at [1086, 547] on button "Addebito" at bounding box center [1075, 542] width 289 height 43
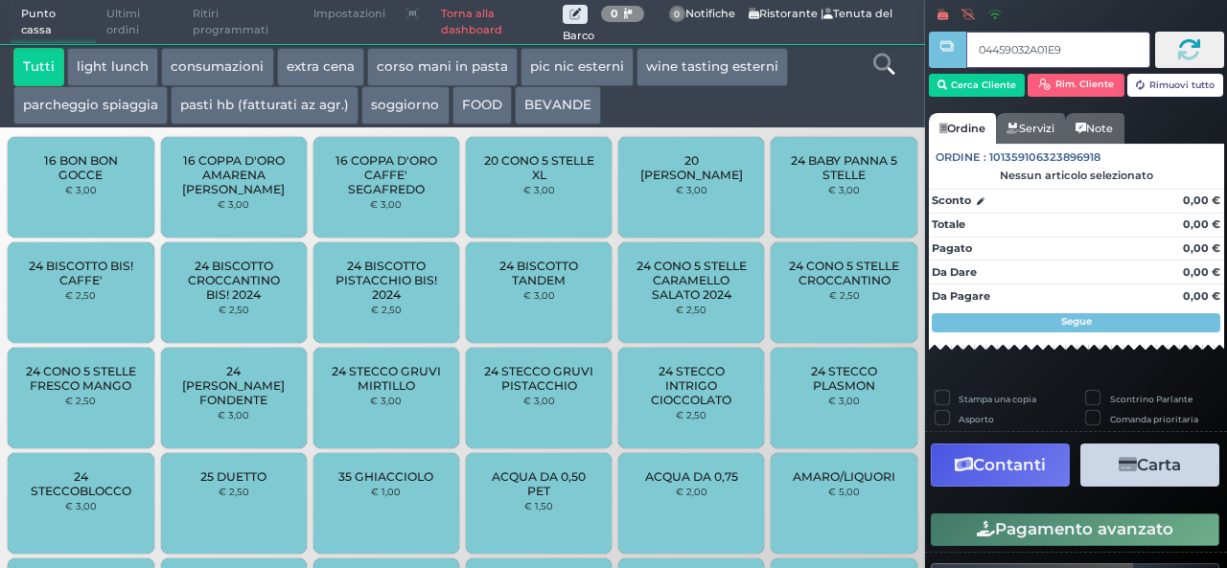
type input "04459032A01E90"
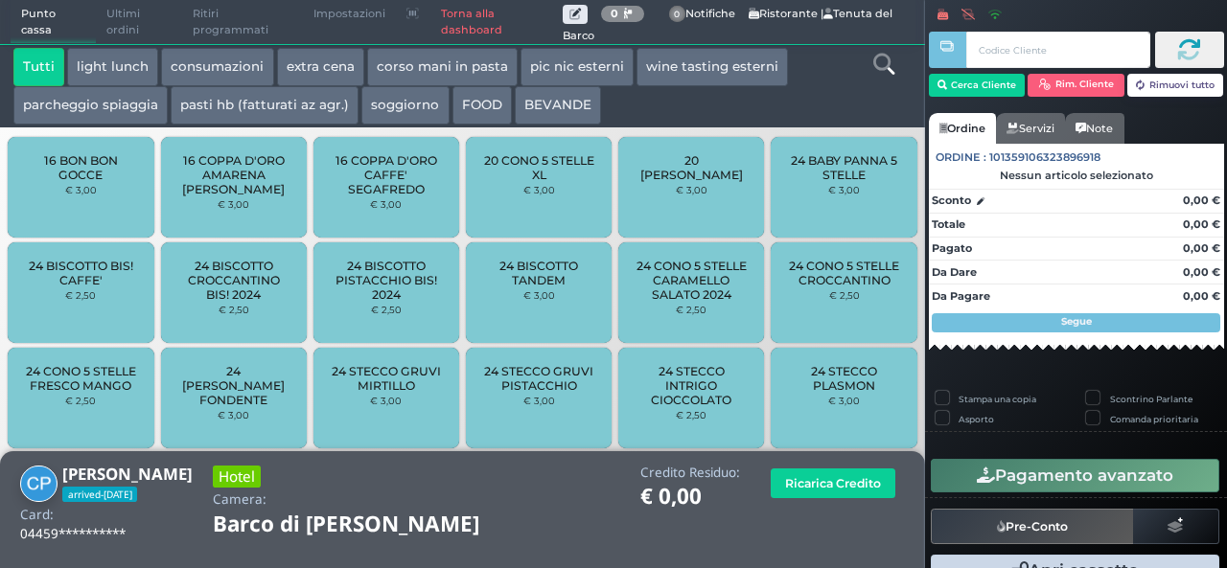
click at [292, 65] on button "extra cena" at bounding box center [320, 67] width 87 height 38
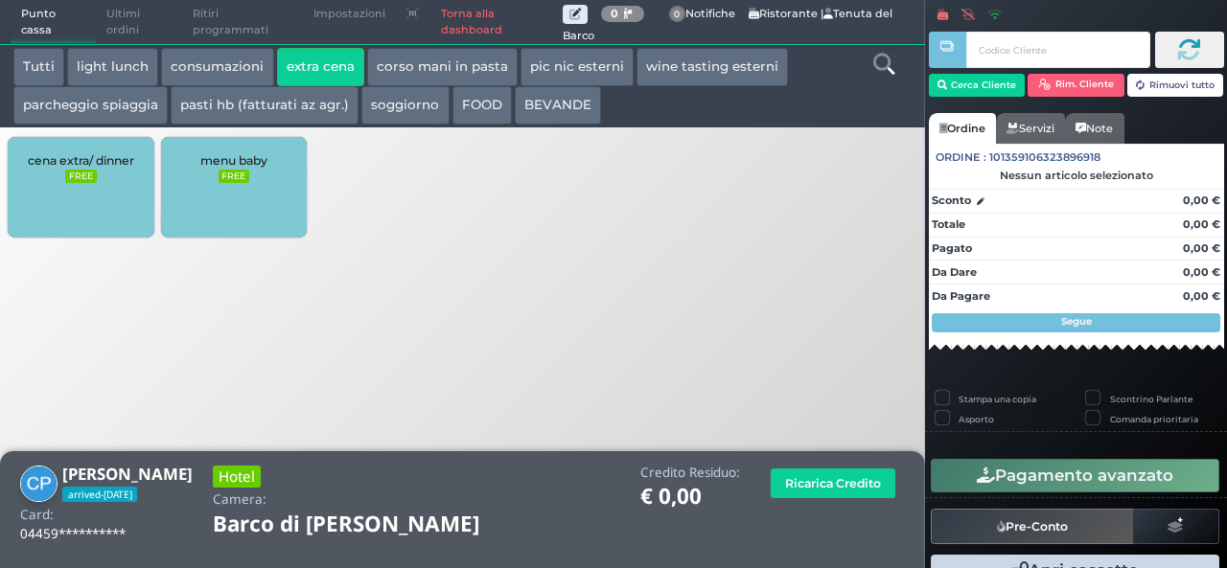
click at [40, 201] on div "cena extra/ dinner FREE" at bounding box center [81, 187] width 146 height 101
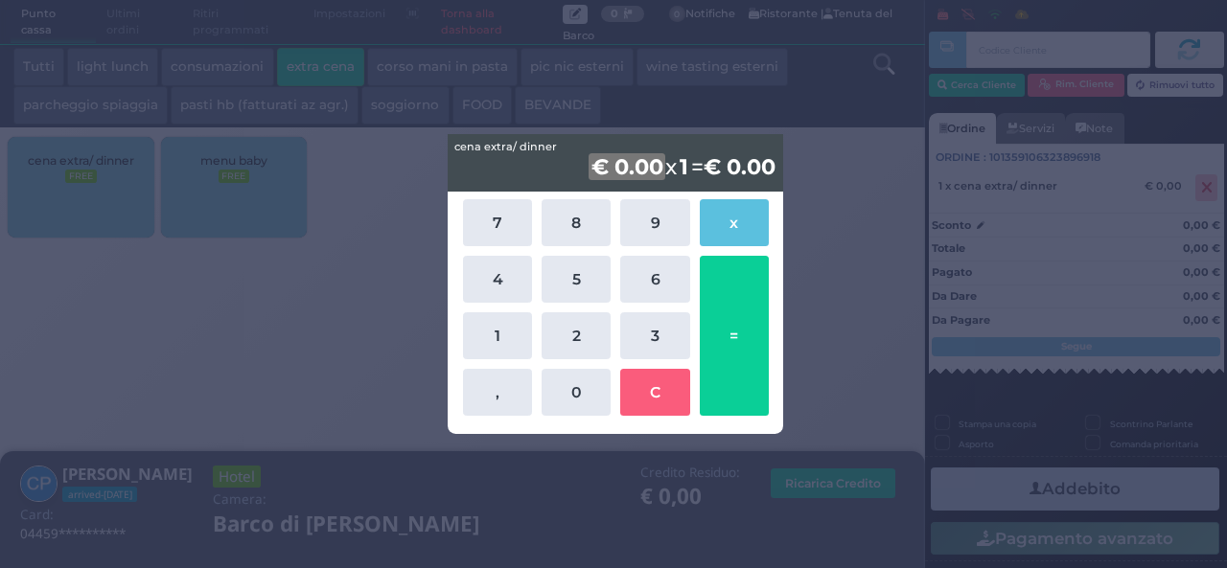
click at [506, 306] on div "7 8 9 x 4 5 6 1 2 3 , 0 C =" at bounding box center [615, 308] width 315 height 226
click at [506, 298] on button "4" at bounding box center [497, 279] width 69 height 47
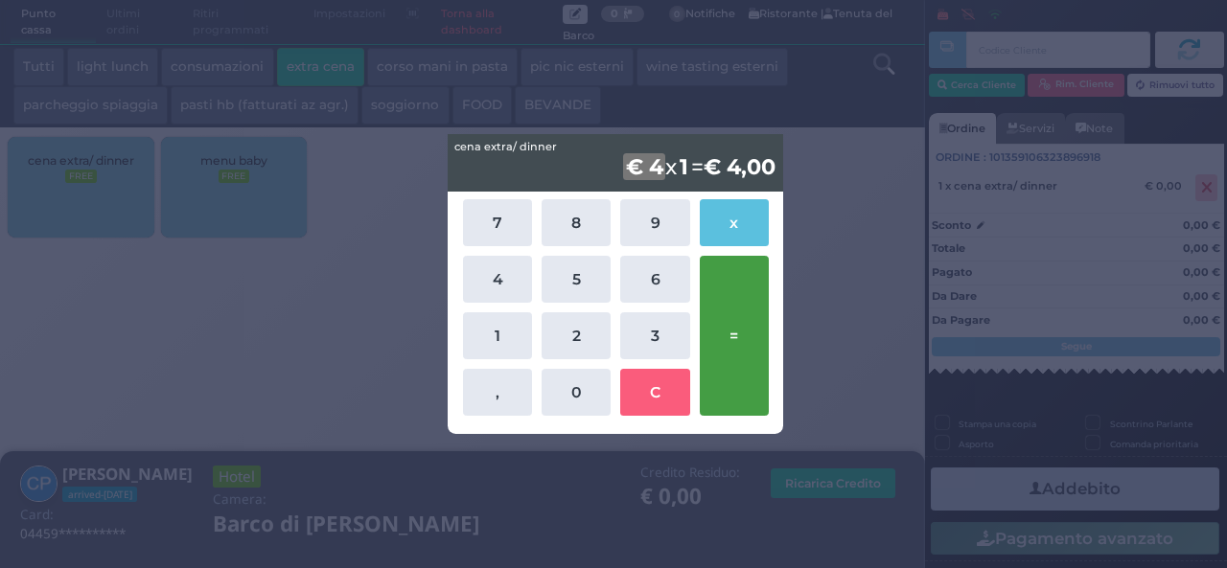
click at [733, 335] on button "=" at bounding box center [734, 336] width 69 height 160
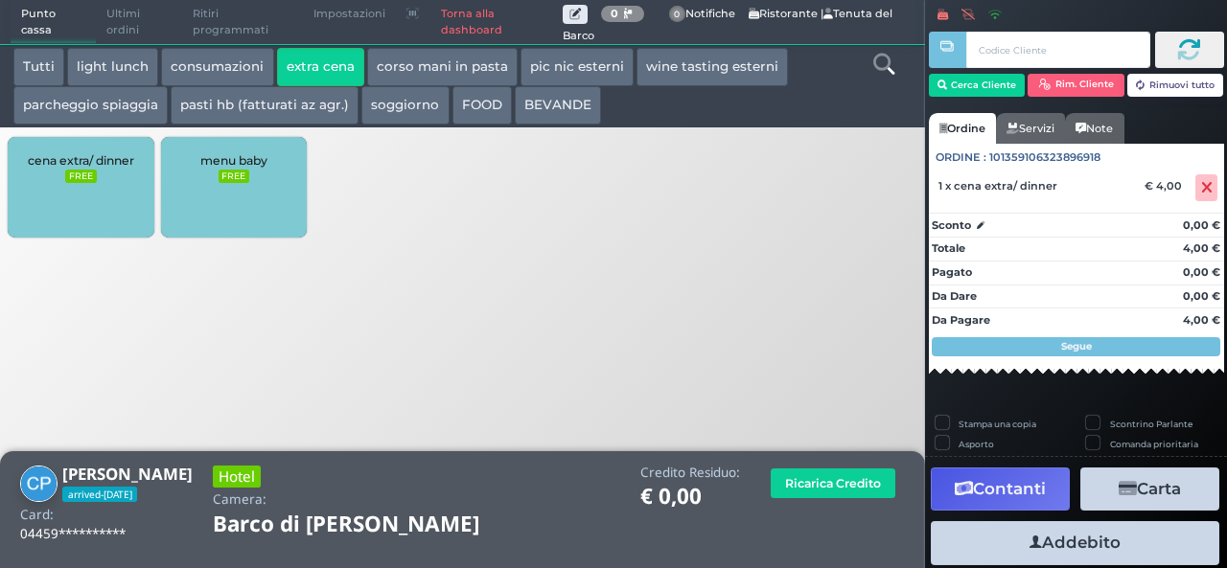
click at [1053, 550] on button "Addebito" at bounding box center [1075, 542] width 289 height 43
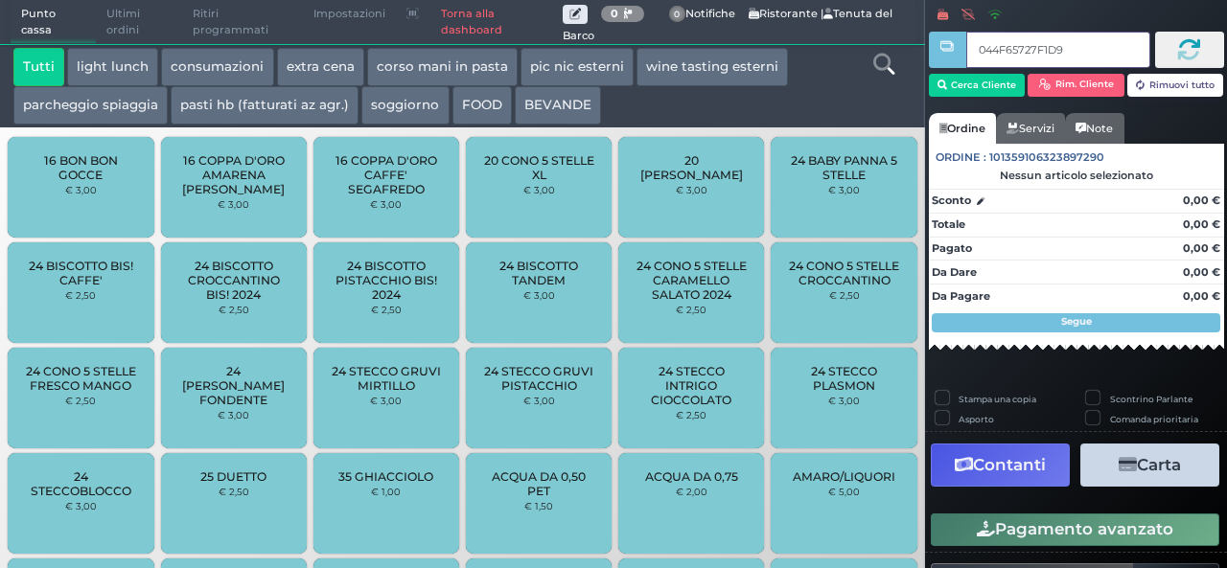
type input "044F65727F1D91"
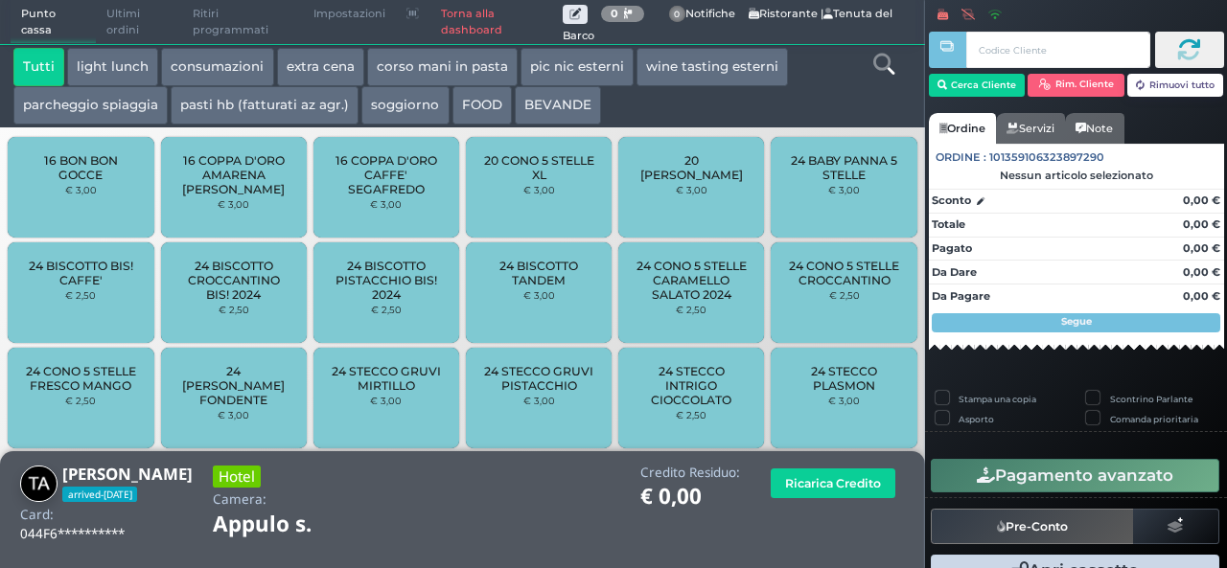
click at [332, 62] on button "extra cena" at bounding box center [320, 67] width 87 height 38
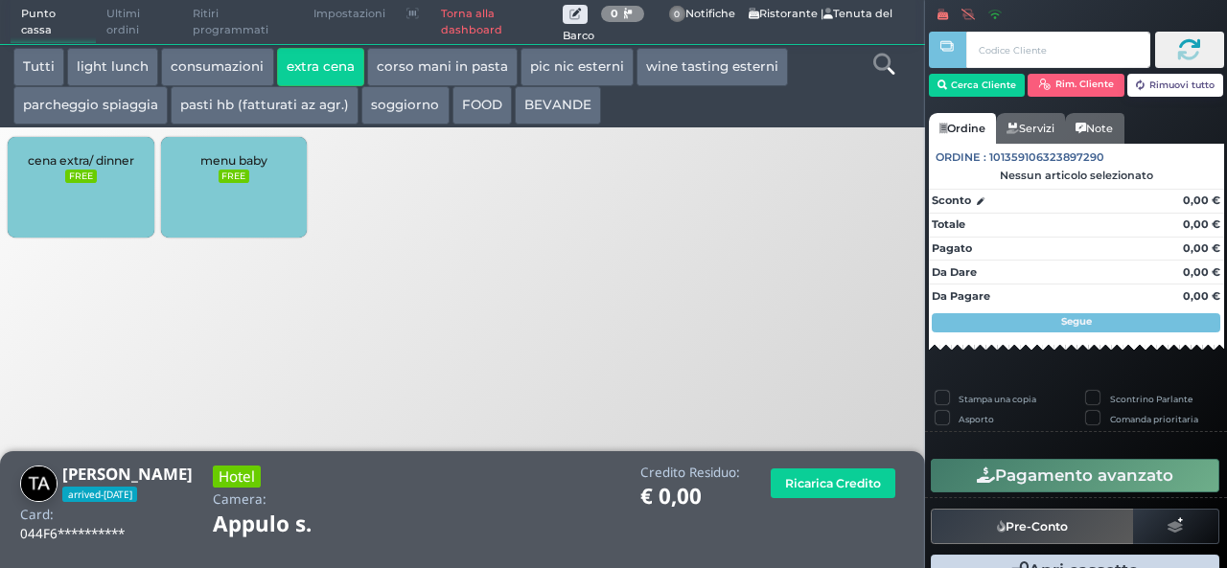
click at [136, 160] on div "cena extra/ dinner FREE" at bounding box center [81, 187] width 146 height 101
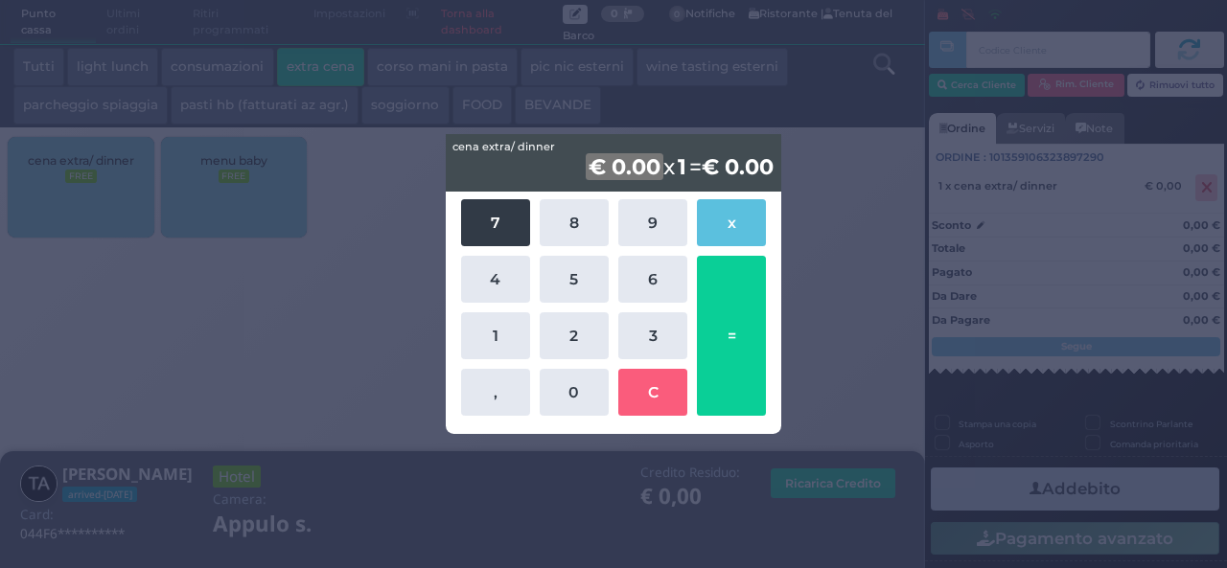
click at [468, 227] on button "7" at bounding box center [495, 222] width 69 height 47
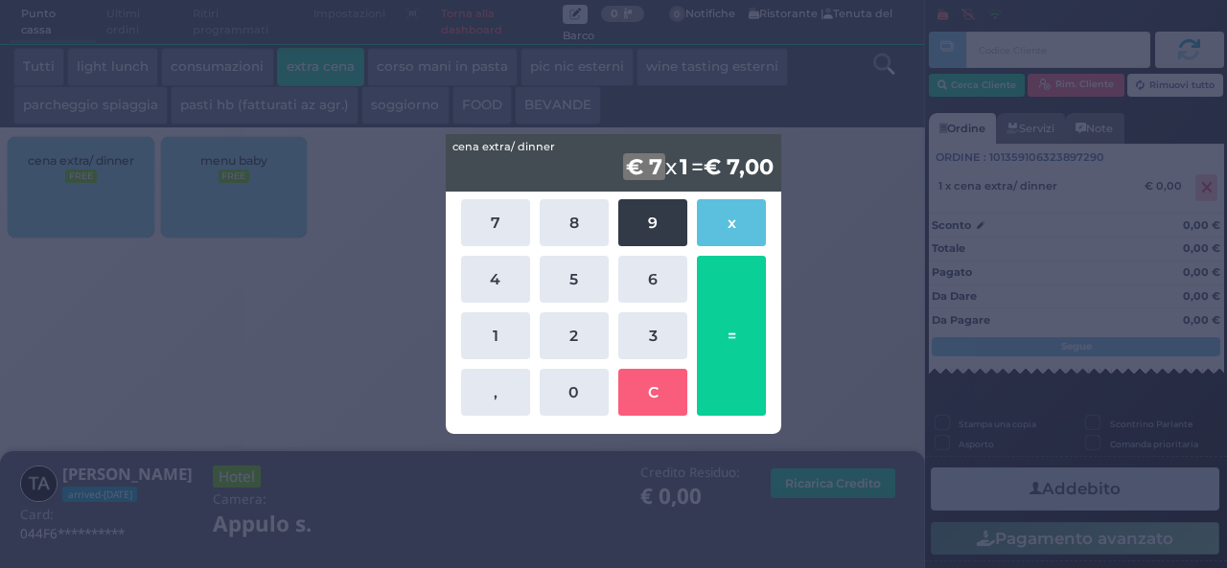
click at [646, 244] on button "9" at bounding box center [652, 222] width 69 height 47
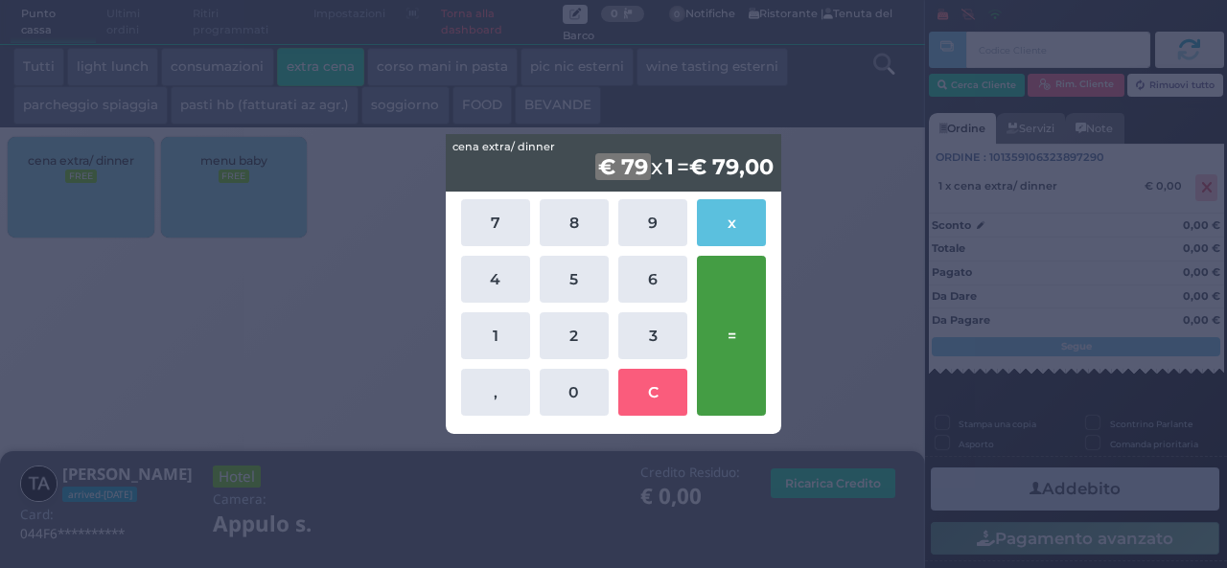
click at [732, 306] on button "=" at bounding box center [731, 336] width 69 height 160
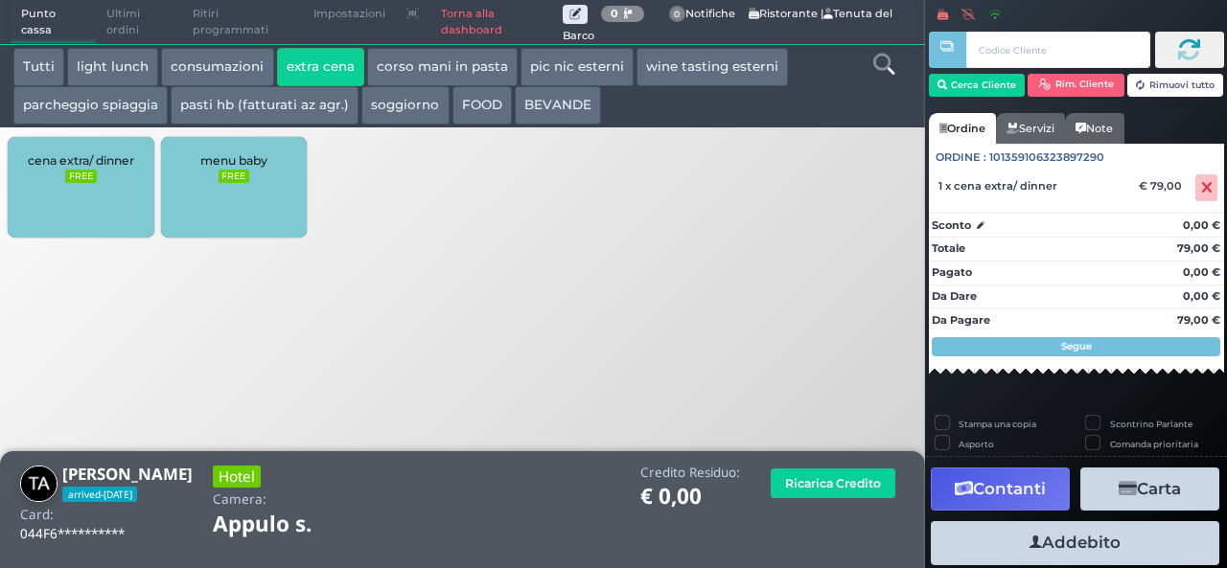
click at [1030, 539] on icon "button" at bounding box center [1036, 543] width 12 height 20
